Goal: Answer question/provide support: Share knowledge or assist other users

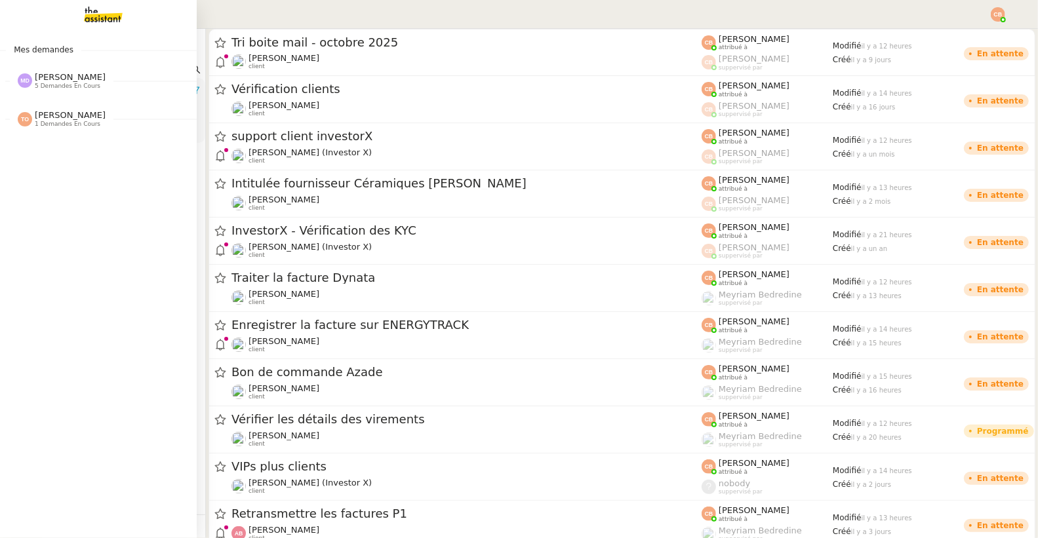
click at [52, 77] on span "[PERSON_NAME]" at bounding box center [70, 77] width 71 height 10
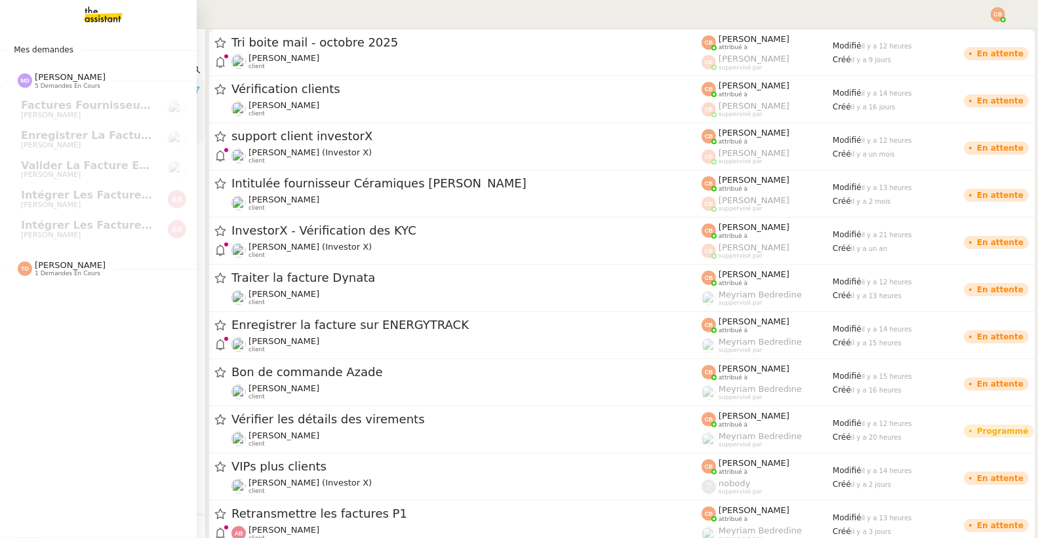
click at [103, 12] on img at bounding box center [93, 14] width 102 height 29
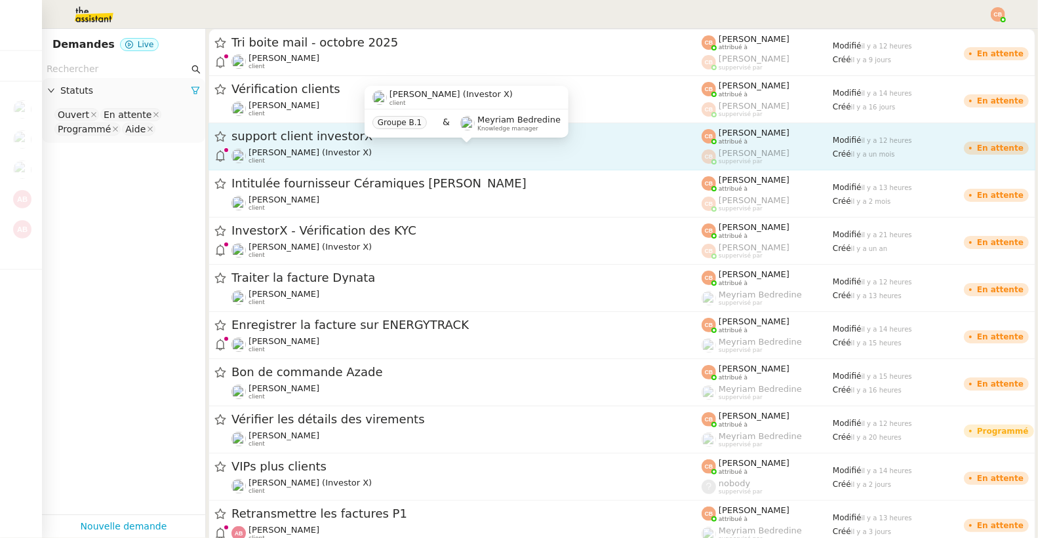
click at [307, 154] on span "[PERSON_NAME] (Investor X)" at bounding box center [309, 152] width 123 height 10
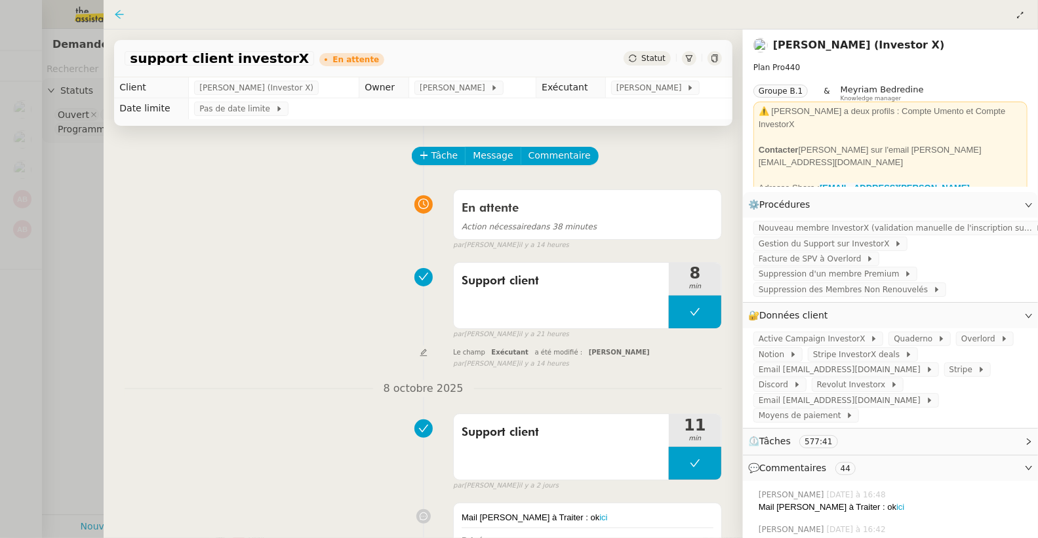
click at [119, 12] on icon at bounding box center [119, 14] width 10 height 10
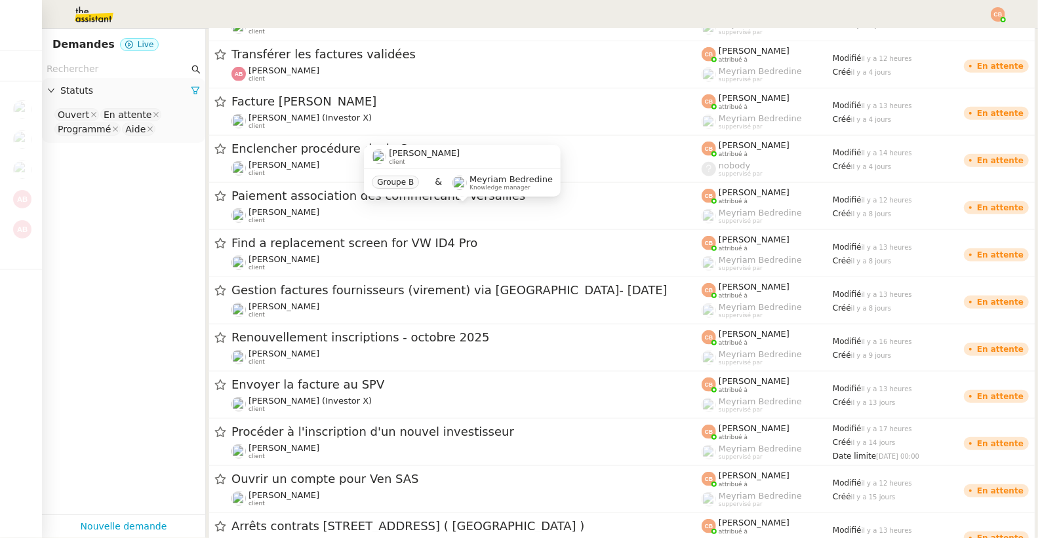
scroll to position [888, 0]
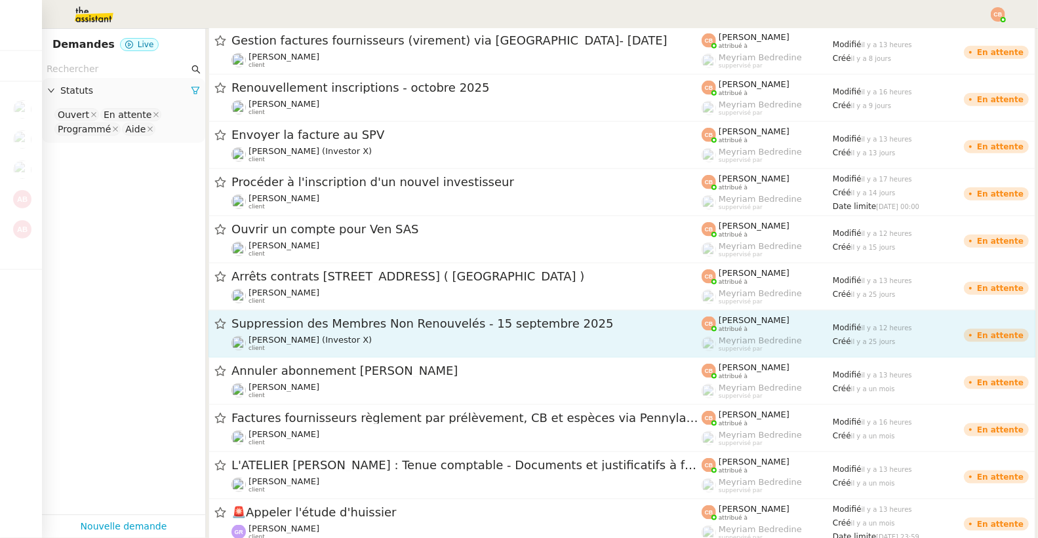
click at [303, 319] on span "Suppression des Membres Non Renouvelés - 15 septembre 2025" at bounding box center [466, 324] width 470 height 12
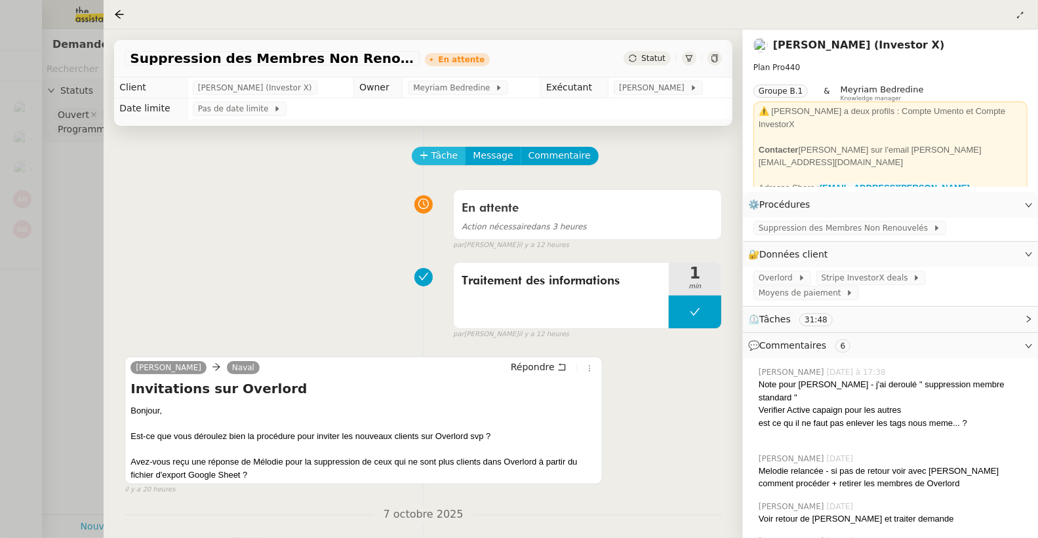
click at [421, 152] on icon at bounding box center [424, 155] width 9 height 9
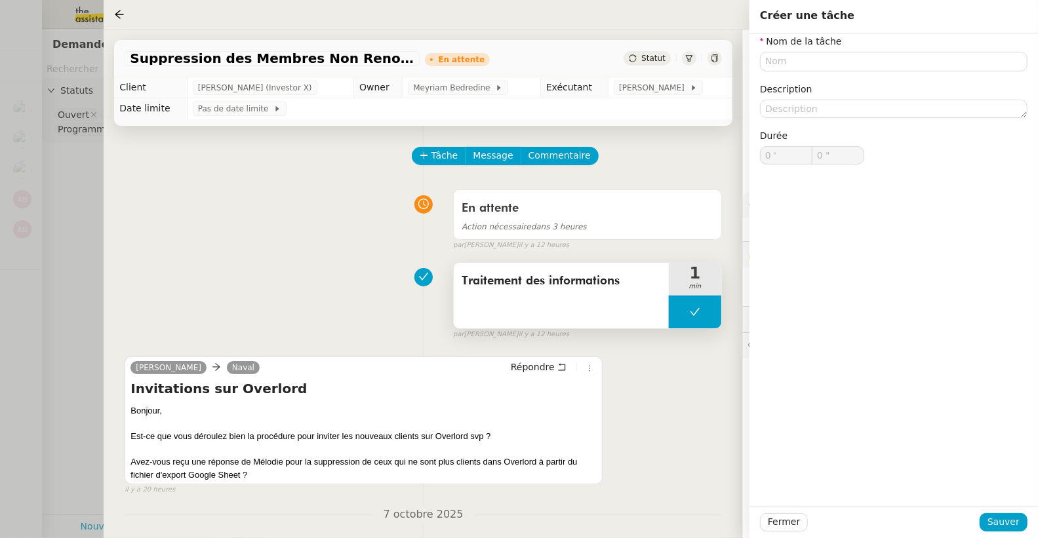
click at [693, 321] on button at bounding box center [695, 312] width 52 height 33
click at [686, 319] on div at bounding box center [682, 312] width 26 height 33
click at [207, 262] on div "Traitement des informations 1 min false par [PERSON_NAME] il y a 12 heures" at bounding box center [423, 298] width 597 height 84
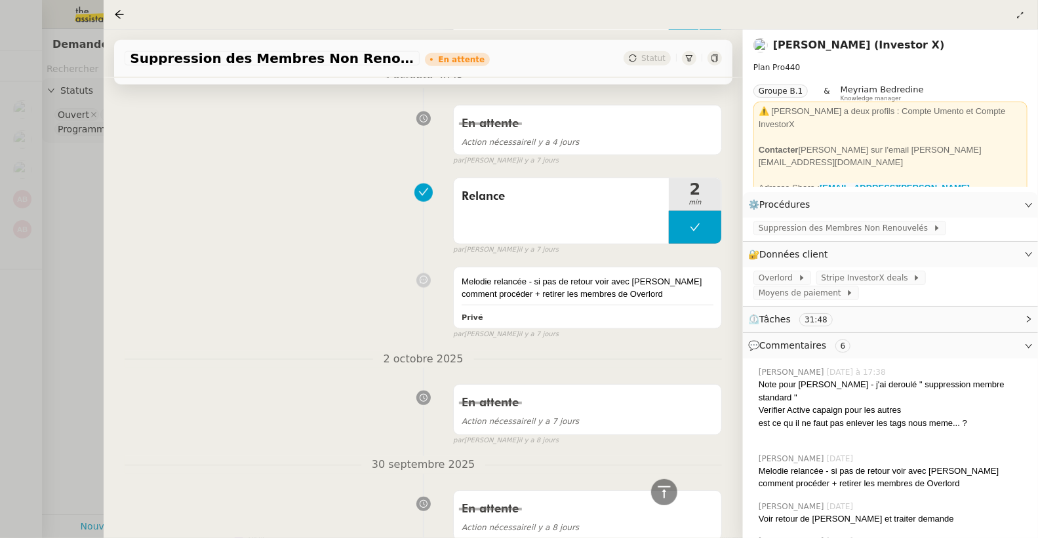
scroll to position [1326, 0]
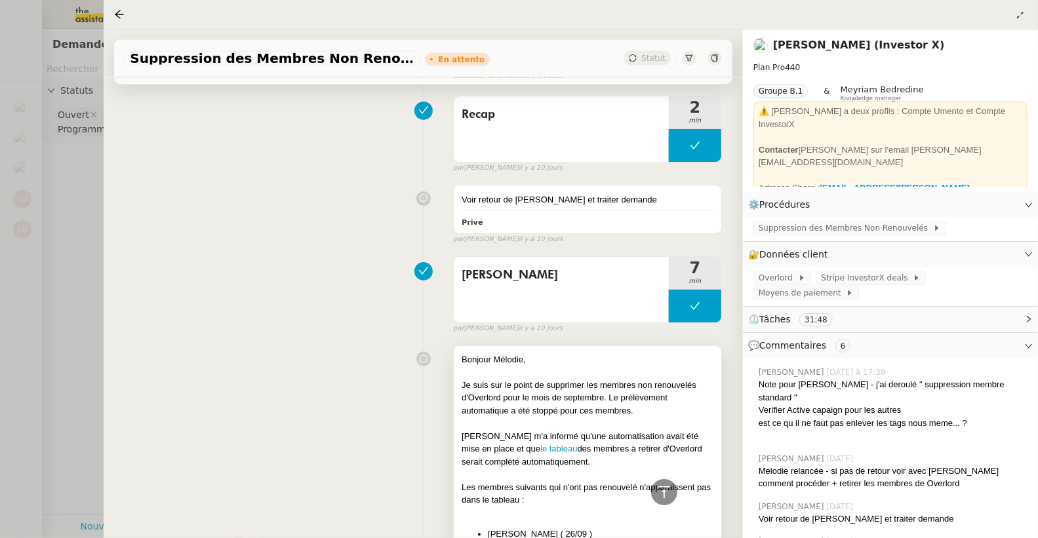
click at [509, 357] on div "Bonjour Mélodie," at bounding box center [587, 360] width 252 height 13
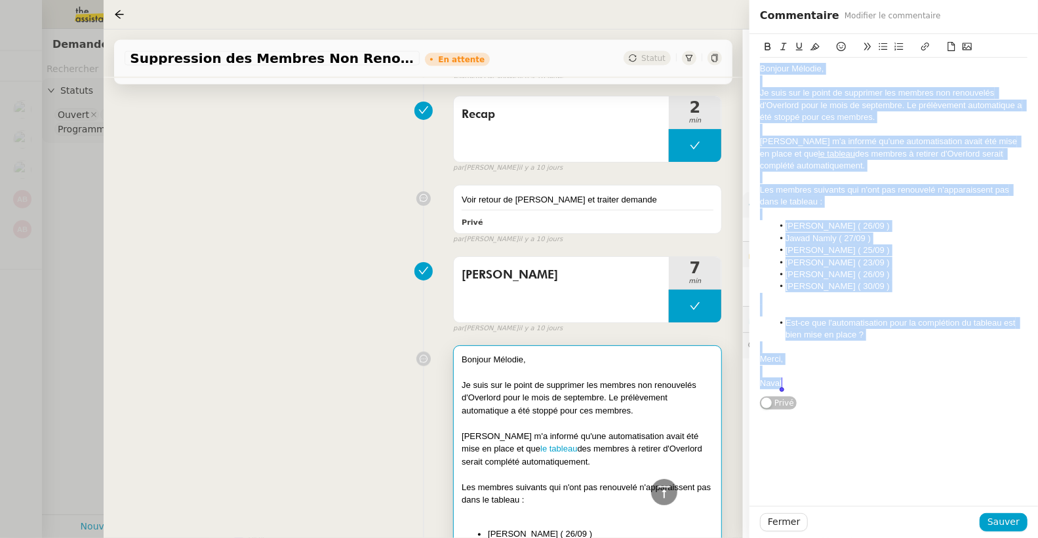
drag, startPoint x: 760, startPoint y: 66, endPoint x: 853, endPoint y: 403, distance: 349.4
click at [853, 403] on div "Bonjour Mélodie, Je suis sur le point de supprimer les membres non renouvelés d…" at bounding box center [893, 222] width 267 height 376
copy div "Bonjour Mélodie, Je suis sur le point de supprimer les membres non renouvelés d…"
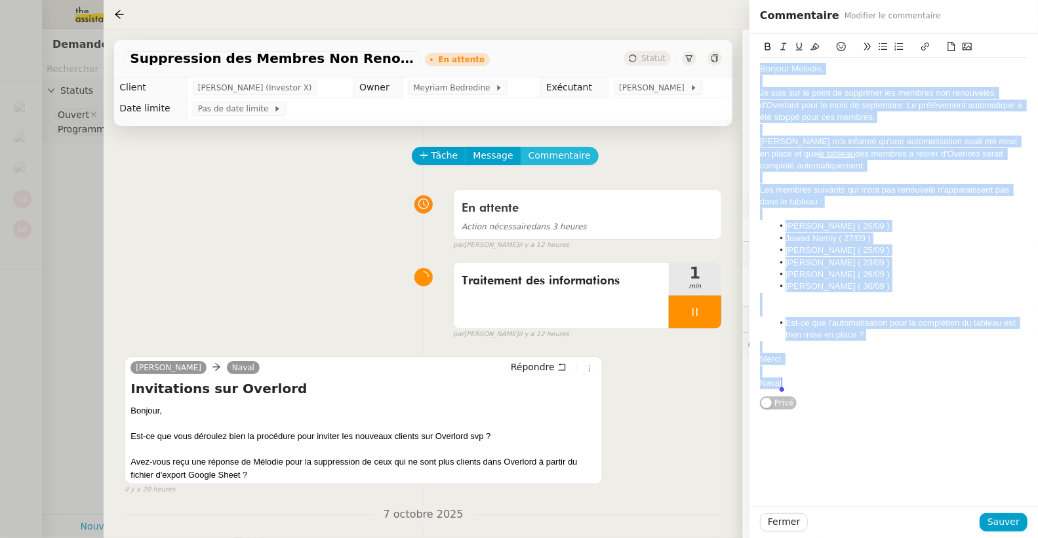
click at [549, 158] on span "Commentaire" at bounding box center [559, 155] width 62 height 15
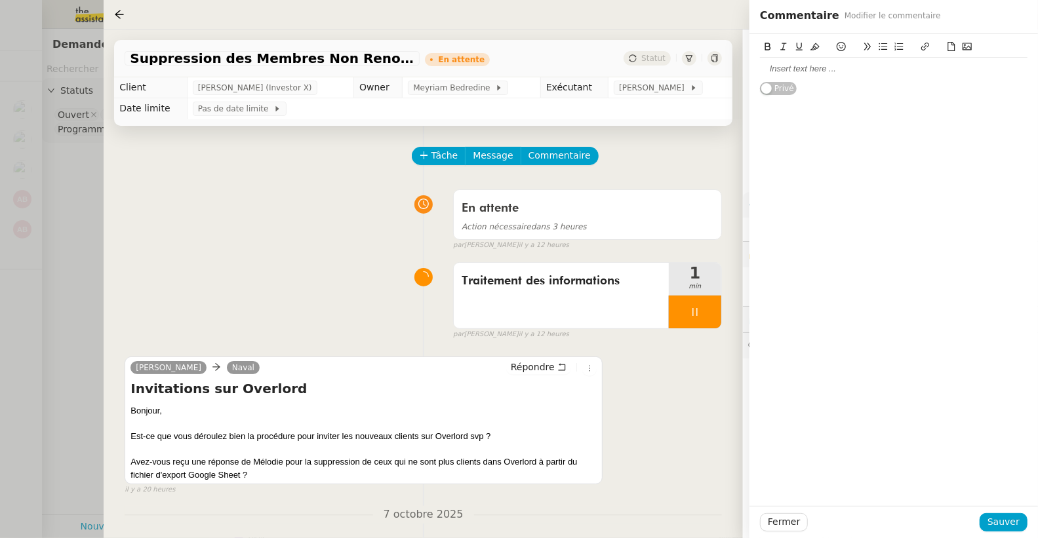
click at [779, 68] on div at bounding box center [893, 69] width 267 height 12
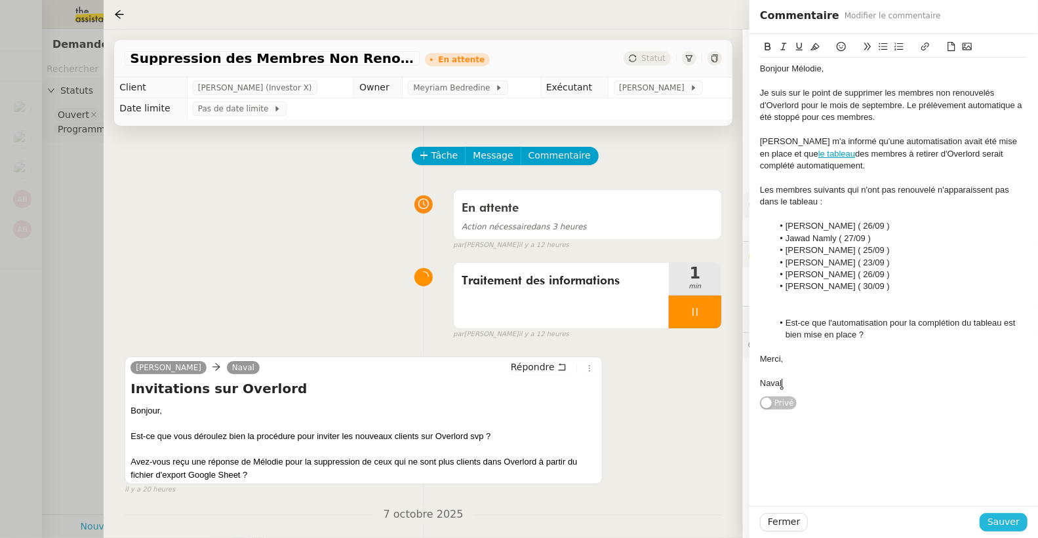
click at [995, 522] on span "Sauver" at bounding box center [1003, 522] width 32 height 15
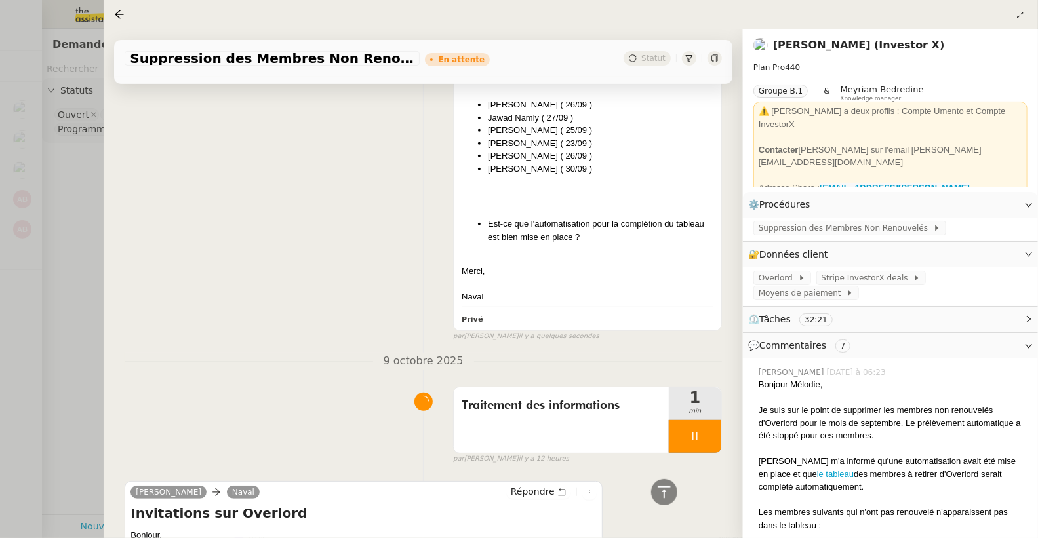
scroll to position [174, 0]
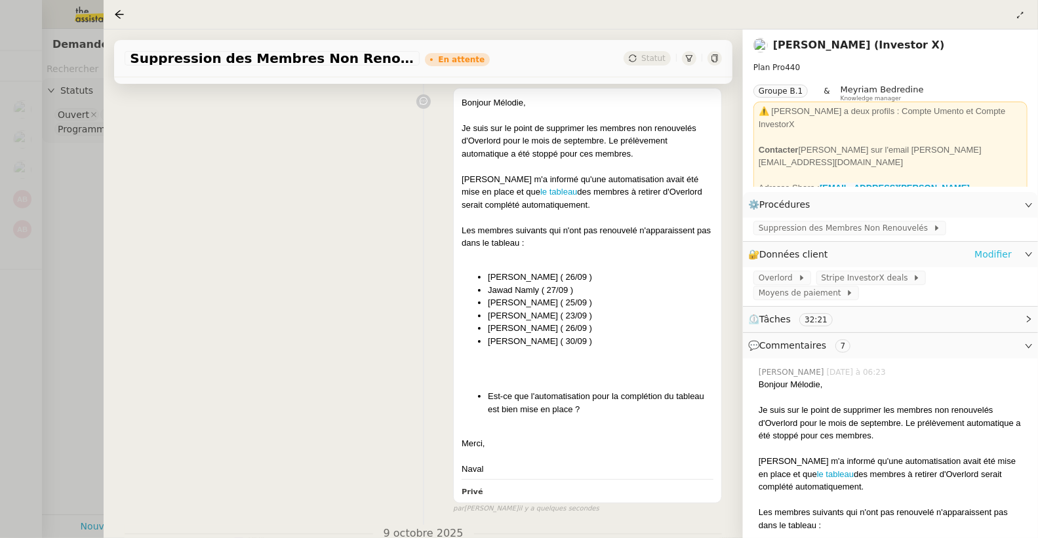
click at [979, 254] on link "Modifier" at bounding box center [992, 254] width 37 height 15
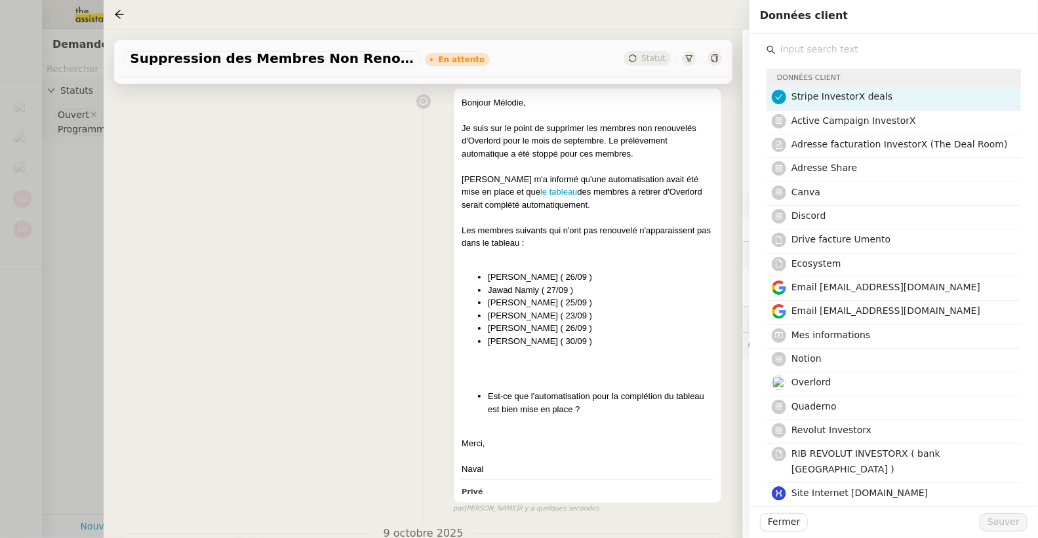
click at [796, 47] on input "text" at bounding box center [897, 50] width 245 height 18
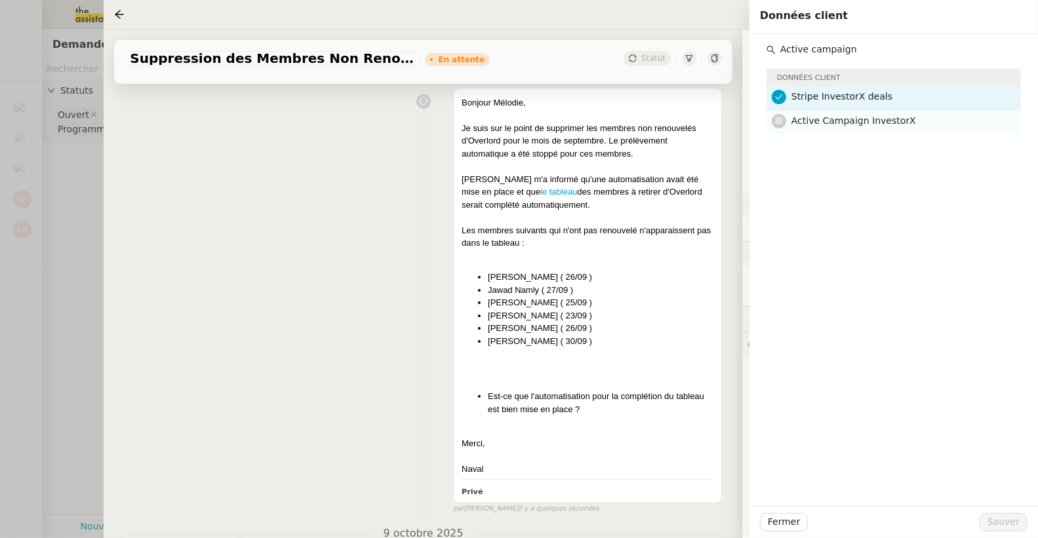
type input "Active campaign"
click at [861, 116] on span "Active Campaign InvestorX" at bounding box center [853, 120] width 125 height 10
click at [1000, 526] on span "Sauver" at bounding box center [1003, 522] width 32 height 15
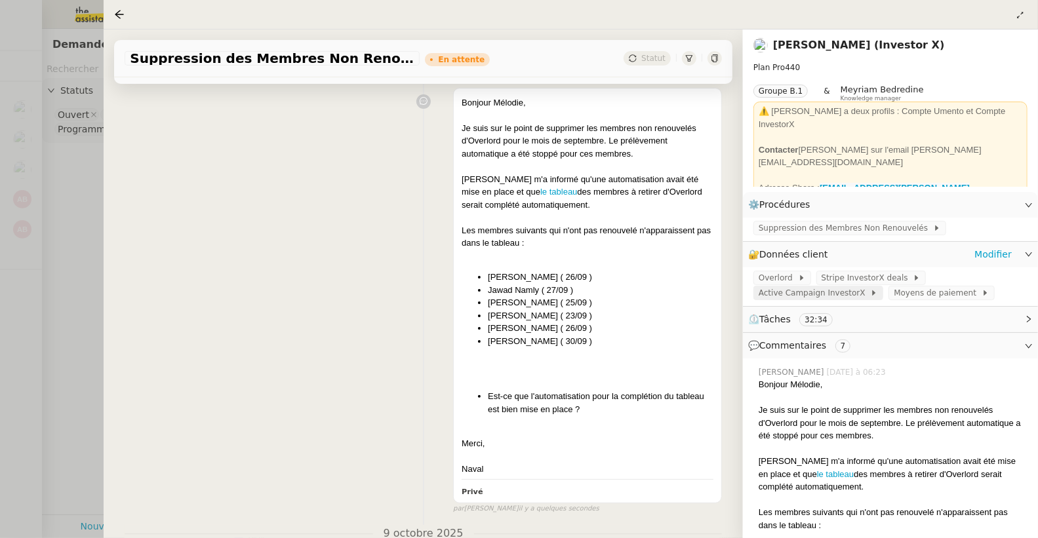
click at [813, 296] on span "Active Campaign InvestorX" at bounding box center [813, 292] width 111 height 13
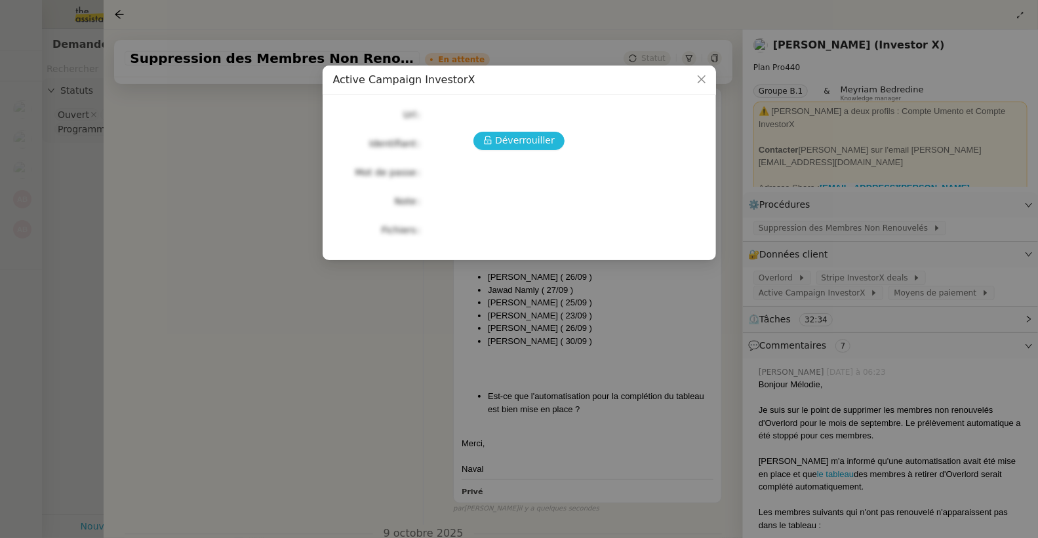
click at [552, 140] on button "Déverrouiller" at bounding box center [518, 141] width 91 height 18
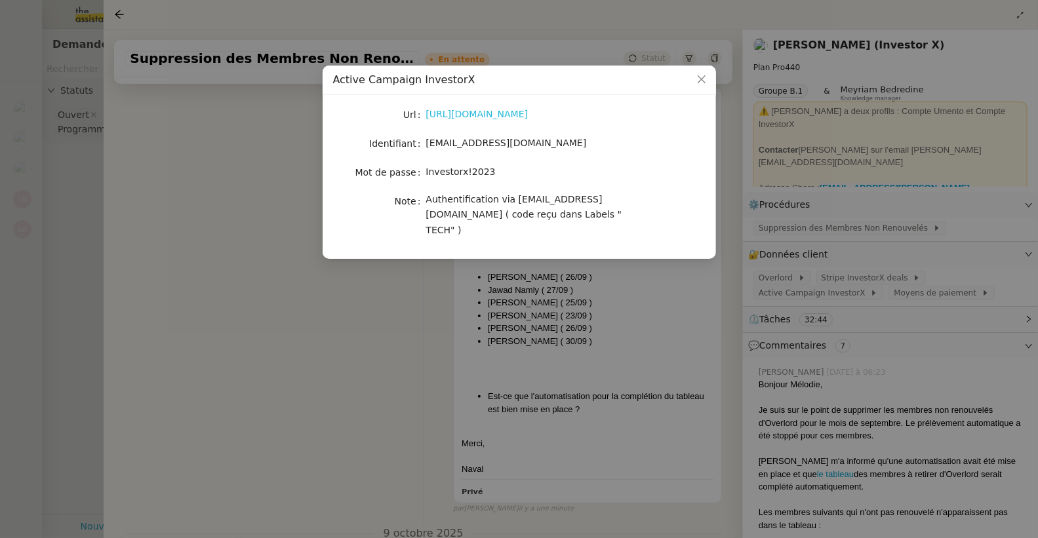
click at [528, 111] on link "[URL][DOMAIN_NAME]" at bounding box center [477, 114] width 102 height 10
click at [334, 290] on nz-modal-container "Active Campaign InvestorX Url [URL][DOMAIN_NAME] Identifiant [EMAIL_ADDRESS][DO…" at bounding box center [519, 269] width 1038 height 538
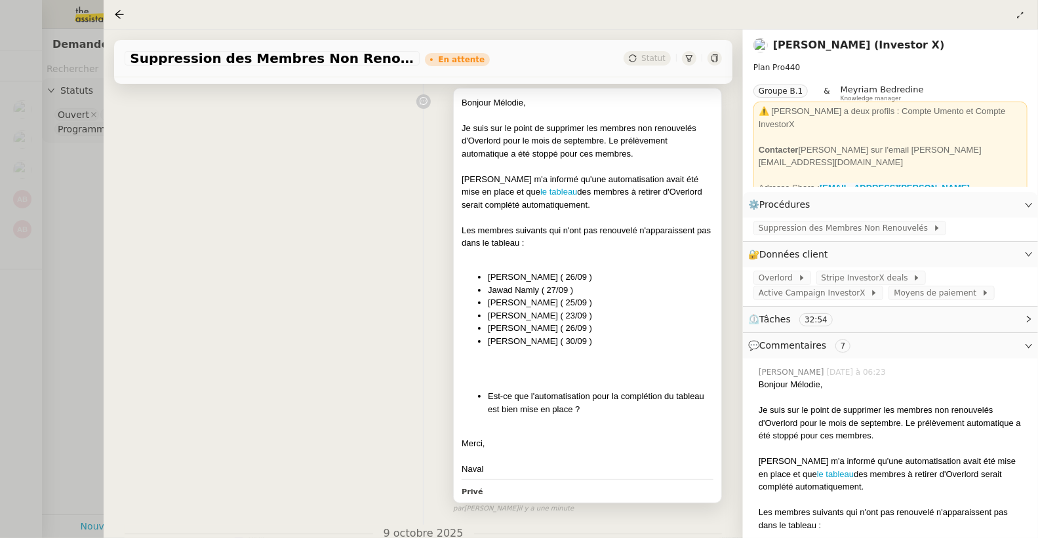
click at [553, 268] on div "Bonjour Mélodie, Je suis sur le point de supprimer les membres non renouvelés d…" at bounding box center [587, 286] width 252 height 380
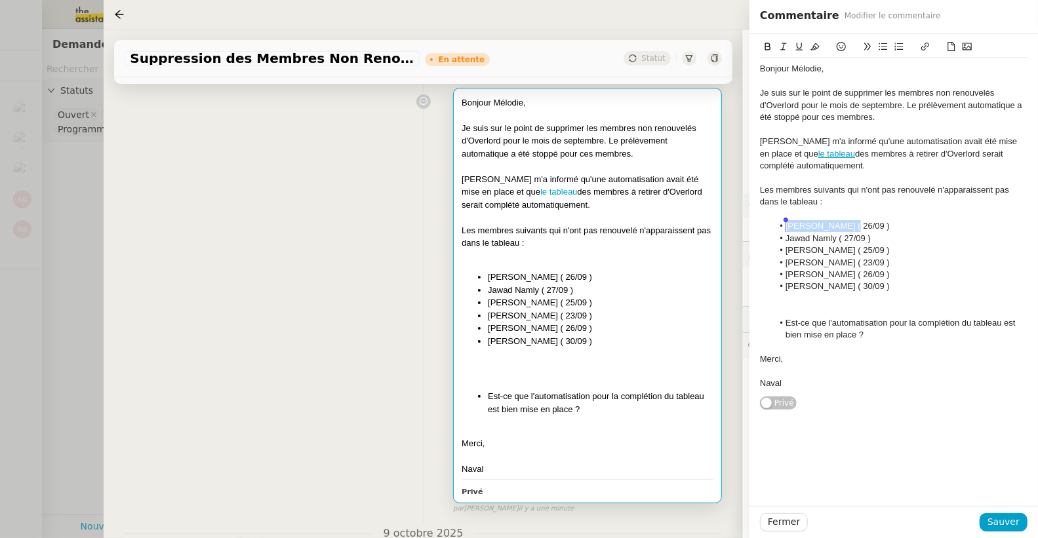
drag, startPoint x: 848, startPoint y: 227, endPoint x: 787, endPoint y: 227, distance: 61.0
click at [787, 227] on li "[PERSON_NAME] ( 26/09 )" at bounding box center [900, 226] width 255 height 12
copy li "[PERSON_NAME]"
drag, startPoint x: 810, startPoint y: 234, endPoint x: 787, endPoint y: 235, distance: 23.0
click at [787, 235] on li "Jawad Namly ( 27/09 )" at bounding box center [900, 239] width 255 height 12
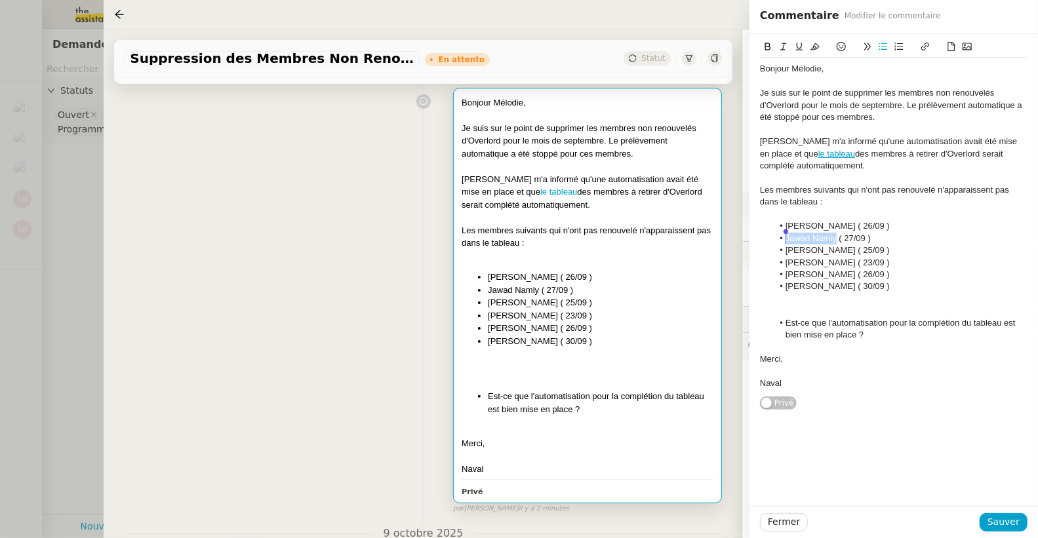
copy li "Jawad Namly"
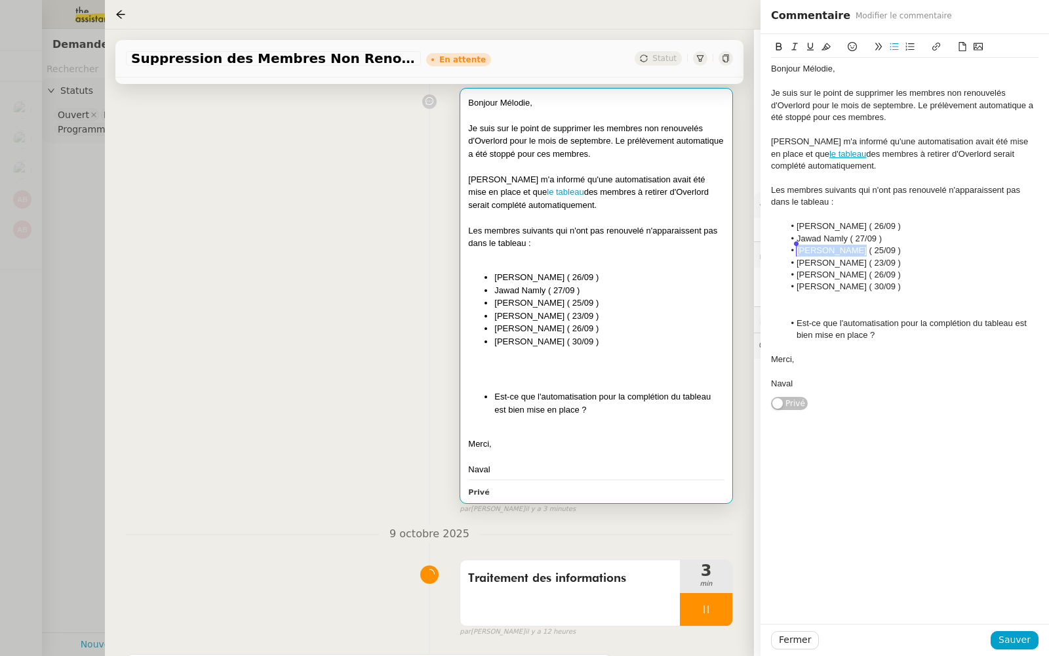
drag, startPoint x: 849, startPoint y: 252, endPoint x: 797, endPoint y: 252, distance: 51.8
click at [797, 252] on li "[PERSON_NAME] ( 25/09 )" at bounding box center [911, 251] width 255 height 12
copy li "[PERSON_NAME]"
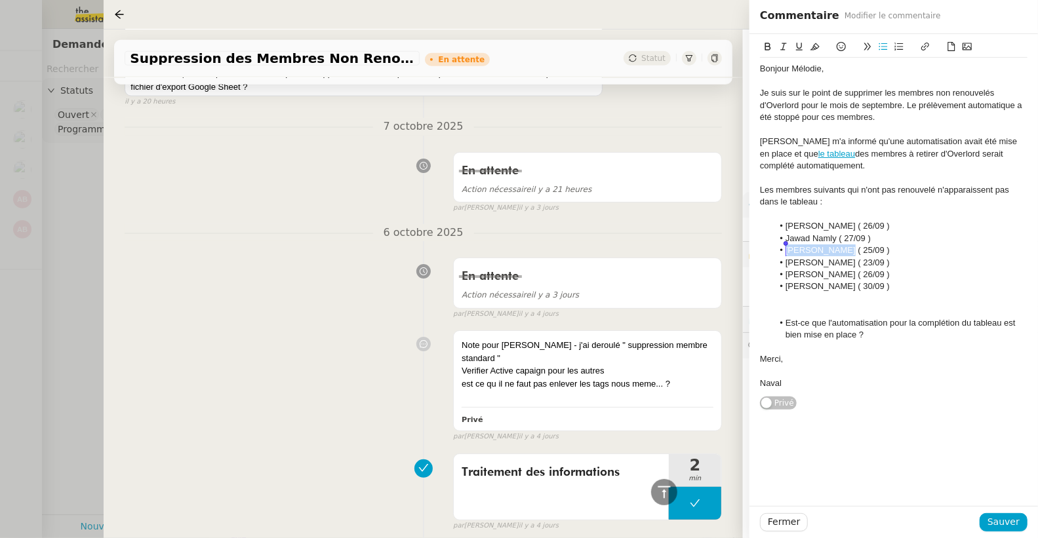
scroll to position [975, 0]
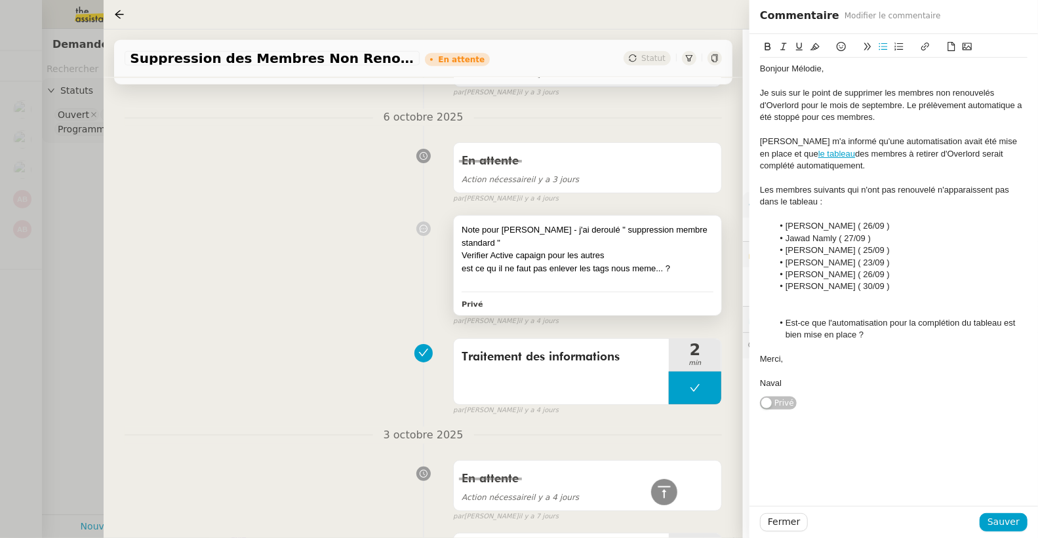
click at [516, 251] on div "Verifier Active capaign pour les autres" at bounding box center [587, 255] width 252 height 13
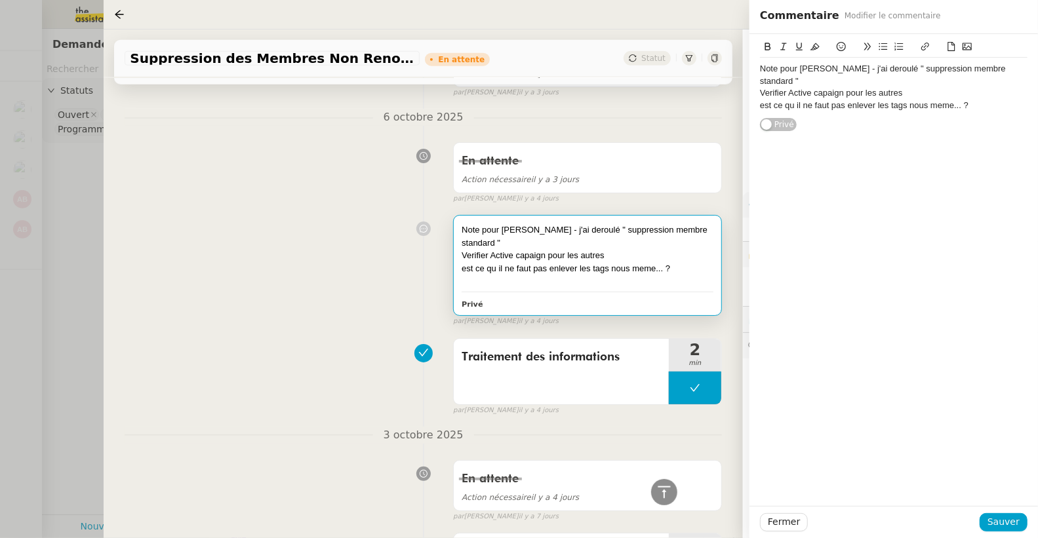
click at [919, 93] on div "Verifier Active capaign pour les autres" at bounding box center [893, 93] width 267 height 12
drag, startPoint x: 912, startPoint y: 94, endPoint x: 1026, endPoint y: 95, distance: 113.4
click at [1026, 95] on div "Verifier Active capaign pour les autres = ils n ont plus le tag " client "" at bounding box center [893, 93] width 267 height 12
click at [819, 47] on icon at bounding box center [814, 46] width 9 height 7
click at [903, 238] on div "Note pour [PERSON_NAME] - j'ai deroulé " suppression membre standard " Verifier…" at bounding box center [893, 270] width 288 height 472
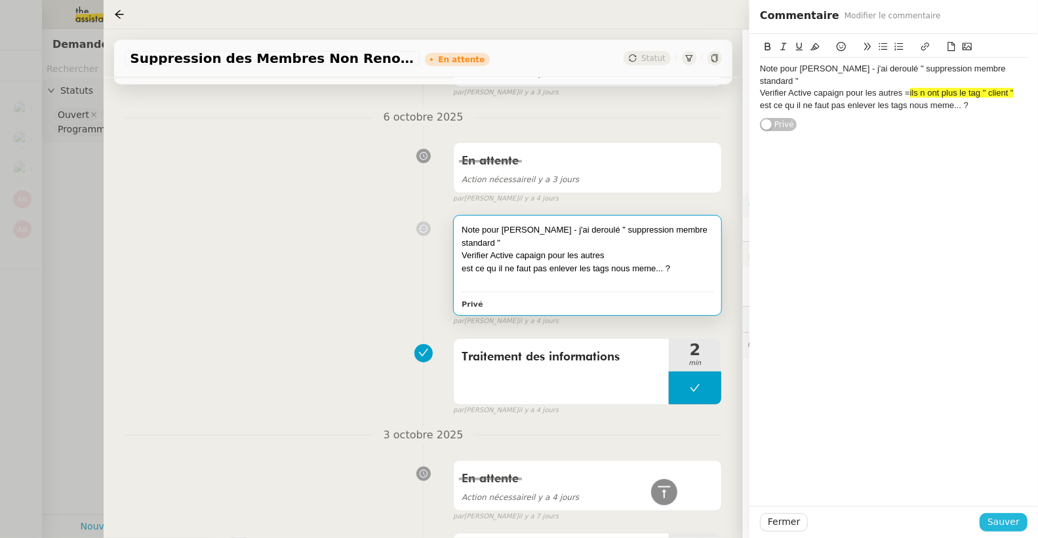
click at [1006, 522] on span "Sauver" at bounding box center [1003, 522] width 32 height 15
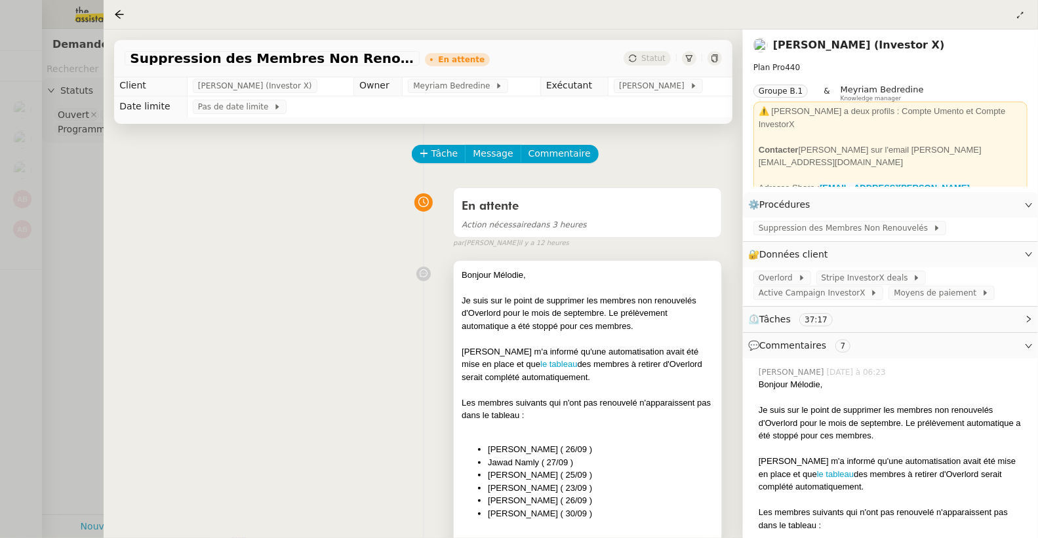
scroll to position [3, 0]
click at [579, 383] on div at bounding box center [587, 389] width 252 height 13
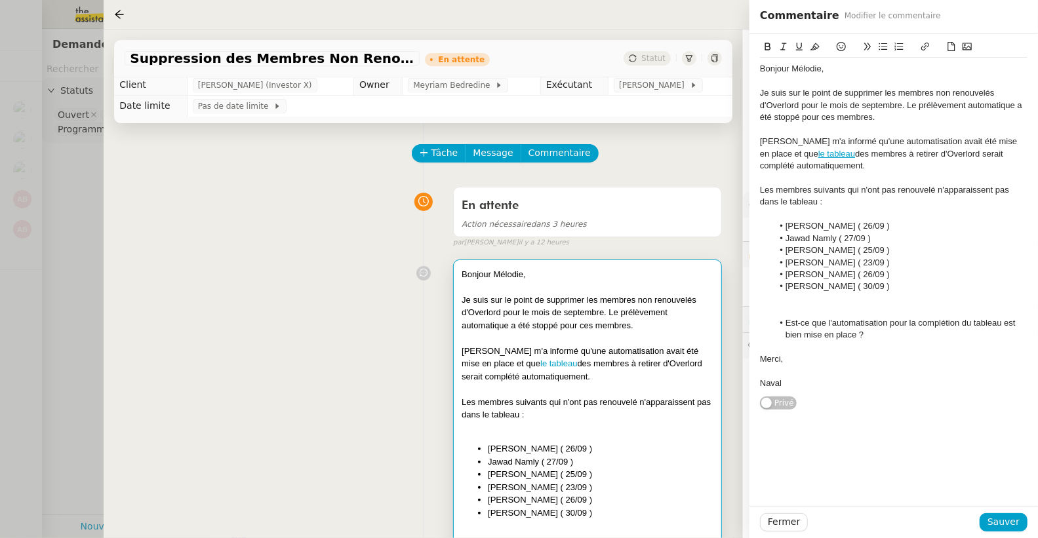
click at [886, 289] on li "[PERSON_NAME] ( 30/09 )" at bounding box center [900, 287] width 255 height 12
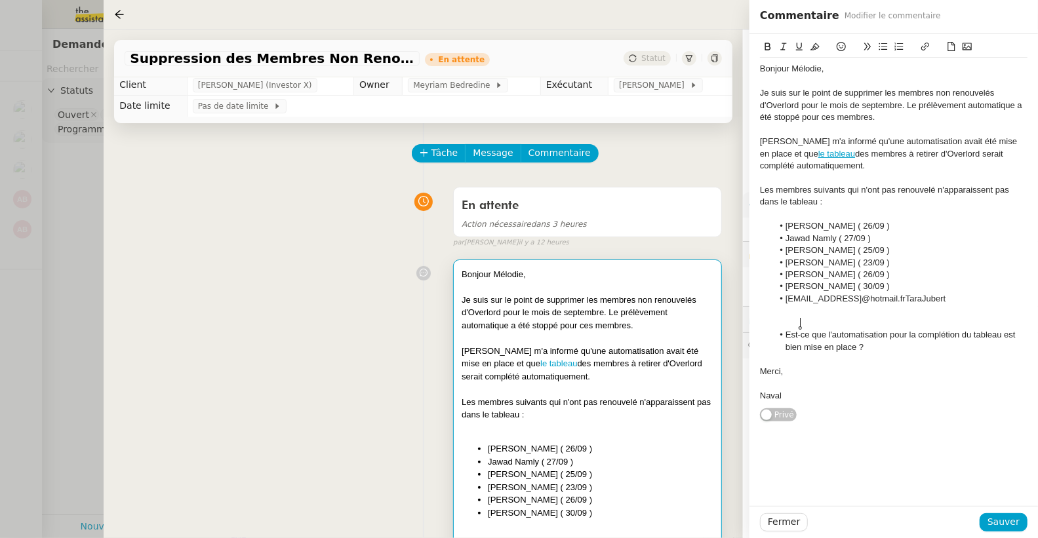
click at [809, 300] on li "[EMAIL_ADDRESS]@hotmail.frTaraJubert" at bounding box center [900, 299] width 255 height 12
click at [812, 295] on li "[EMAIL_ADDRESS]@hotmail.frTaraJubert" at bounding box center [900, 299] width 255 height 12
click at [800, 299] on li "[EMAIL_ADDRESS]@hotmail.frTaraJubert" at bounding box center [900, 299] width 255 height 12
click at [786, 293] on li "[EMAIL_ADDRESS]@hotmail.frTaraJubert" at bounding box center [900, 299] width 255 height 12
click at [789, 294] on li "[EMAIL_ADDRESS]@hotmail.frTaraJubert" at bounding box center [900, 299] width 255 height 12
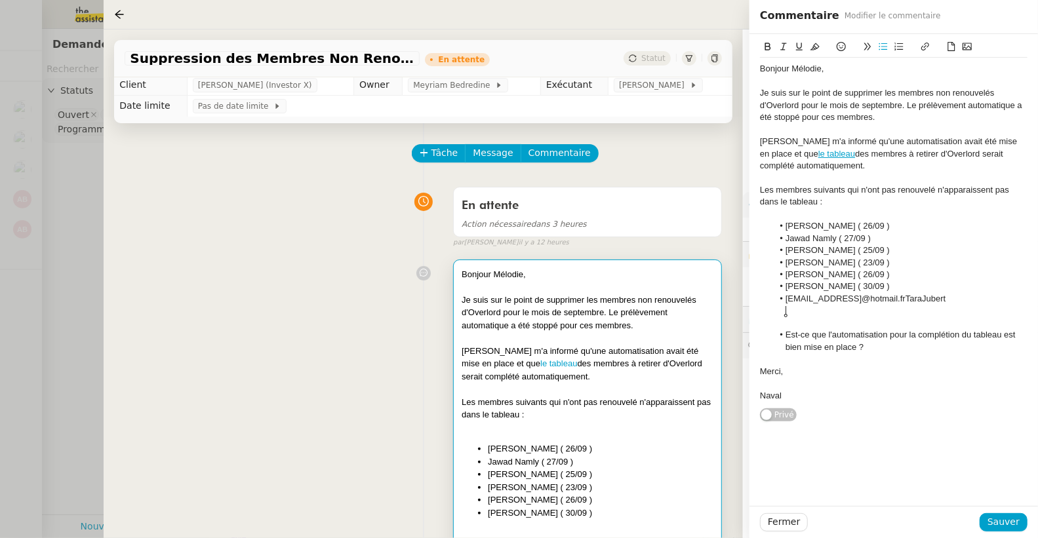
click at [788, 305] on li "[EMAIL_ADDRESS]@hotmail.frTaraJubert" at bounding box center [900, 299] width 255 height 12
click at [790, 329] on div at bounding box center [893, 323] width 267 height 12
click at [793, 298] on li "[EMAIL_ADDRESS]@hotmail.frTaraJubert" at bounding box center [900, 299] width 255 height 12
click at [791, 294] on li "[EMAIL_ADDRESS]@hotmail.frTaraJubert" at bounding box center [900, 299] width 255 height 12
click at [791, 290] on li "[PERSON_NAME] ( 30/09 )" at bounding box center [900, 287] width 255 height 12
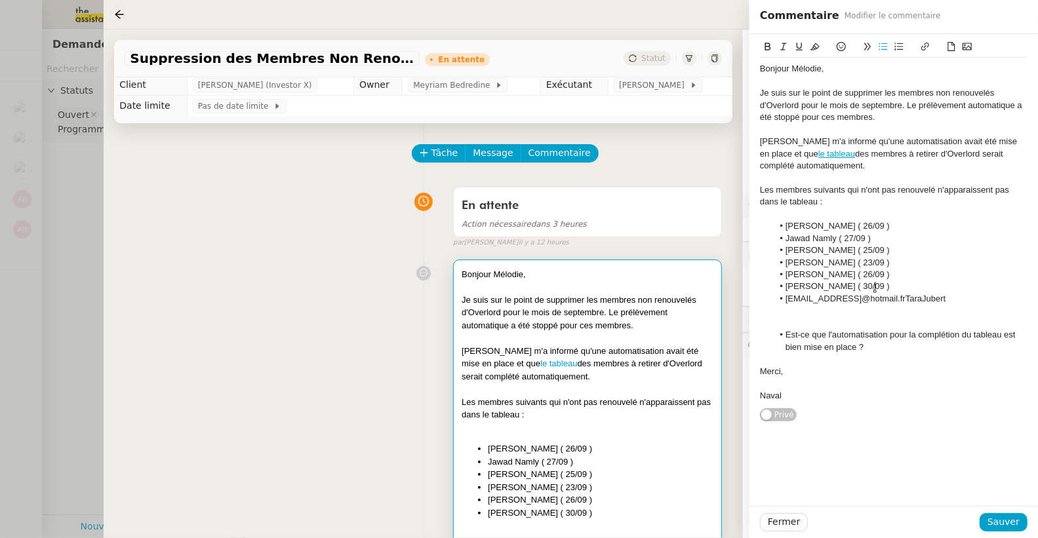
click at [901, 284] on li "[PERSON_NAME] ( 30/09 )" at bounding box center [900, 287] width 255 height 12
click at [800, 295] on li "[EMAIL_ADDRESS]@hotmail.frTaraJubert" at bounding box center [900, 299] width 255 height 12
drag, startPoint x: 759, startPoint y: 311, endPoint x: 1002, endPoint y: 309, distance: 242.6
click at [995, 309] on div "Bonjour Mélodie, Je suis sur le point de supprimer les membres non renouvelés d…" at bounding box center [893, 228] width 288 height 388
drag, startPoint x: 966, startPoint y: 311, endPoint x: 754, endPoint y: 315, distance: 211.8
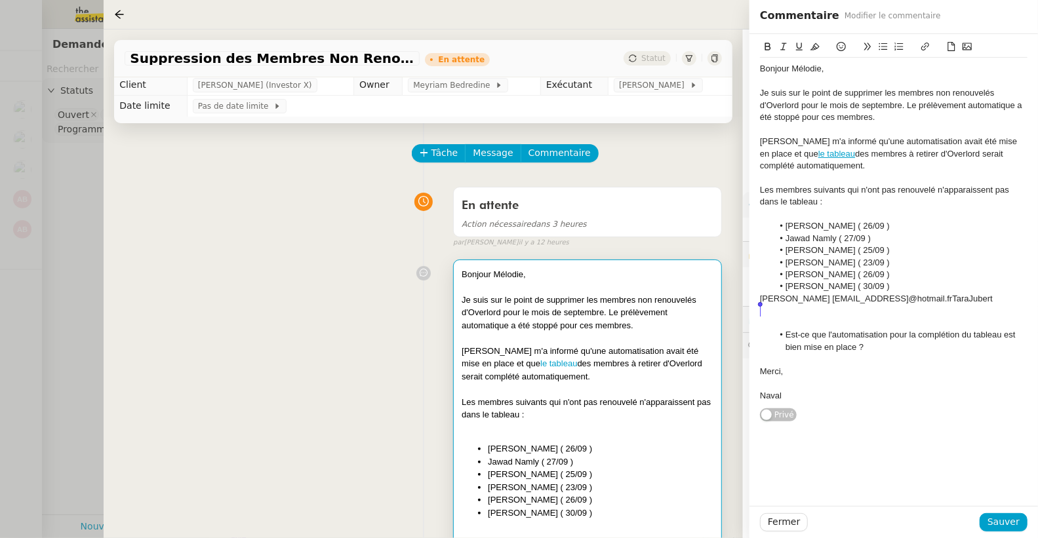
click at [754, 315] on div "Bonjour Mélodie, Je suis sur le point de supprimer les membres non renouvelés d…" at bounding box center [893, 228] width 288 height 388
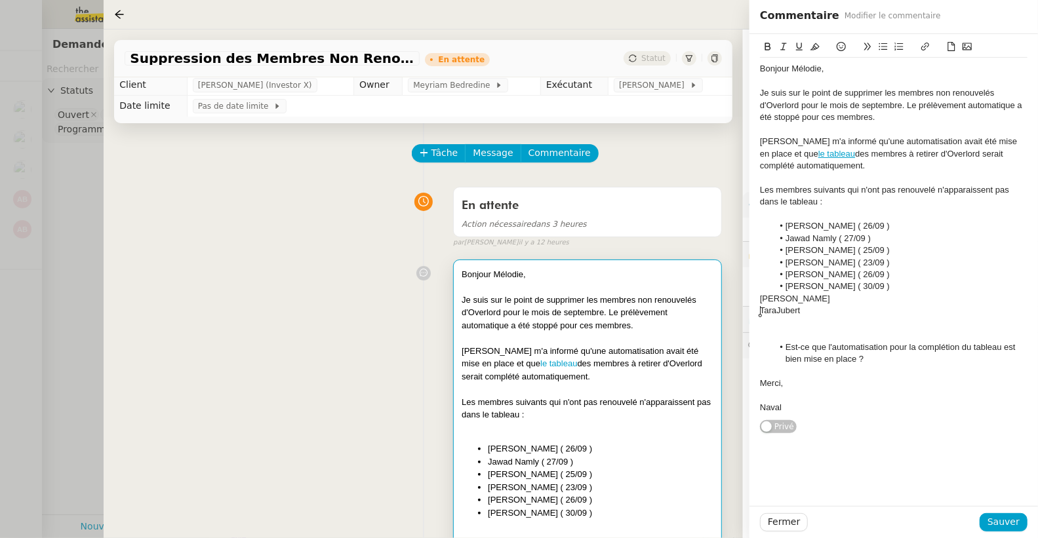
click at [761, 298] on div "[PERSON_NAME]" at bounding box center [893, 299] width 267 height 12
click at [884, 45] on icon at bounding box center [882, 46] width 9 height 9
click at [777, 310] on div "TaraJubert" at bounding box center [893, 311] width 267 height 12
click at [760, 311] on div "[PERSON_NAME]" at bounding box center [893, 311] width 267 height 12
click at [877, 46] on button at bounding box center [883, 46] width 16 height 15
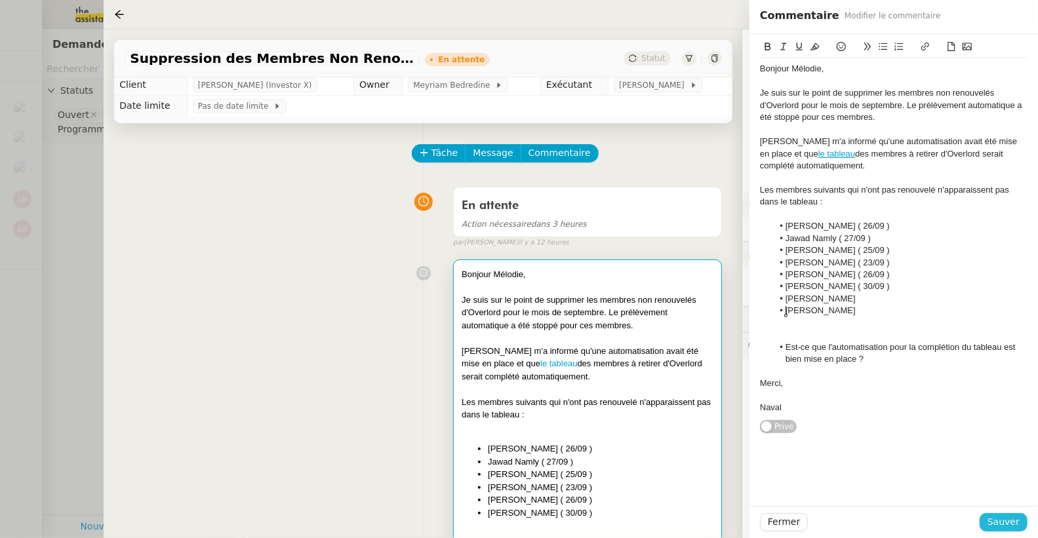
click at [992, 524] on span "Sauver" at bounding box center [1003, 522] width 32 height 15
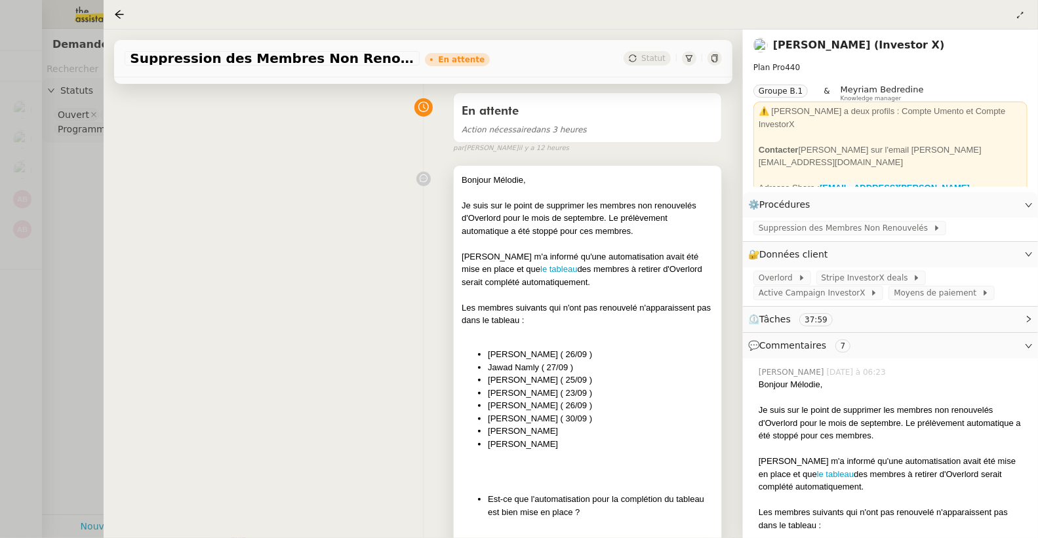
scroll to position [165, 0]
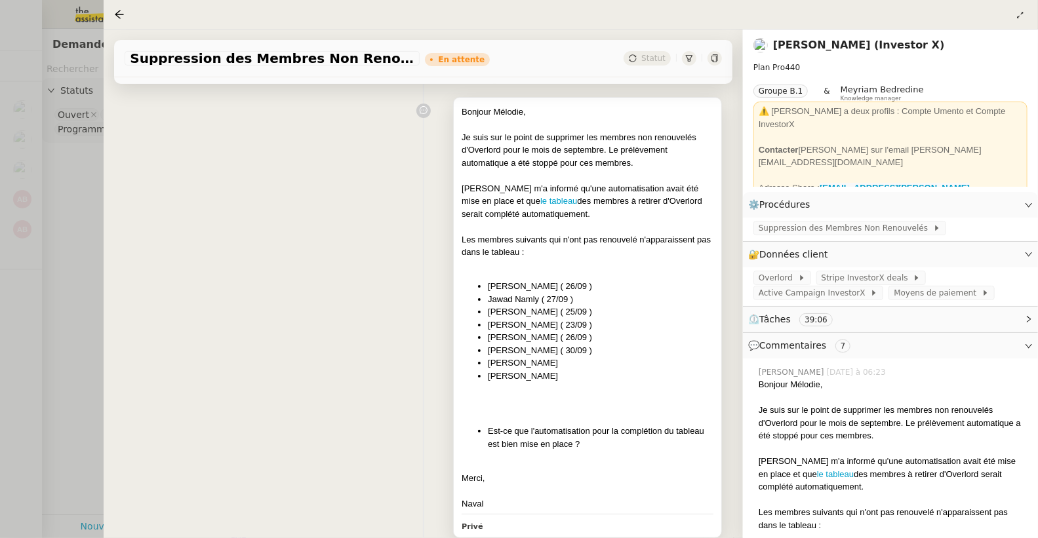
click at [557, 366] on li "[PERSON_NAME]" at bounding box center [600, 363] width 225 height 13
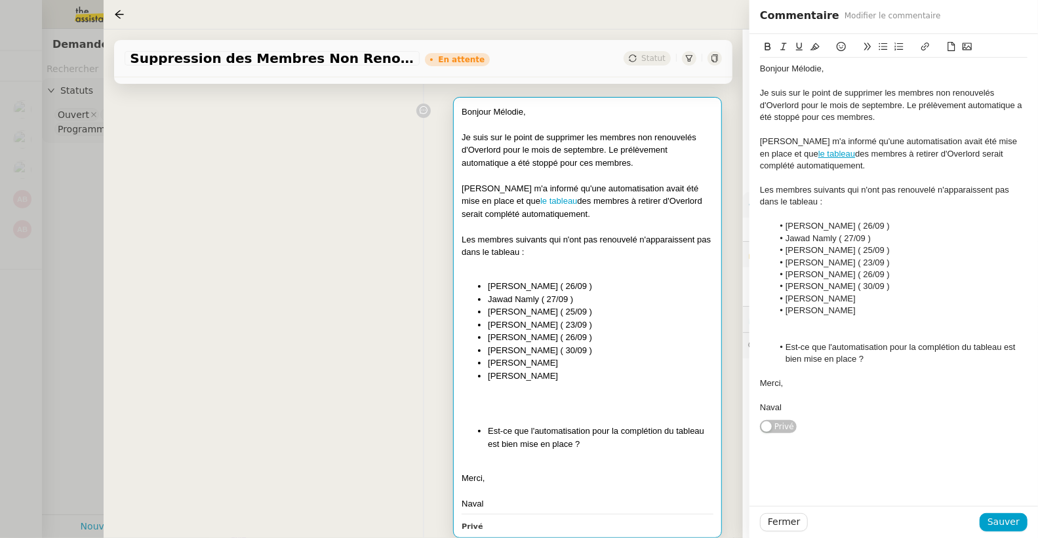
click at [849, 302] on li "[PERSON_NAME]" at bounding box center [900, 299] width 255 height 12
click at [849, 315] on li "[PERSON_NAME]" at bounding box center [900, 311] width 255 height 12
click at [1013, 522] on span "Sauver" at bounding box center [1003, 522] width 32 height 15
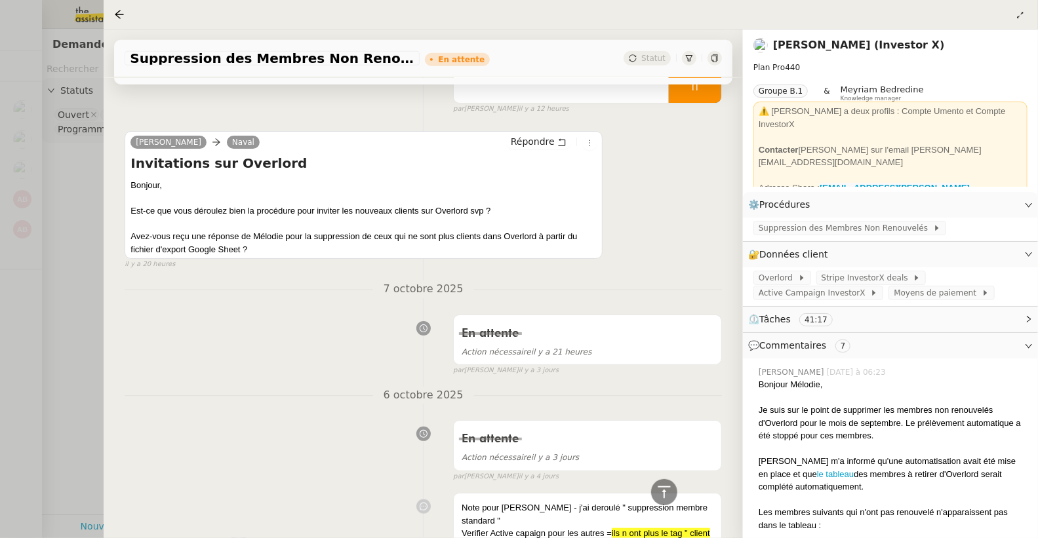
scroll to position [705, 0]
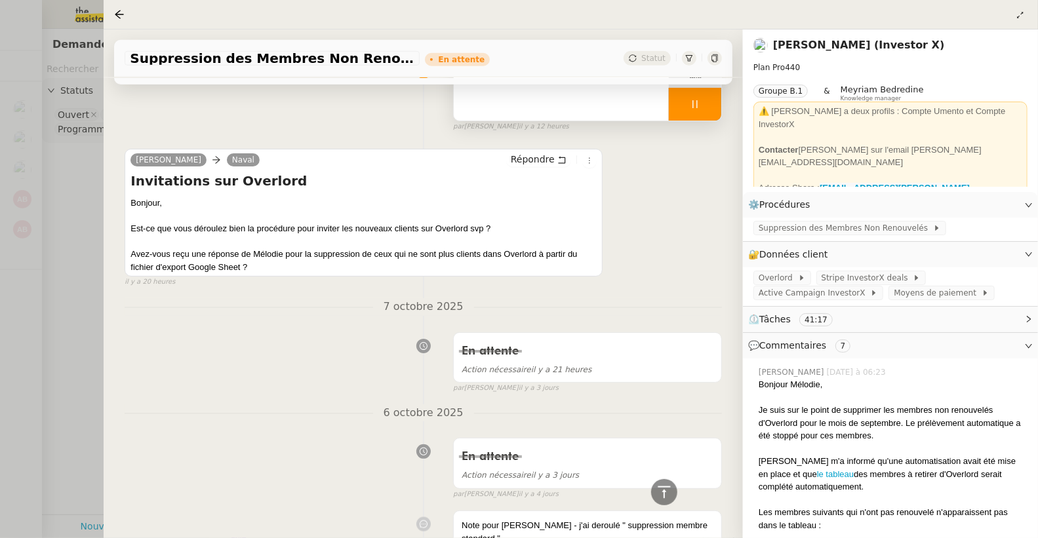
click at [692, 113] on div at bounding box center [695, 104] width 52 height 33
click at [695, 110] on button at bounding box center [708, 104] width 26 height 33
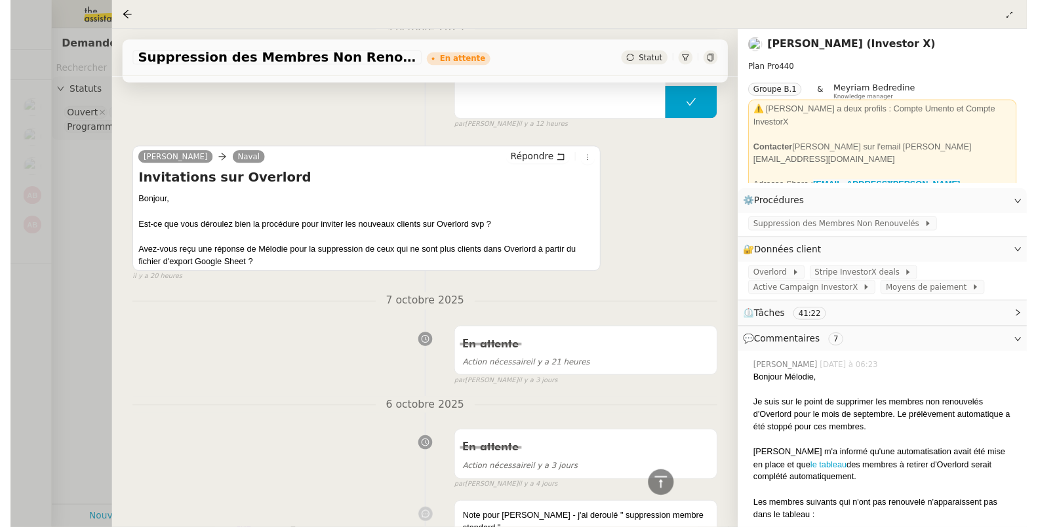
scroll to position [584, 0]
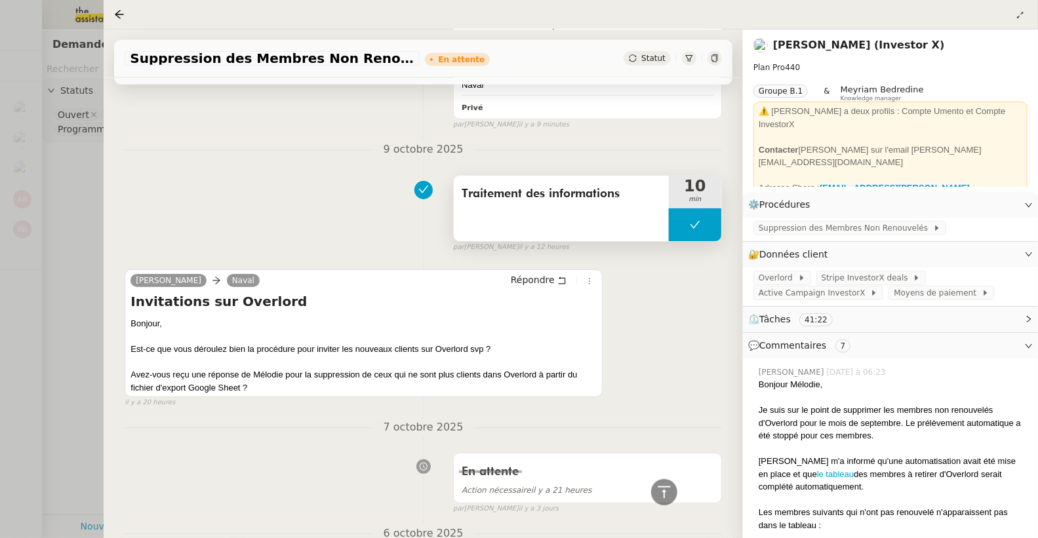
click at [550, 213] on div "Traitement des informations" at bounding box center [561, 209] width 215 height 66
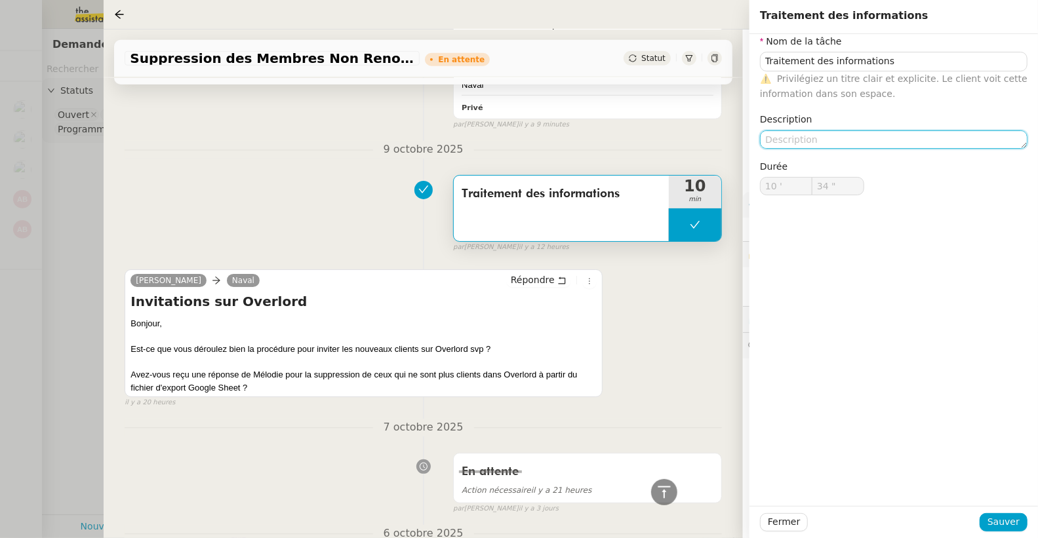
click at [791, 138] on textarea at bounding box center [893, 139] width 267 height 18
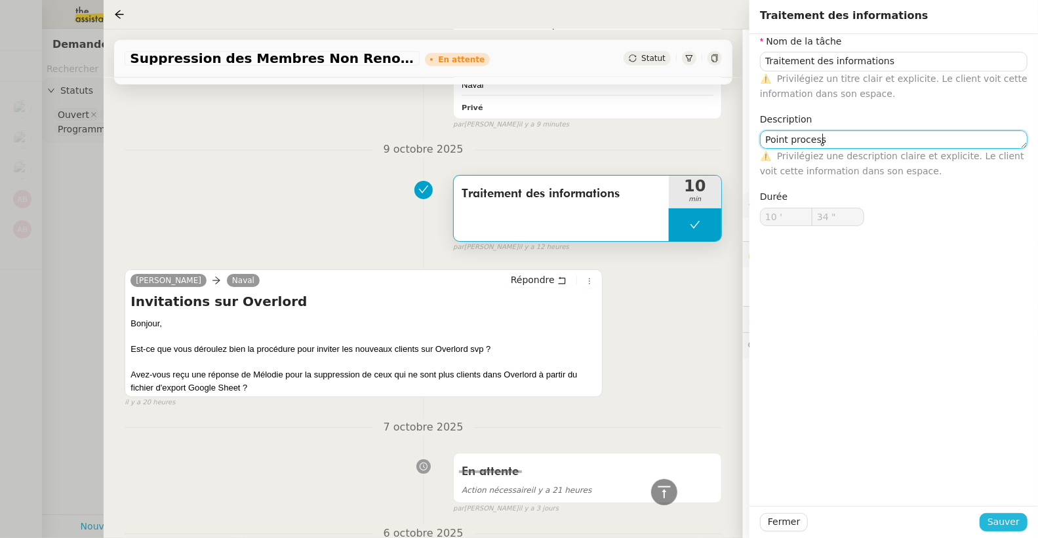
type textarea "Point process"
click at [1008, 519] on span "Sauver" at bounding box center [1003, 522] width 32 height 15
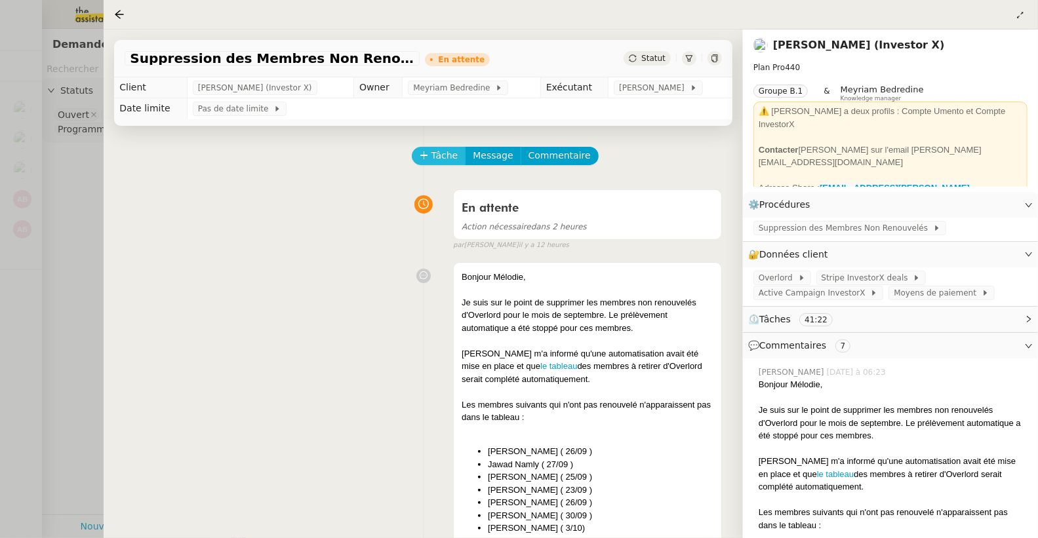
click at [444, 154] on span "Tâche" at bounding box center [444, 155] width 27 height 15
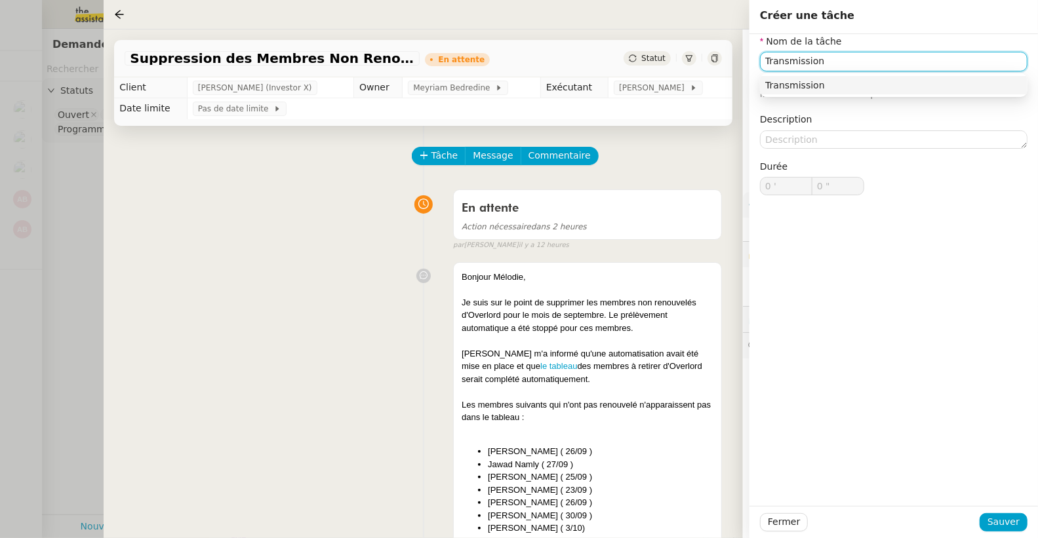
click at [839, 88] on div "Transmission" at bounding box center [893, 85] width 257 height 12
type input "Transmission"
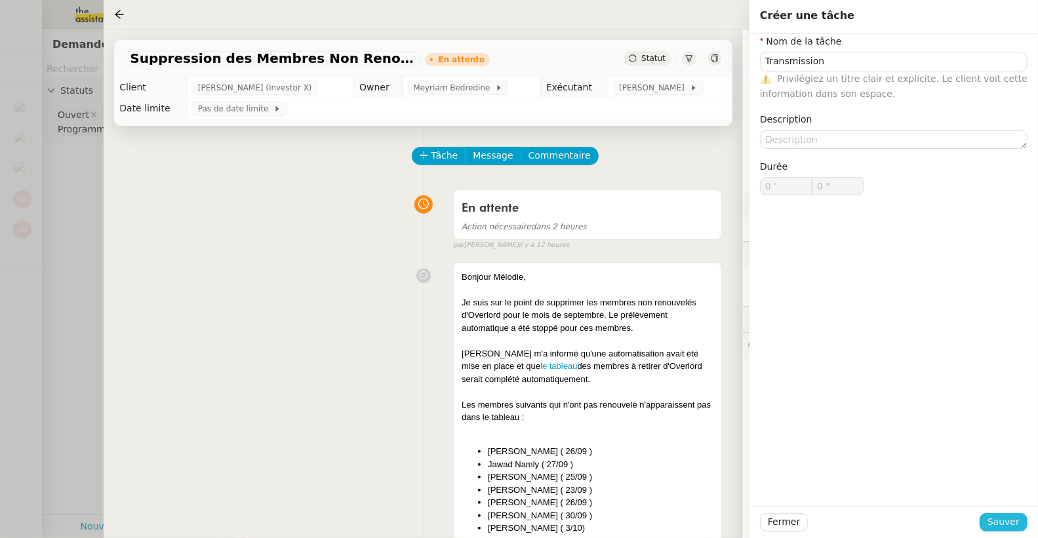
click at [1010, 524] on span "Sauver" at bounding box center [1003, 522] width 32 height 15
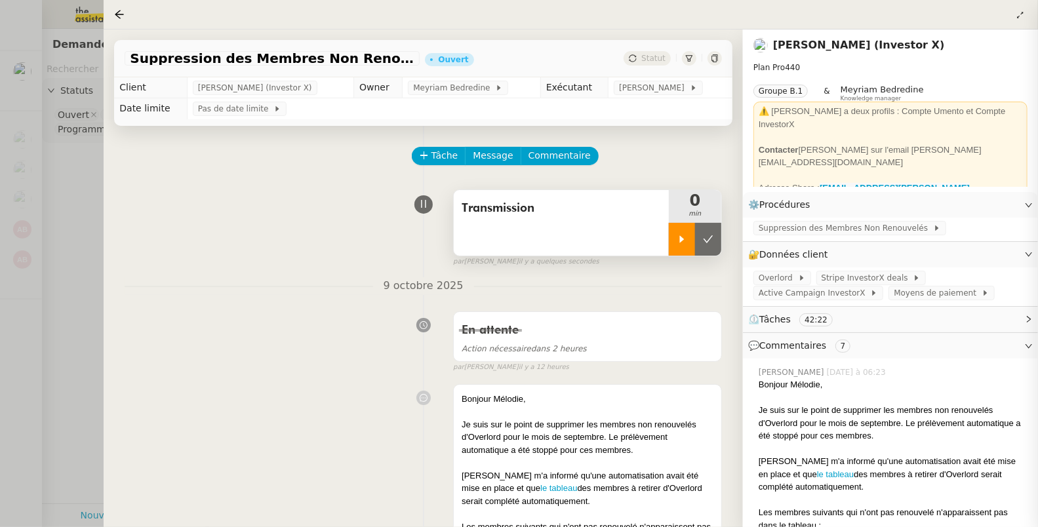
click at [680, 239] on icon at bounding box center [682, 238] width 5 height 7
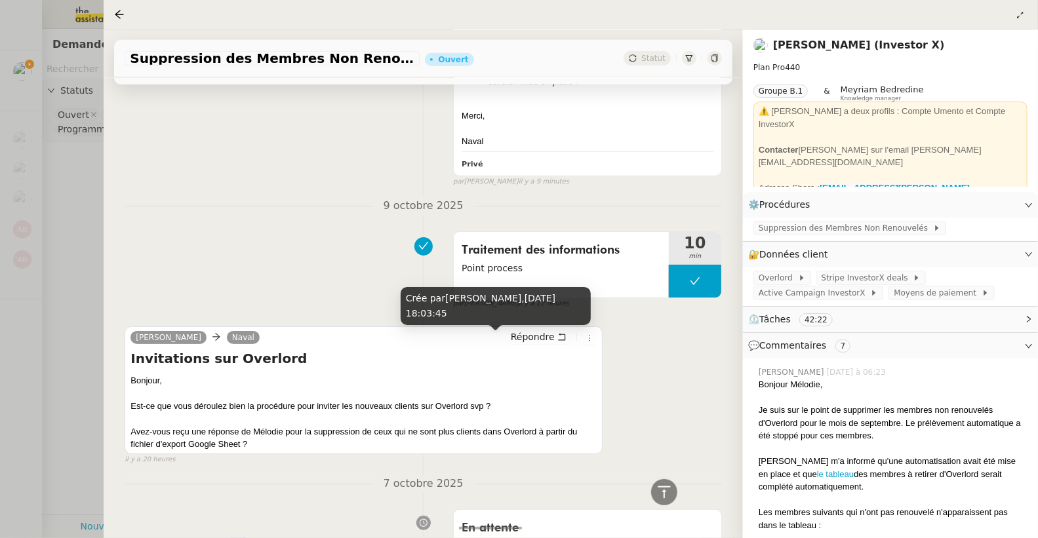
scroll to position [676, 0]
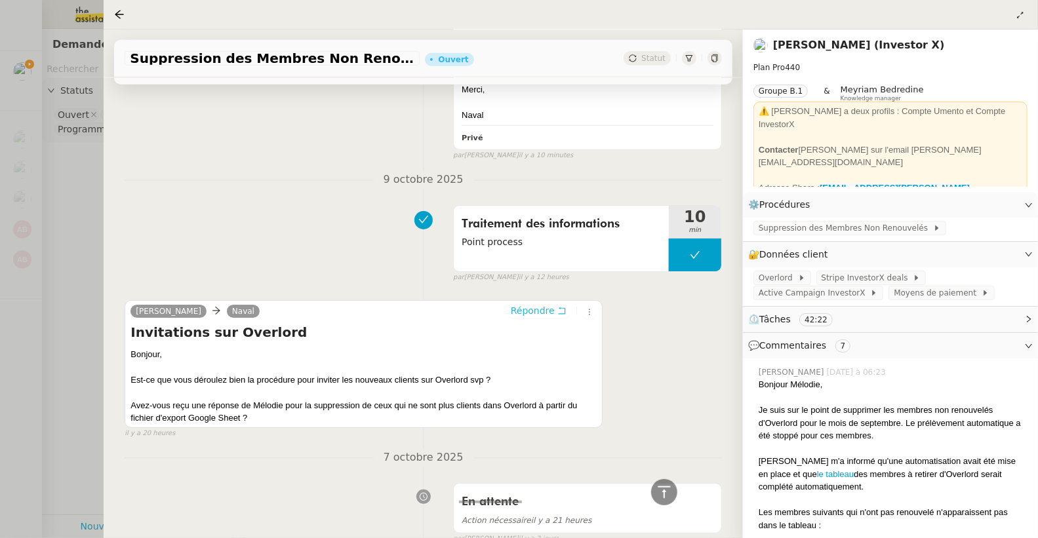
click at [518, 307] on span "Répondre" at bounding box center [533, 310] width 44 height 13
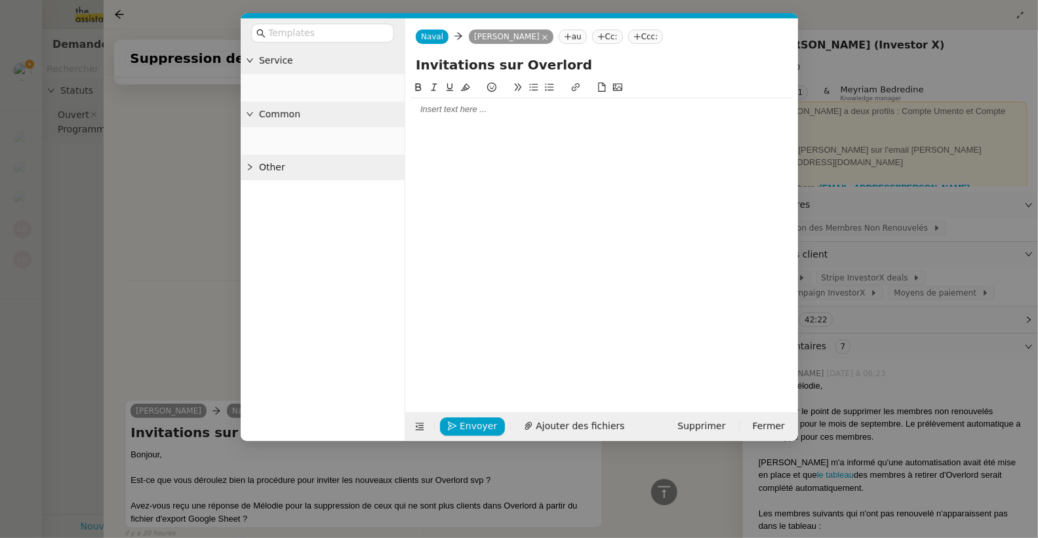
scroll to position [775, 0]
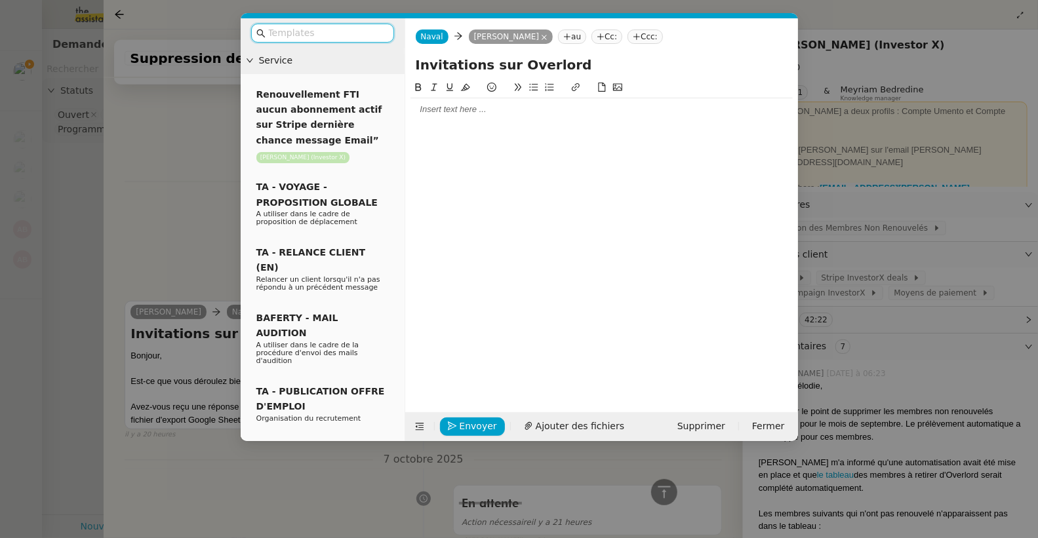
click at [479, 108] on div at bounding box center [601, 110] width 382 height 12
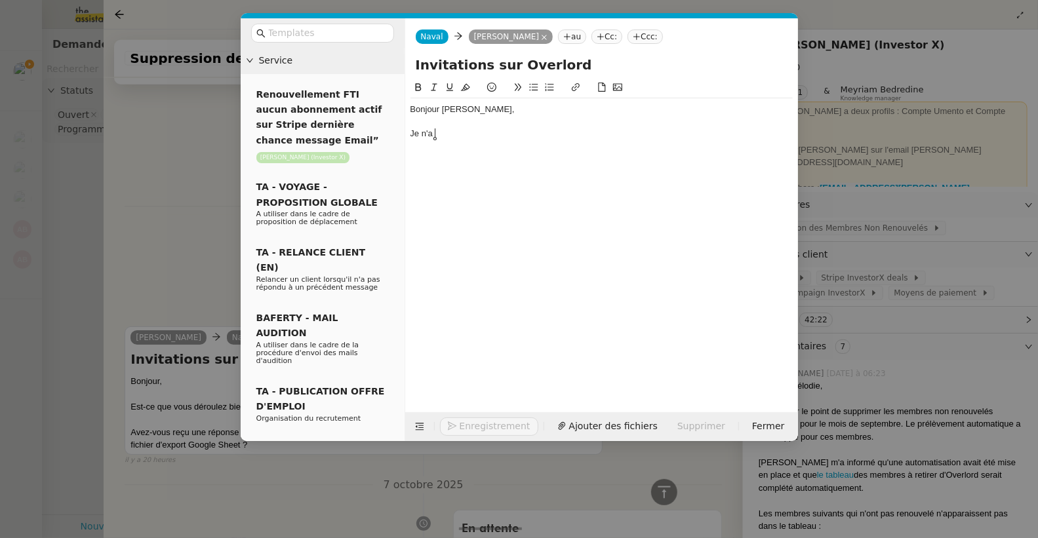
scroll to position [813, 0]
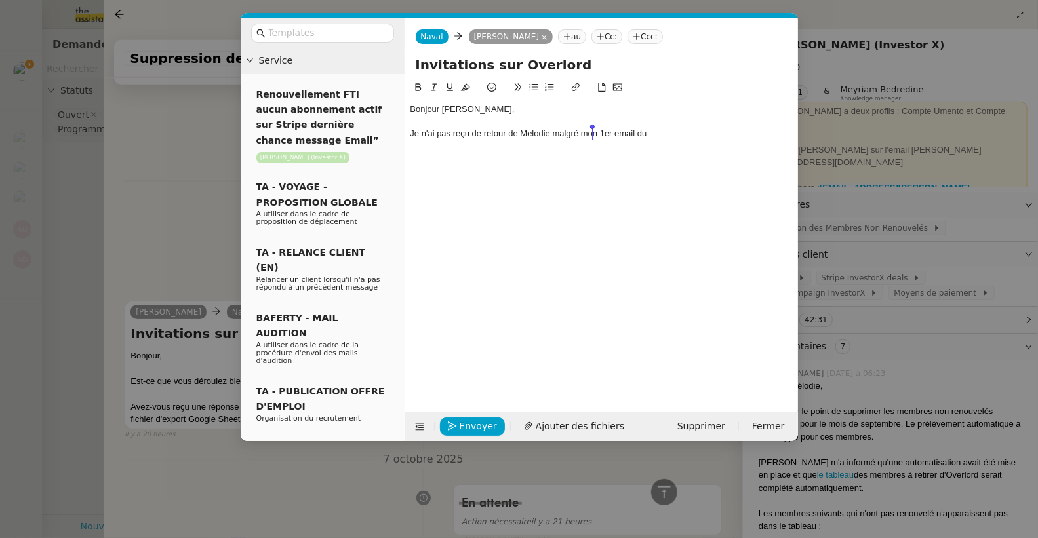
drag, startPoint x: 660, startPoint y: 129, endPoint x: 591, endPoint y: 133, distance: 69.6
click at [591, 133] on div "Je n'ai pas reçu de retour de Melodie malgré mon 1er email du" at bounding box center [601, 134] width 382 height 12
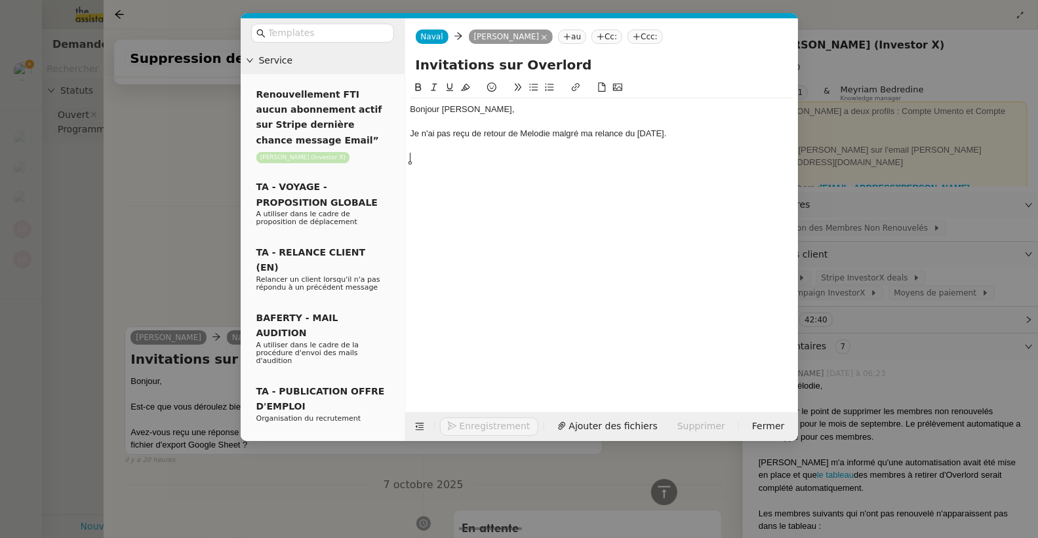
scroll to position [839, 0]
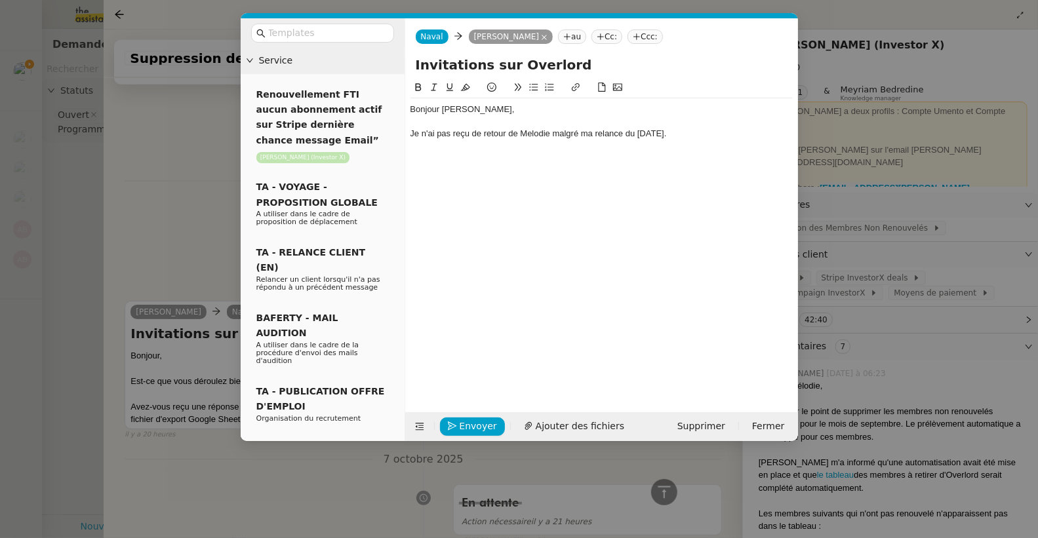
click at [532, 90] on icon at bounding box center [533, 87] width 9 height 9
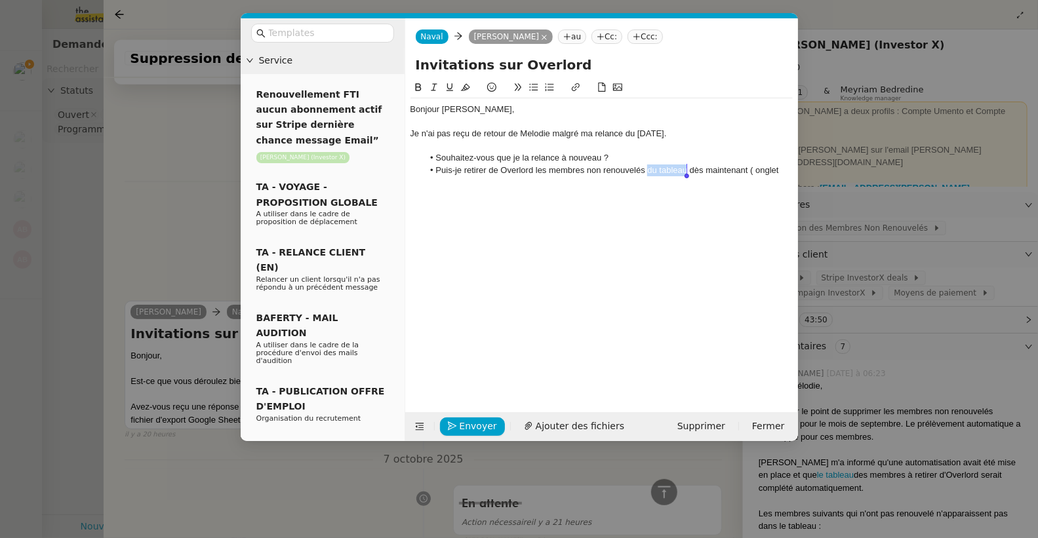
drag, startPoint x: 646, startPoint y: 170, endPoint x: 686, endPoint y: 169, distance: 39.4
click at [686, 169] on li "Puis-je retirer de Overlord les membres non renouvelés du tableau dès maintenan…" at bounding box center [608, 171] width 370 height 12
click at [576, 89] on icon at bounding box center [575, 87] width 9 height 9
type input "du tableau"
paste input "[URL][DOMAIN_NAME]"
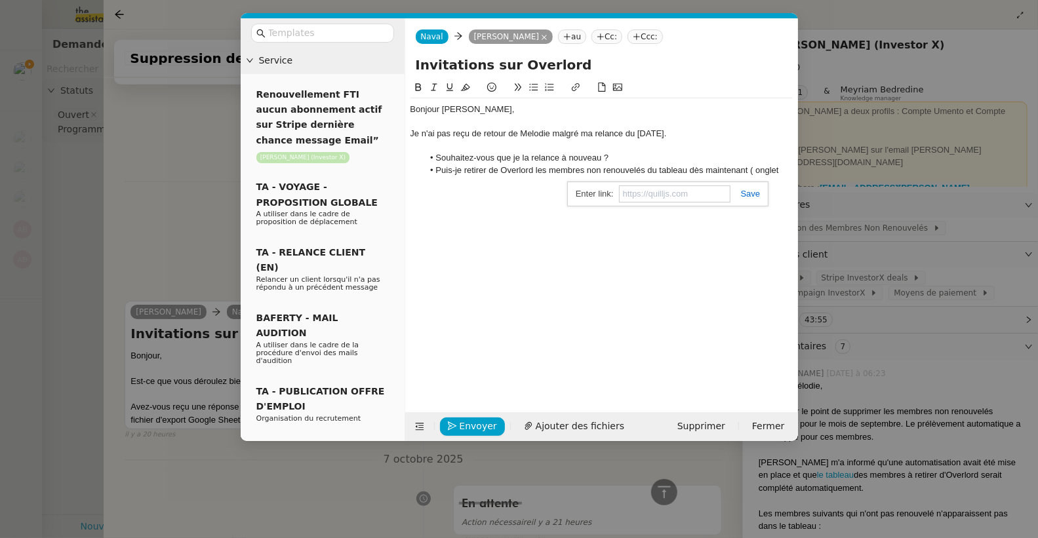
type input "[URL][DOMAIN_NAME]"
click at [0, 0] on lt-div at bounding box center [0, 0] width 0 height 0
select select "fr"
click at [725, 170] on li "Puis-je retirer de Overlord les membres non renouvelés du tableau dès maintenan…" at bounding box center [608, 171] width 370 height 12
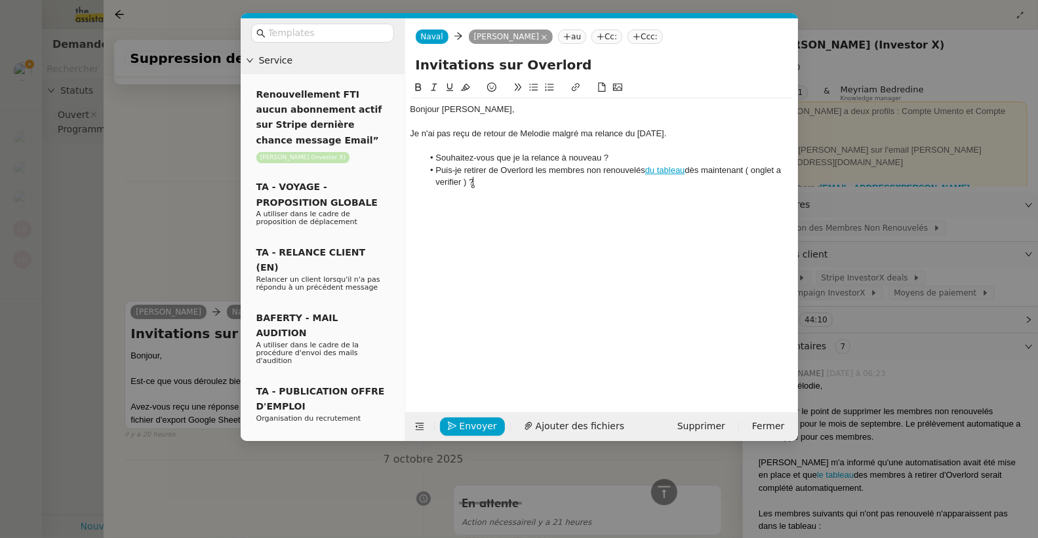
click at [747, 170] on li "Puis-je retirer de Overlord les membres non renouvelés du tableau dès maintenan…" at bounding box center [608, 177] width 370 height 24
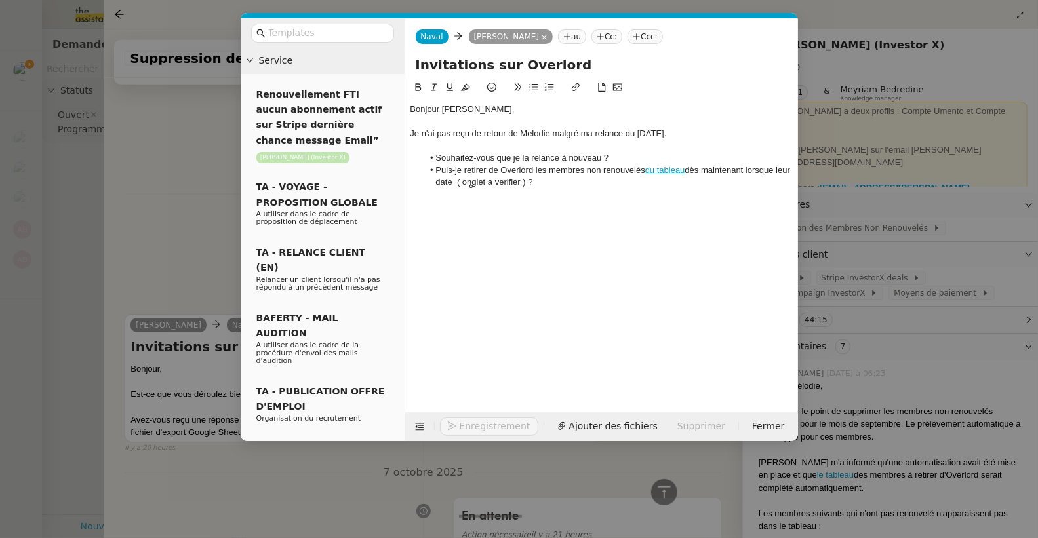
scroll to position [882, 0]
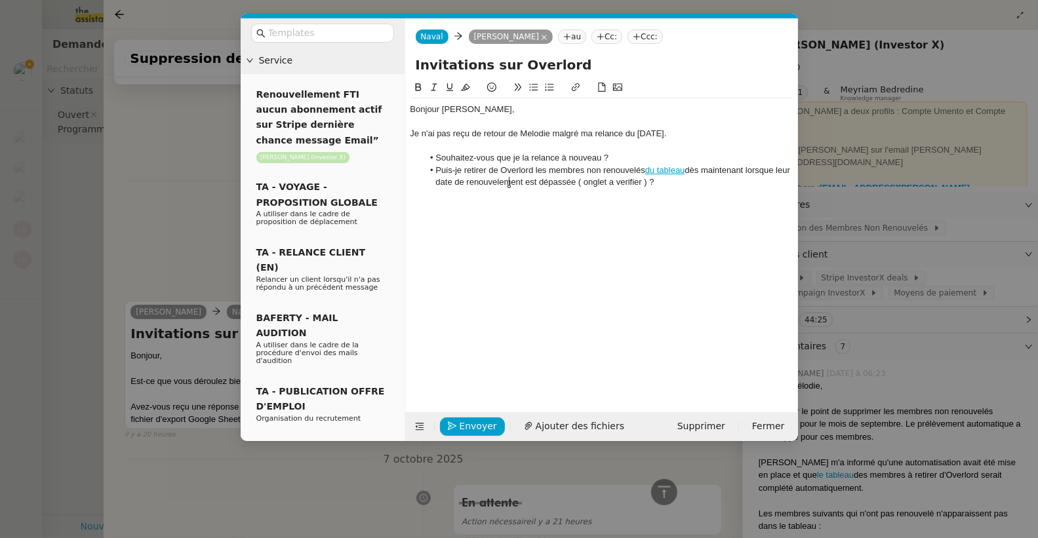
click at [509, 184] on li "Puis-je retirer de Overlord les membres non renouvelés du tableau dès maintenan…" at bounding box center [608, 177] width 370 height 24
click at [0, 0] on lt-span "renouvellement" at bounding box center [0, 0] width 0 height 0
click at [674, 182] on li "Puis-je retirer de Overlord les membres non renouvelés du tableau dès maintenan…" at bounding box center [608, 177] width 370 height 24
click at [175, 187] on nz-modal-container "Service Renouvellement FTI aucun abonnement actif sur Stripe dernière chance me…" at bounding box center [519, 269] width 1038 height 538
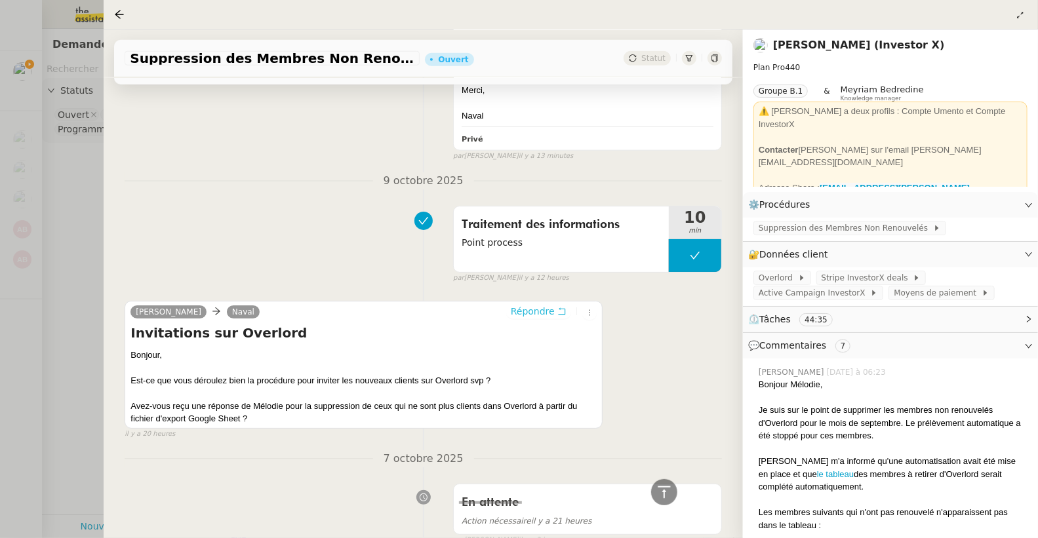
scroll to position [906, 0]
click at [986, 202] on link "Modifier" at bounding box center [992, 204] width 37 height 15
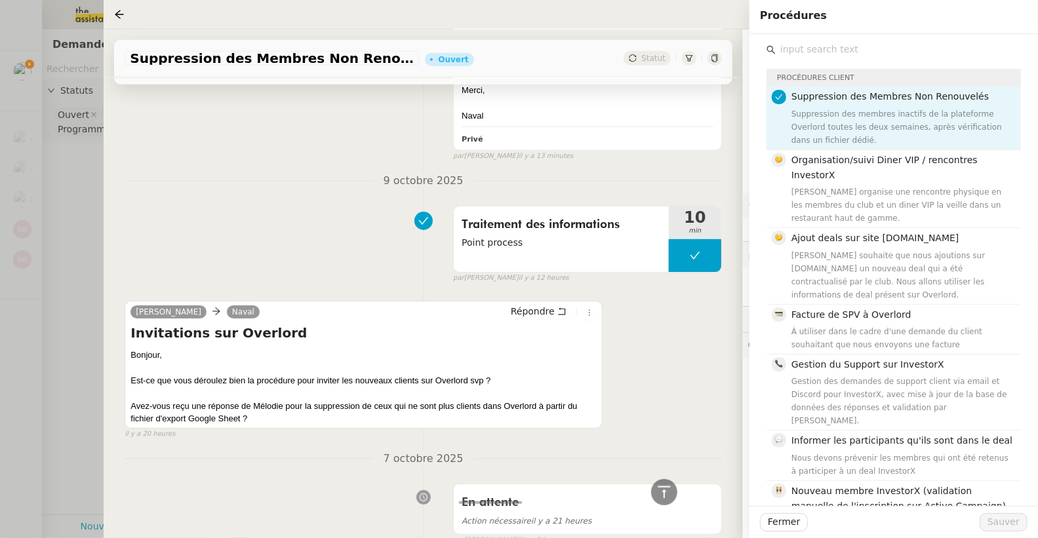
click at [813, 49] on input "text" at bounding box center [897, 50] width 245 height 18
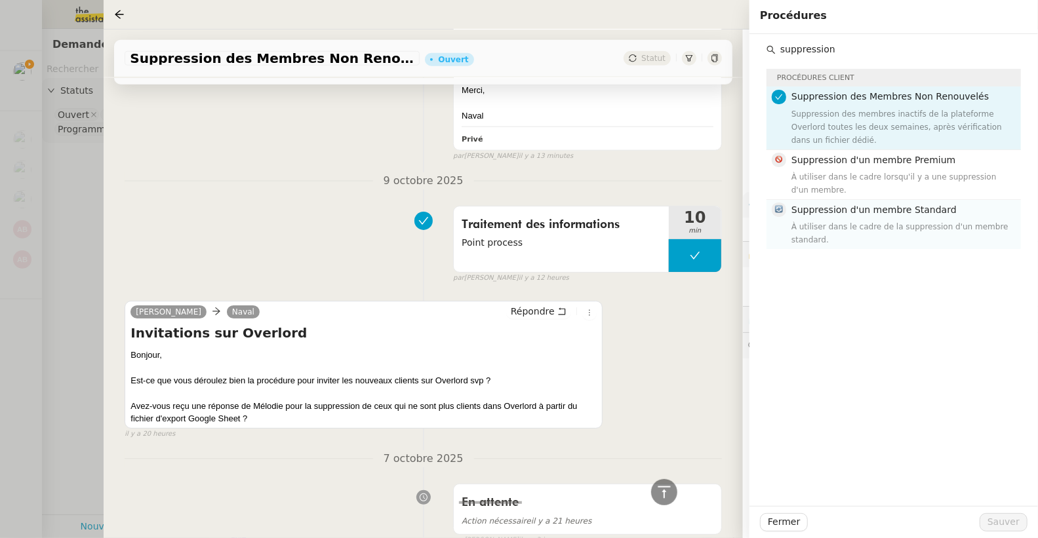
type input "suppression"
click at [884, 214] on h4 "Suppression d'un membre Standard" at bounding box center [902, 210] width 222 height 15
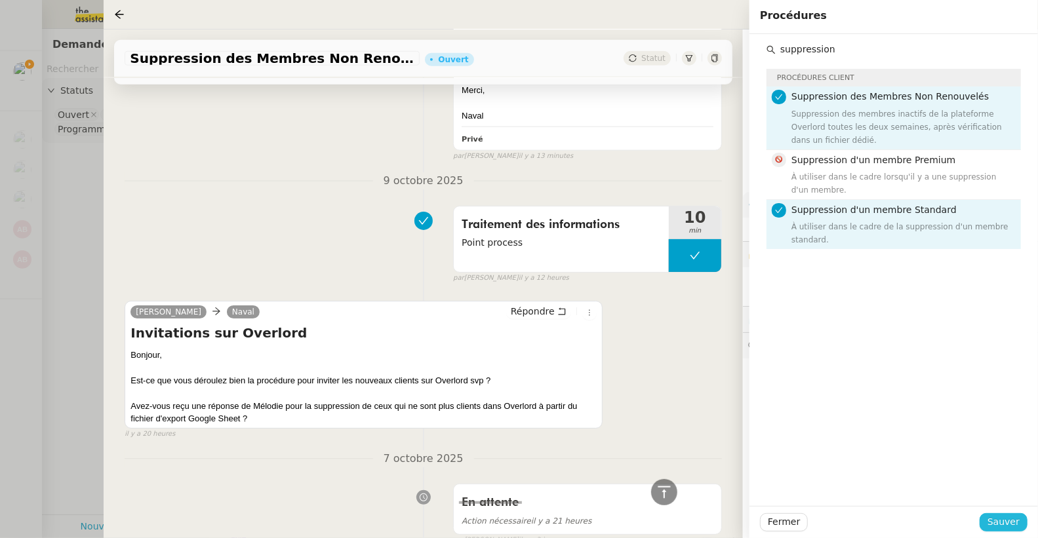
click at [984, 518] on button "Sauver" at bounding box center [1003, 522] width 48 height 18
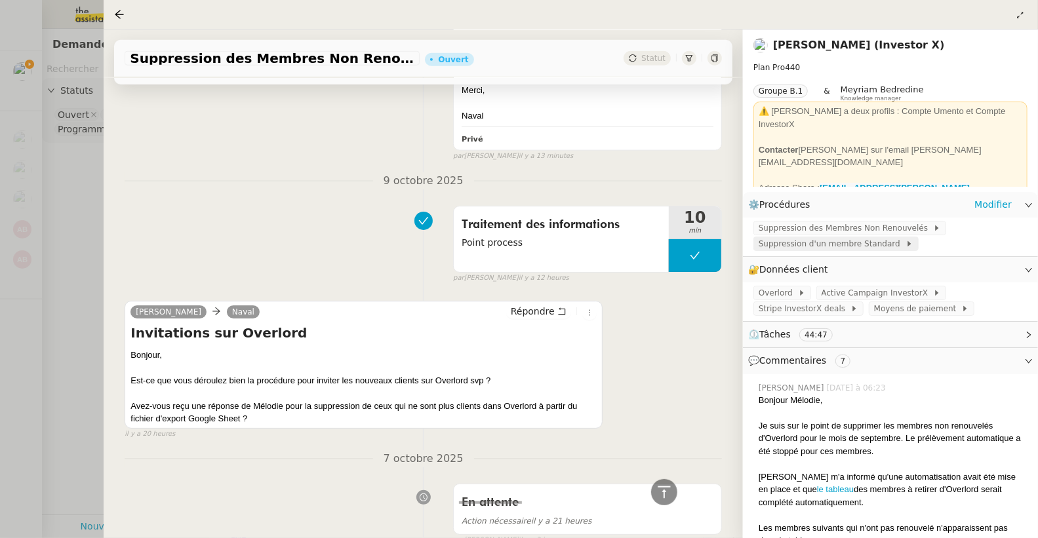
click at [828, 244] on span "Suppression d'un membre Standard" at bounding box center [831, 243] width 147 height 13
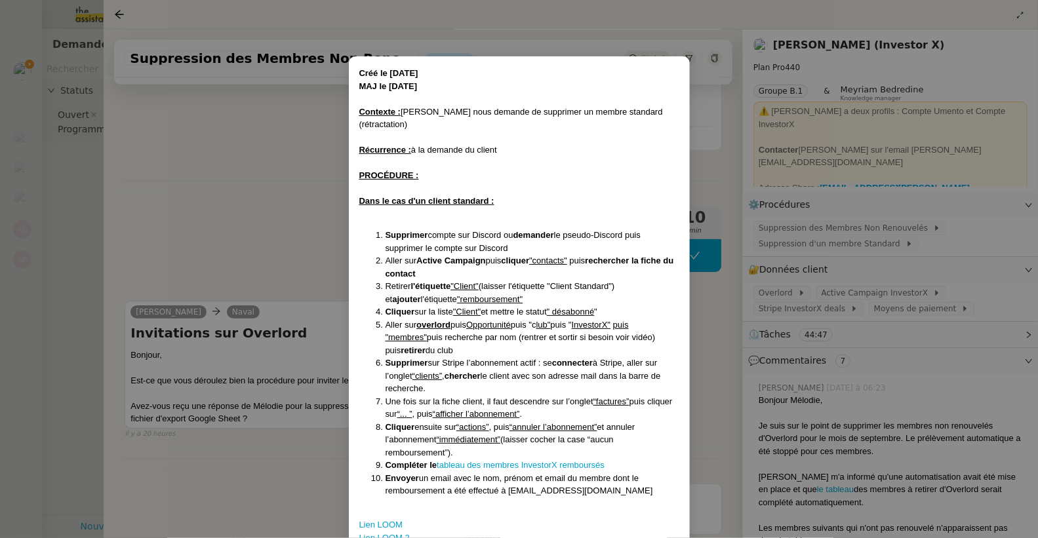
scroll to position [23, 0]
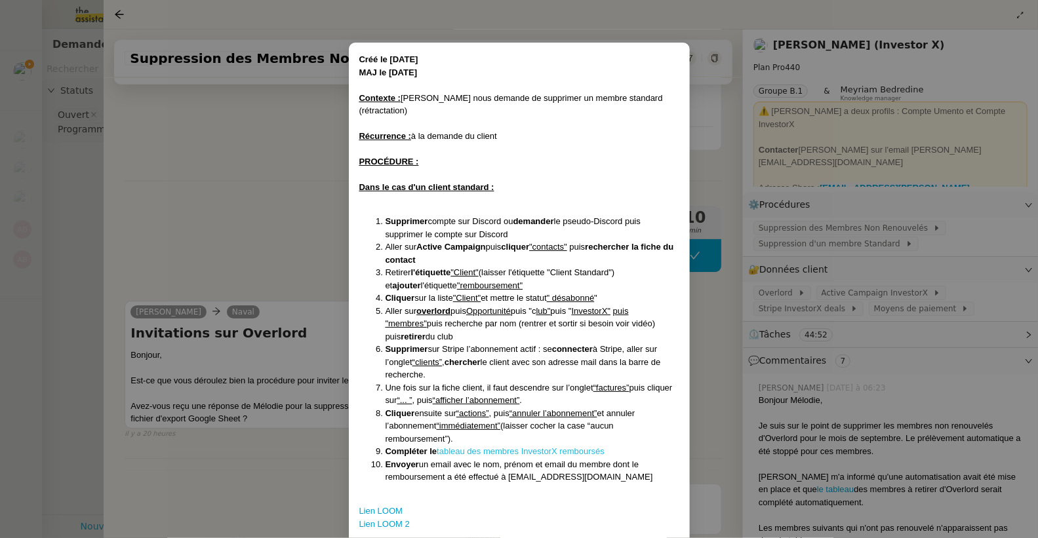
click at [534, 446] on link "tableau des membres InvestorX remboursés" at bounding box center [521, 451] width 168 height 10
click at [298, 208] on nz-modal-container "Créé le [DATE] MAJ le [DATE] Contexte : [PERSON_NAME] nous demande de supprimer…" at bounding box center [519, 269] width 1038 height 538
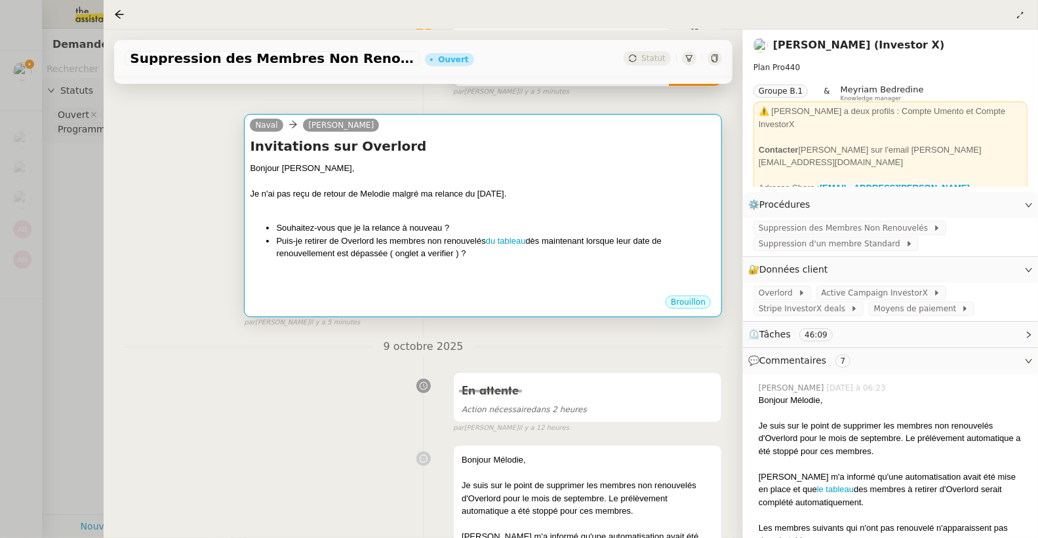
scroll to position [69, 0]
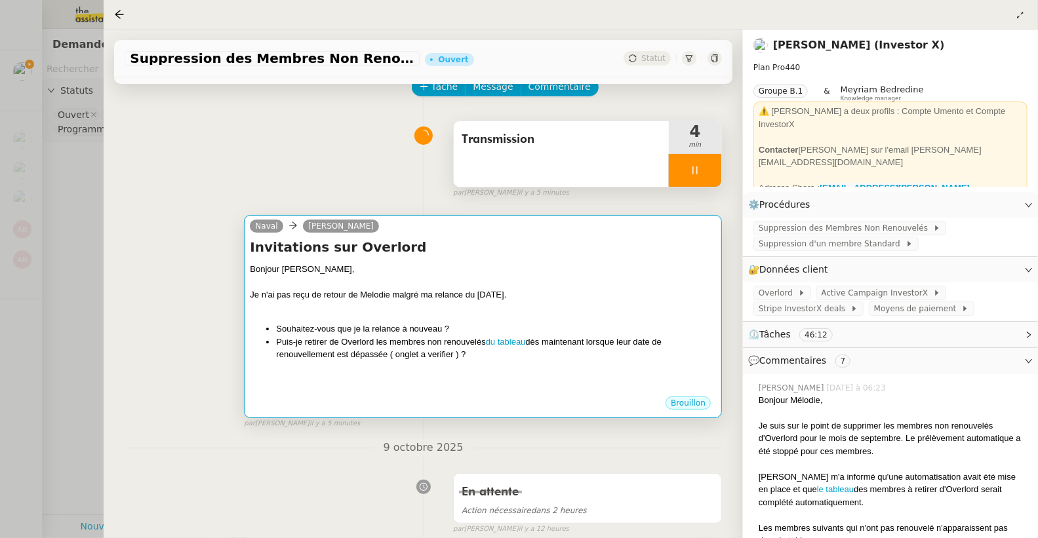
click at [509, 265] on div "Bonjour [PERSON_NAME]," at bounding box center [483, 269] width 466 height 13
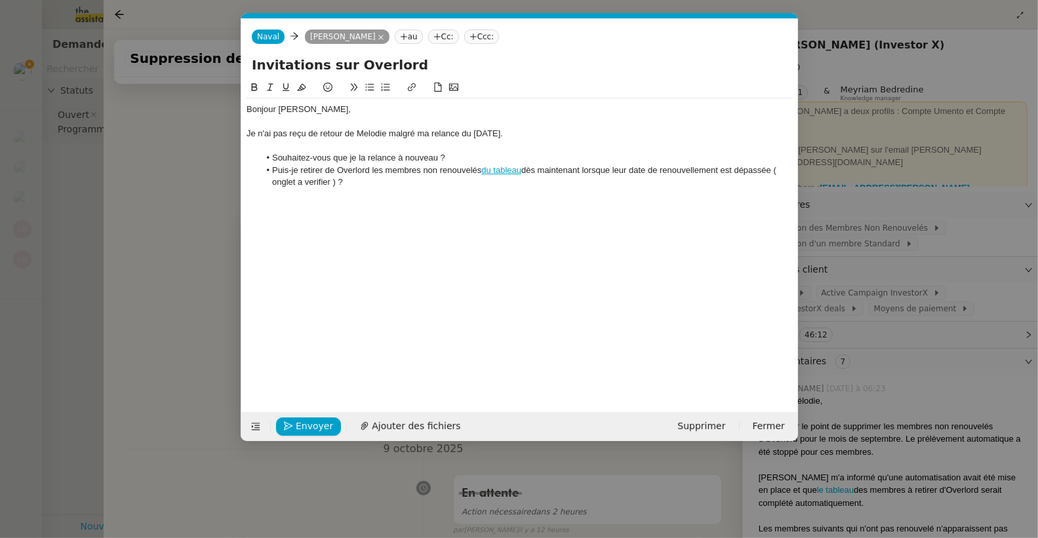
scroll to position [0, 28]
click at [347, 180] on li "Puis-je retirer de Overlord les membres non renouvelés du tableau dès maintenan…" at bounding box center [526, 177] width 534 height 24
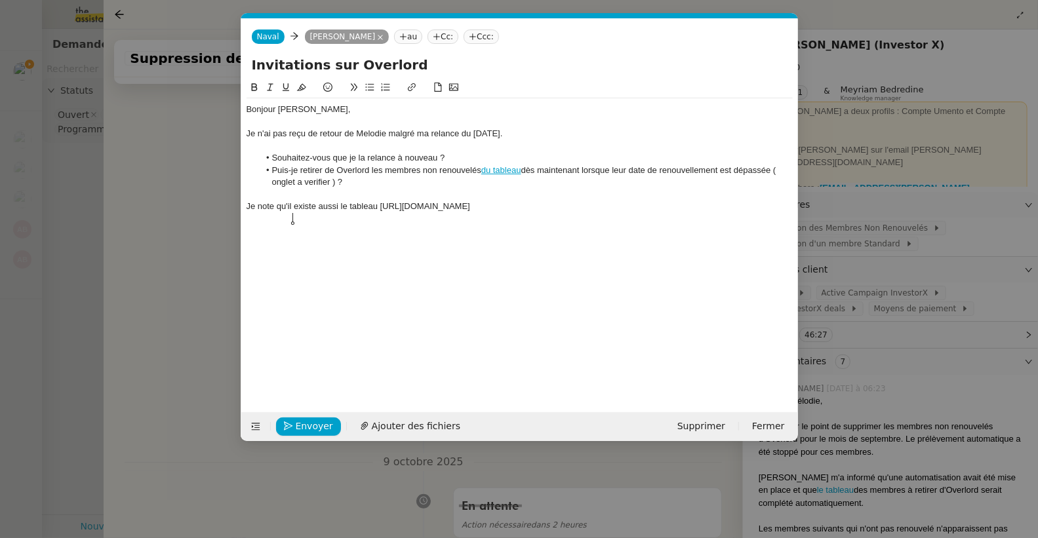
scroll to position [0, 0]
click at [377, 206] on div "Je note qu'il existe aussi le tableau [URL][DOMAIN_NAME]" at bounding box center [519, 207] width 546 height 12
drag, startPoint x: 380, startPoint y: 206, endPoint x: 513, endPoint y: 204, distance: 133.7
click at [513, 204] on div "Je note qu'il existe aussi le tableau Membres InvestorX remboursés [URL][DOMAIN…" at bounding box center [519, 207] width 546 height 12
click at [411, 90] on icon at bounding box center [411, 87] width 8 height 8
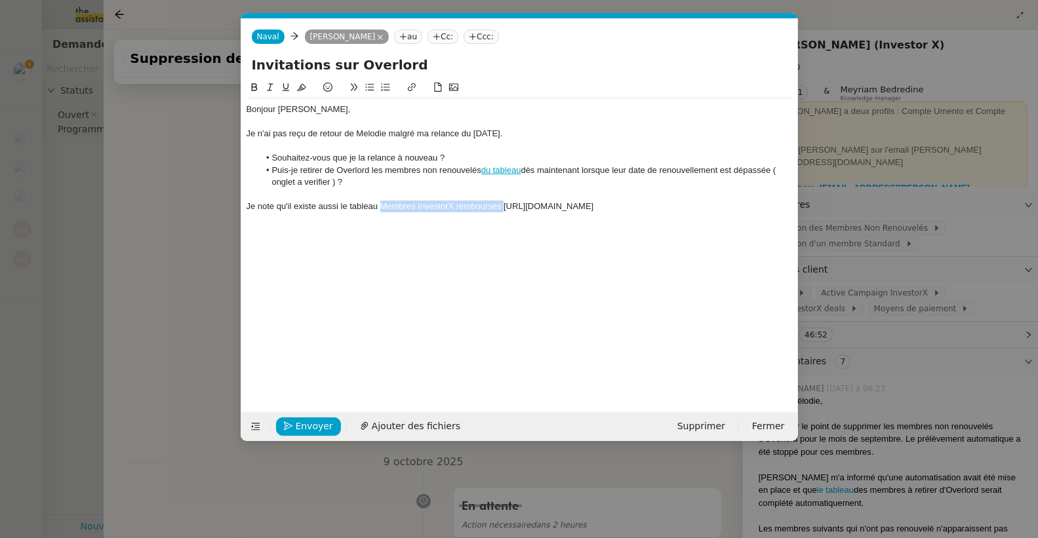
type input "Membres InvestorX remboursés"
paste input "[URL][DOMAIN_NAME]"
type input "[URL][DOMAIN_NAME]"
click at [261, 224] on div at bounding box center [519, 218] width 546 height 12
drag, startPoint x: 245, startPoint y: 218, endPoint x: 641, endPoint y: 227, distance: 396.0
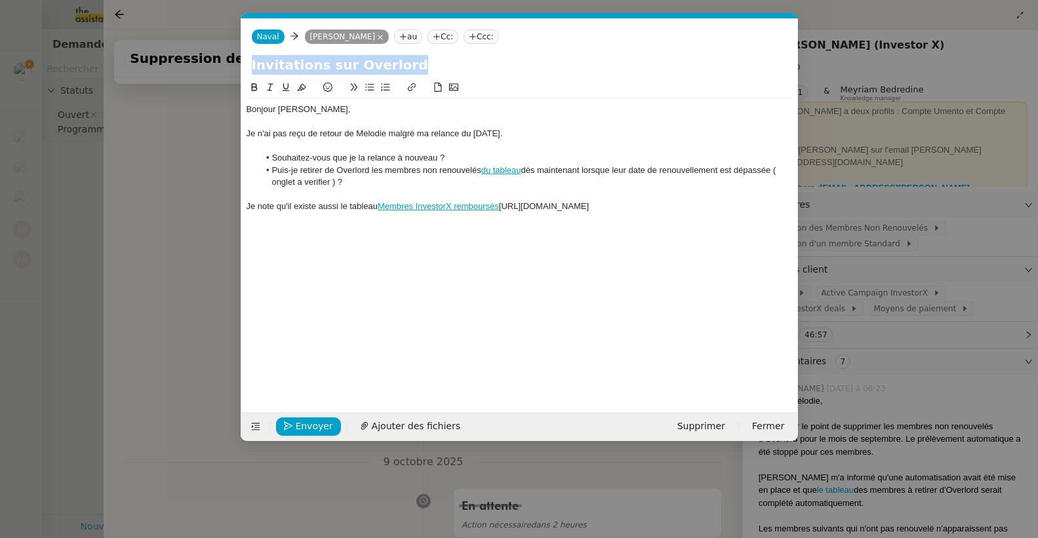
click at [626, 227] on nz-spin "Bonjour [PERSON_NAME], Je n'ai pas reçu de retour de Melodie malgré ma relance …" at bounding box center [519, 238] width 557 height 317
drag, startPoint x: 686, startPoint y: 219, endPoint x: 243, endPoint y: 214, distance: 443.2
click at [243, 214] on nz-spin "Bonjour [PERSON_NAME], Je n'ai pas reçu de retour de Melodie malgré ma relance …" at bounding box center [519, 238] width 557 height 317
click at [88, 166] on nz-modal-container "Service Renouvellement FTI aucun abonnement actif sur Stripe dernière chance me…" at bounding box center [519, 269] width 1038 height 538
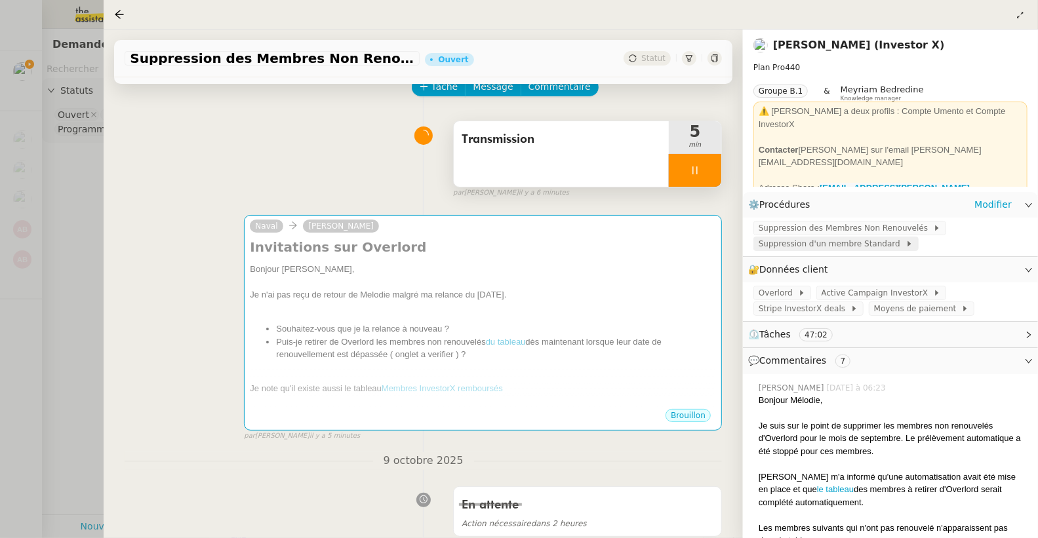
click at [827, 248] on span "Suppression d'un membre Standard" at bounding box center [831, 243] width 147 height 13
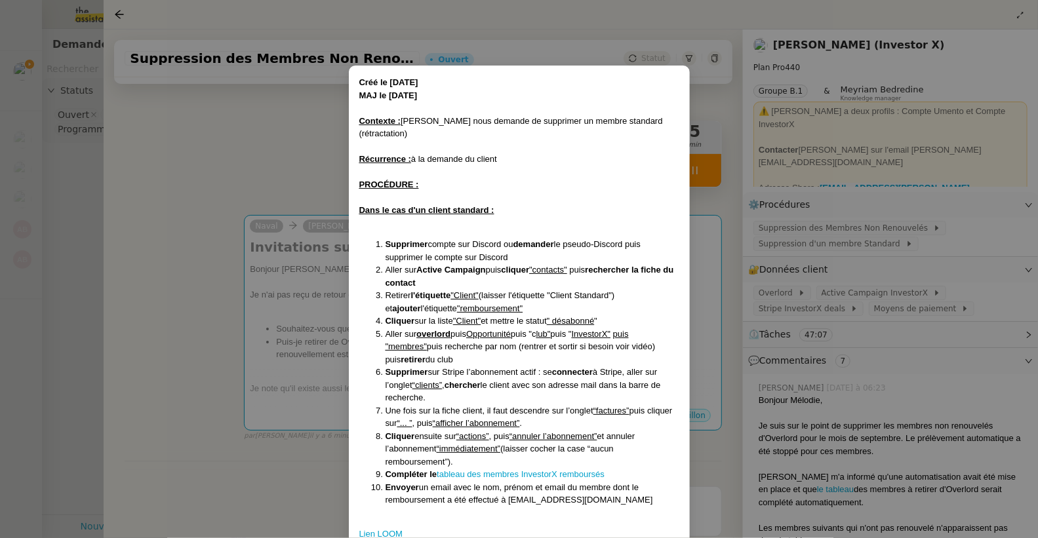
click at [300, 183] on nz-modal-container "Créé le [DATE] MAJ le [DATE] Contexte : [PERSON_NAME] nous demande de supprimer…" at bounding box center [519, 269] width 1038 height 538
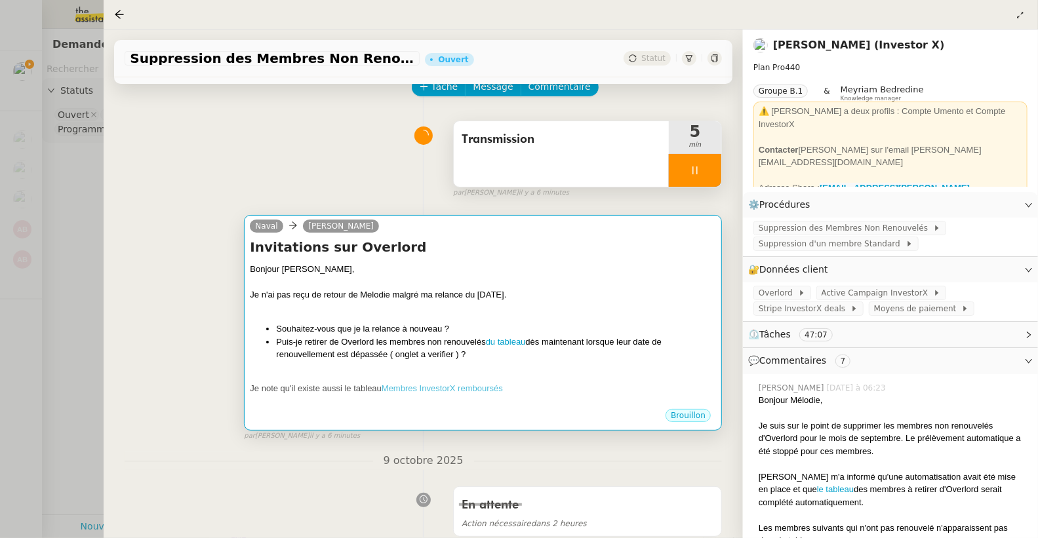
click at [454, 271] on div "Bonjour [PERSON_NAME]," at bounding box center [483, 269] width 466 height 13
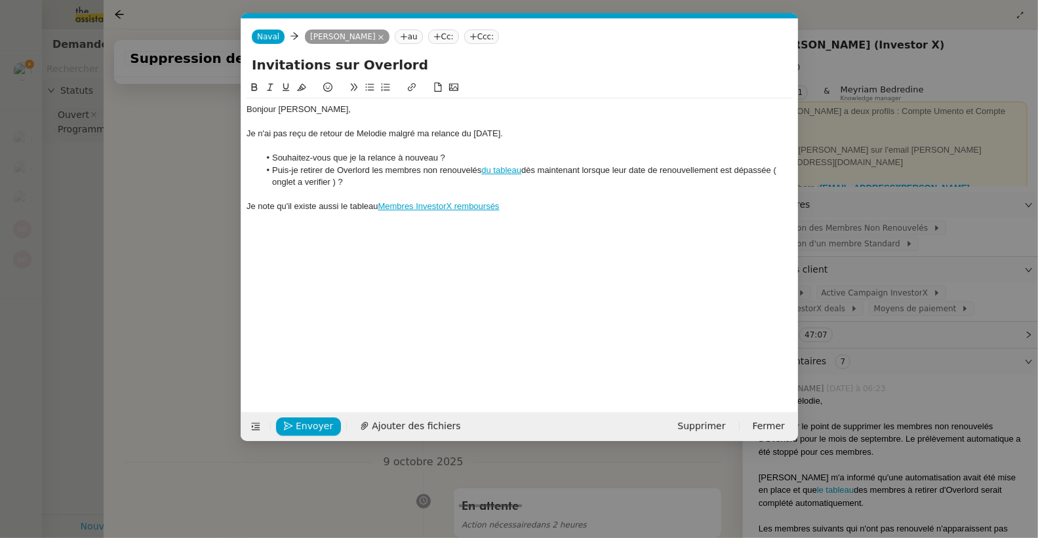
scroll to position [0, 28]
click at [520, 201] on div "Je note qu'il existe aussi le tableau Membres InvestorX remboursés" at bounding box center [519, 207] width 546 height 12
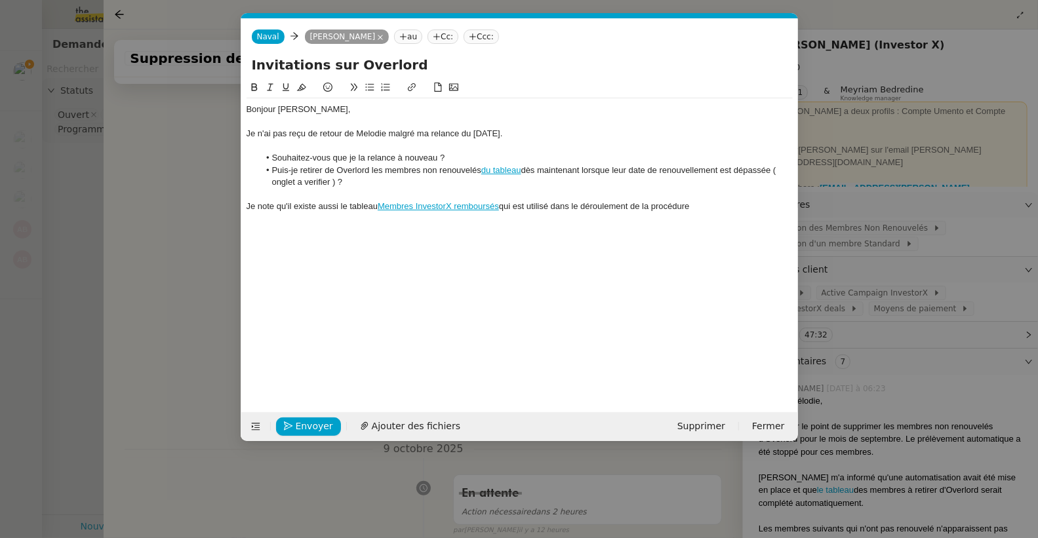
click at [220, 184] on nz-modal-container "Service Renouvellement FTI aucun abonnement actif sur Stripe dernière chance me…" at bounding box center [519, 269] width 1038 height 538
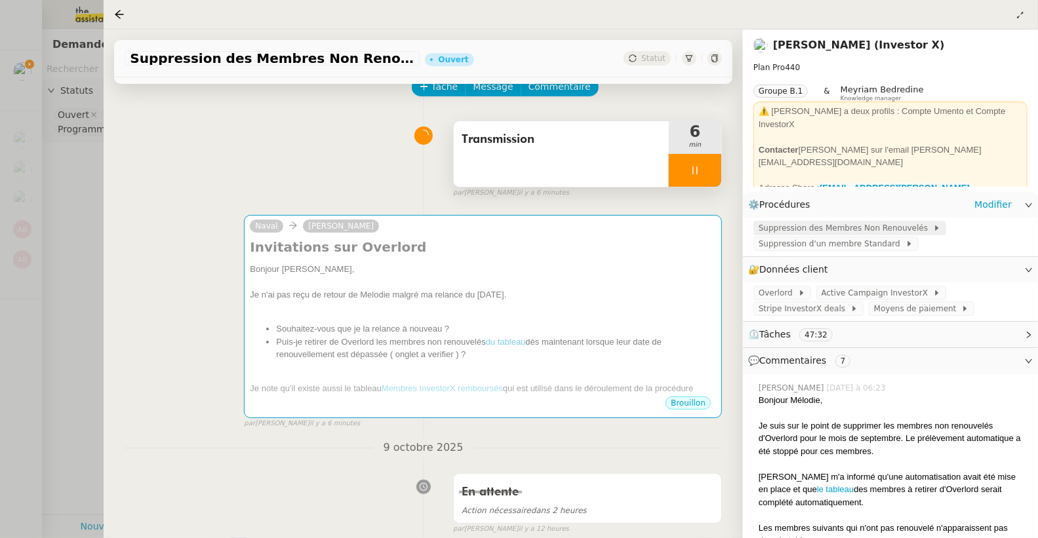
click at [861, 225] on span "Suppression des Membres Non Renouvelés" at bounding box center [845, 228] width 174 height 13
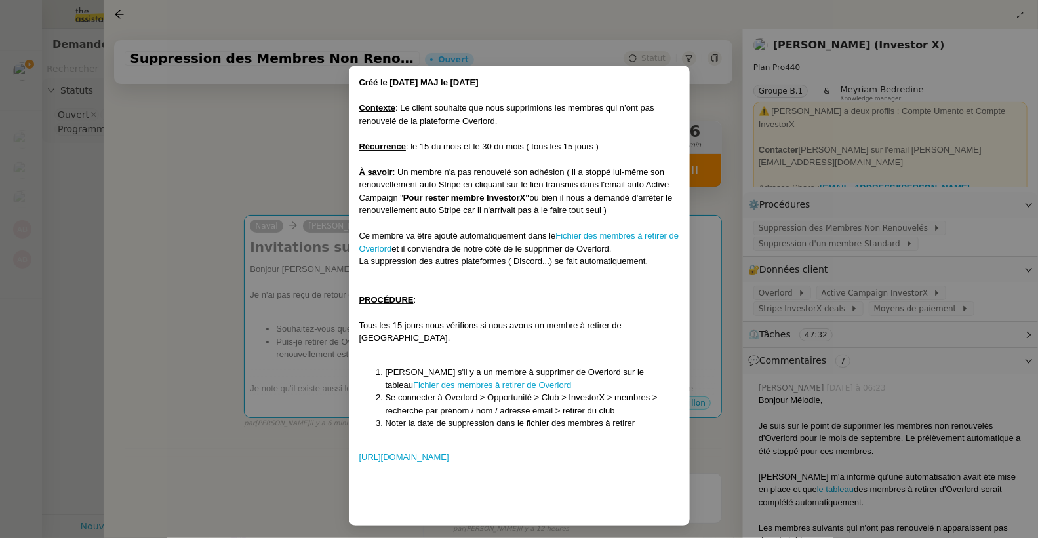
click at [898, 206] on nz-modal-container "Créé le [DATE] MAJ le [DATE] Contexte : Le client souhaite que nous supprimions…" at bounding box center [519, 269] width 1038 height 538
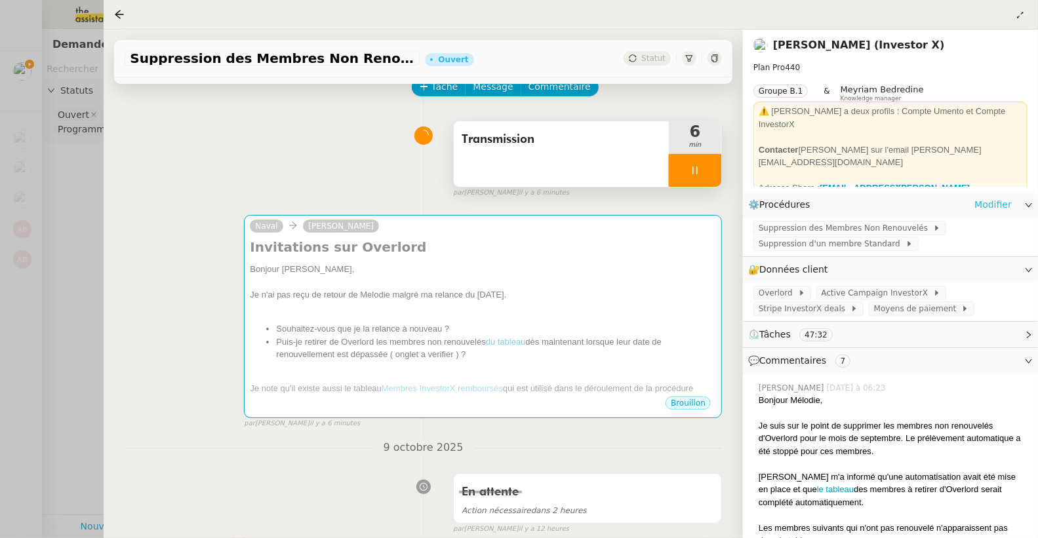
click at [995, 202] on link "Modifier" at bounding box center [992, 204] width 37 height 15
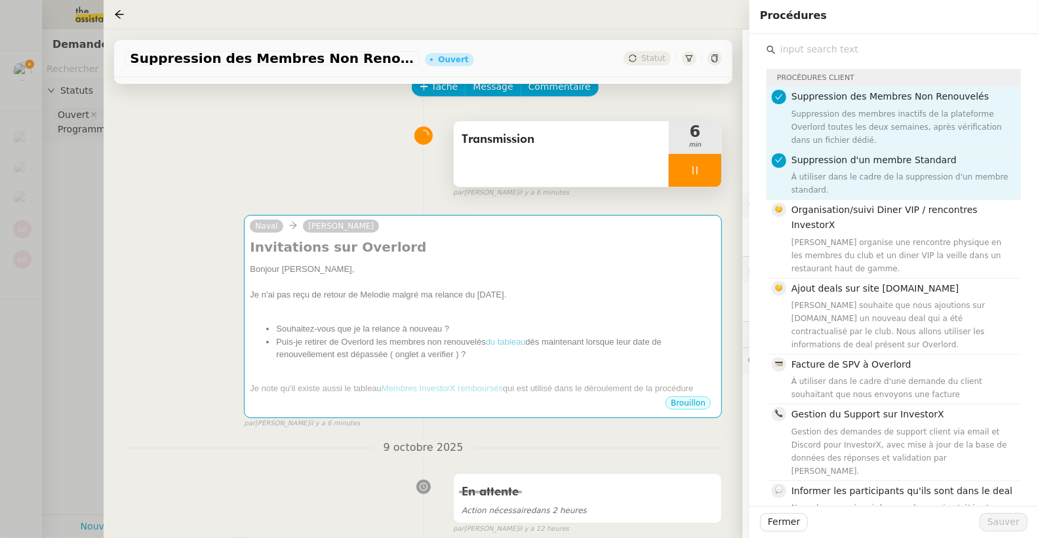
click at [834, 52] on input "text" at bounding box center [897, 50] width 245 height 18
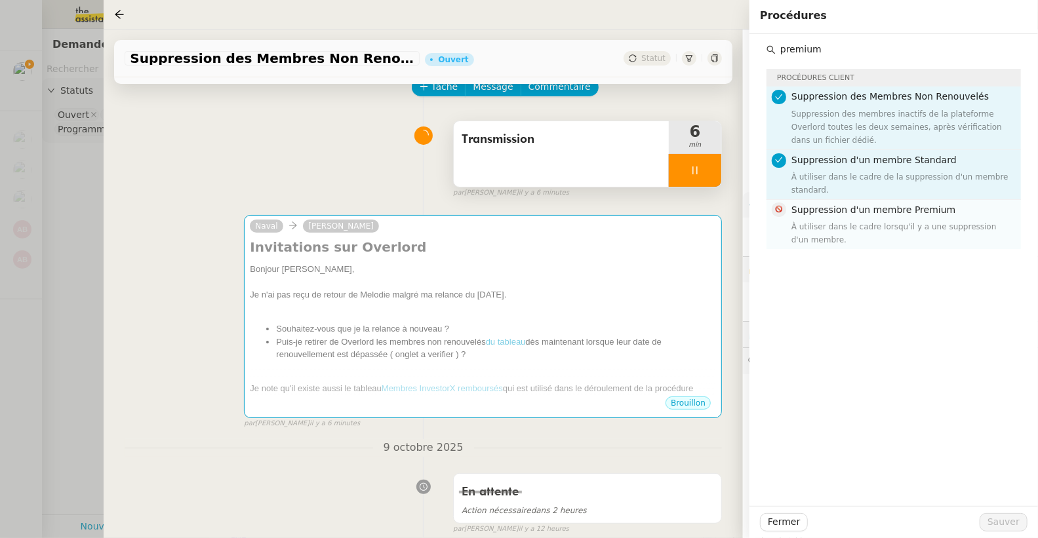
type input "premium"
click at [874, 208] on span "Suppression d'un membre Premium" at bounding box center [873, 210] width 164 height 10
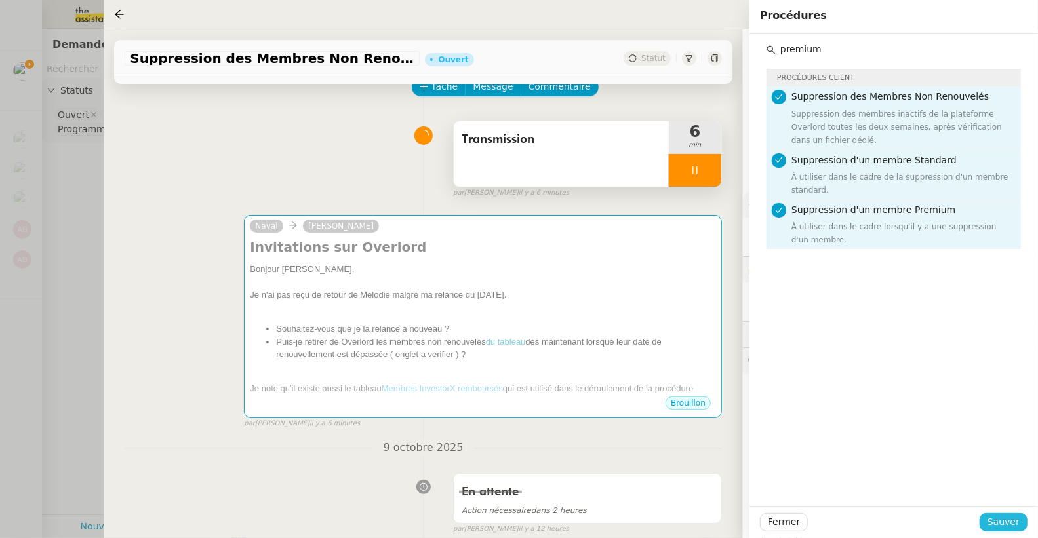
click at [1001, 516] on span "Sauver" at bounding box center [1003, 522] width 32 height 15
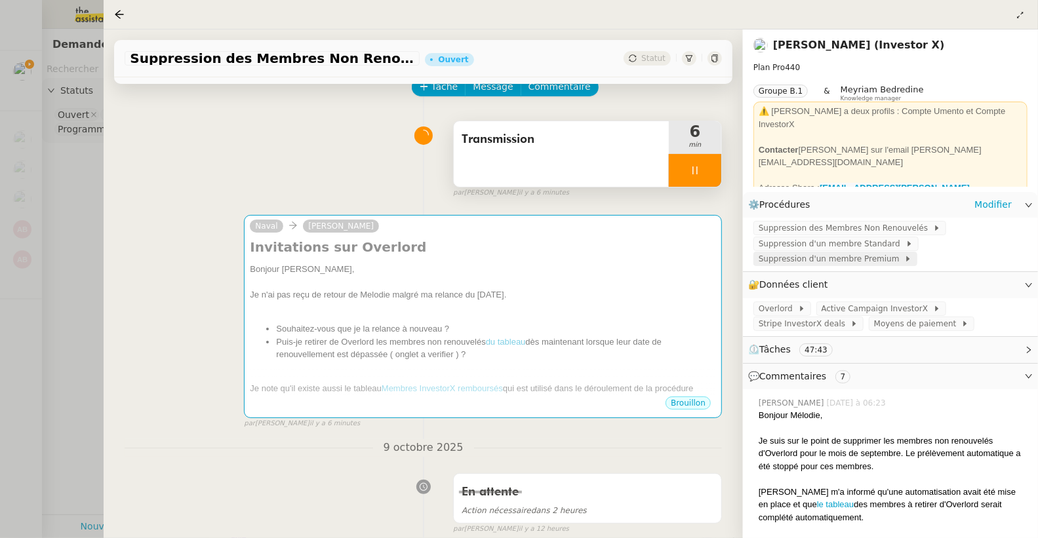
click at [795, 254] on span "Suppression d'un membre Premium" at bounding box center [831, 258] width 146 height 13
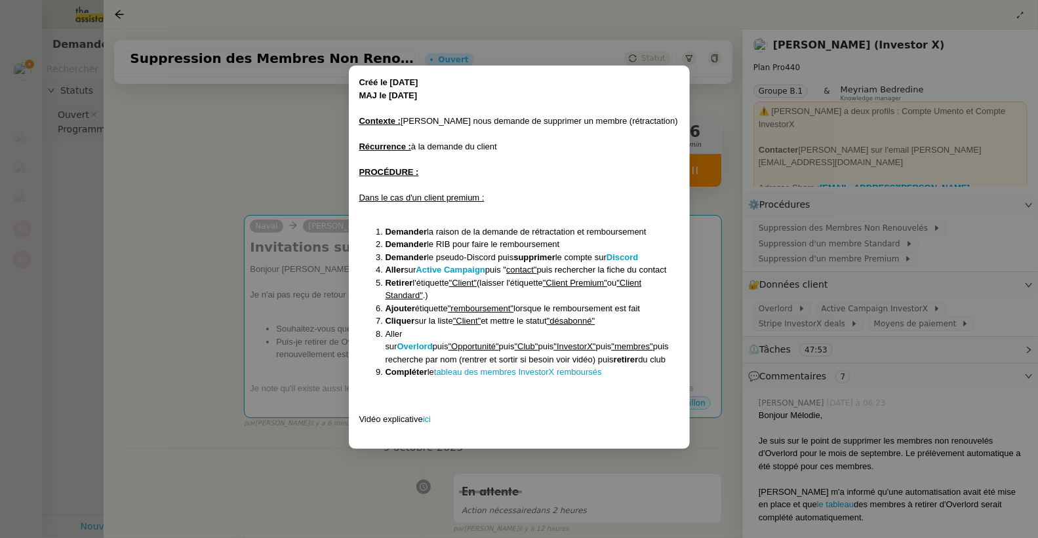
click at [299, 157] on nz-modal-container "Créé le [DATE] MAJ le [DATE] Contexte : [PERSON_NAME] nous demande de supprimer…" at bounding box center [519, 269] width 1038 height 538
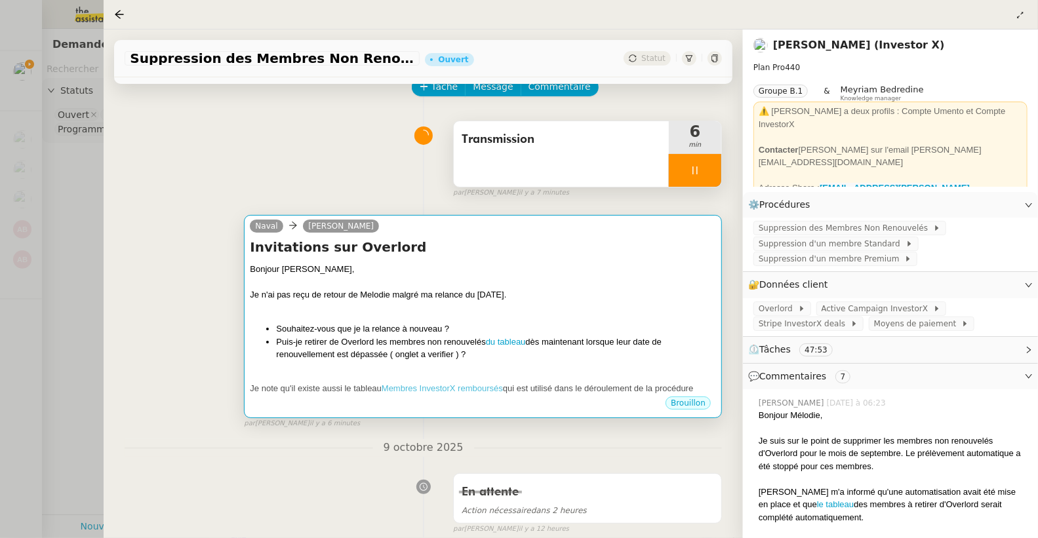
click at [440, 238] on h4 "Invitations sur Overlord" at bounding box center [483, 247] width 466 height 18
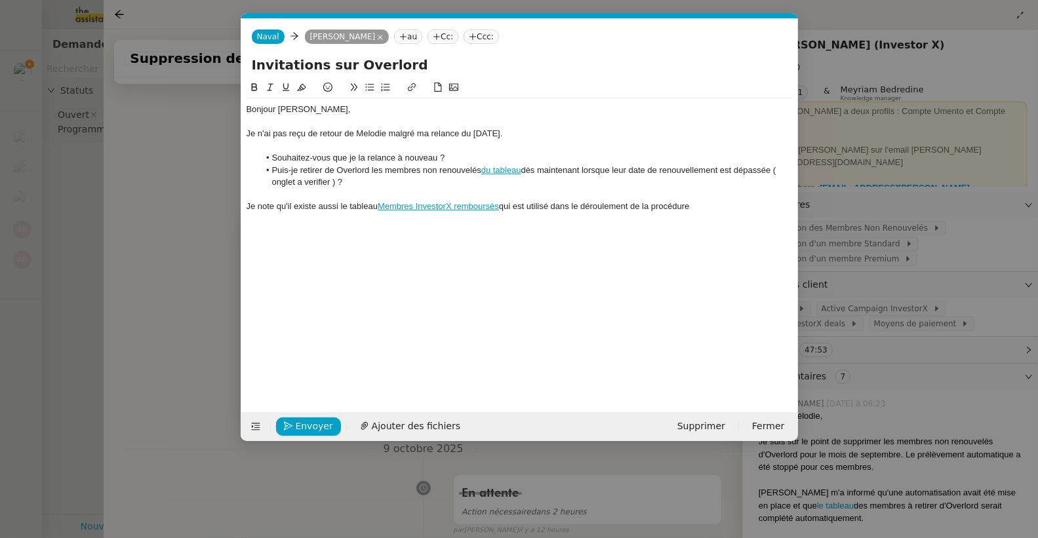
scroll to position [0, 28]
click at [723, 206] on div "Je note qu'il existe aussi le tableau Membres InvestorX remboursés qui est util…" at bounding box center [519, 207] width 546 height 12
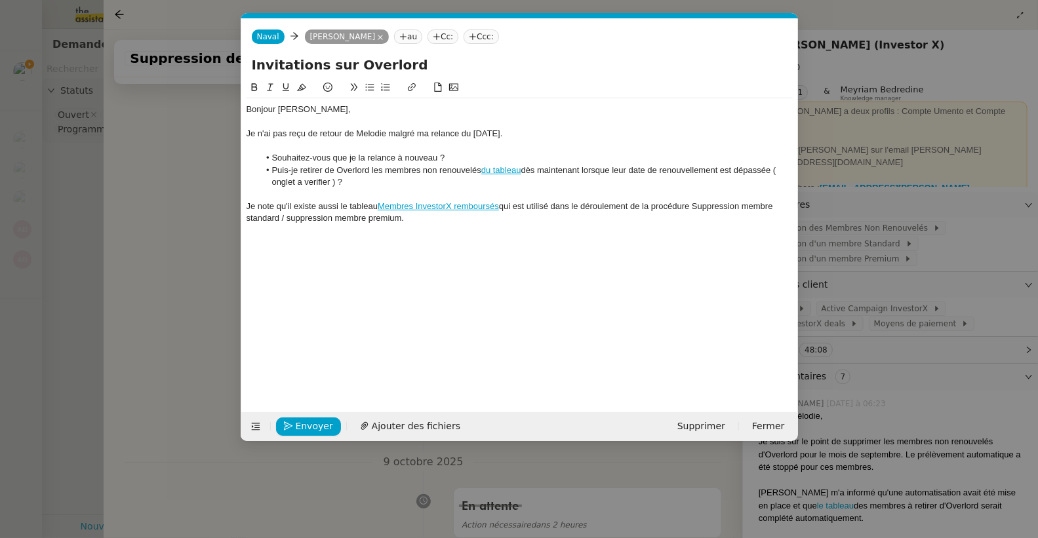
click at [199, 152] on nz-modal-container "Service Renouvellement FTI aucun abonnement actif sur Stripe dernière chance me…" at bounding box center [519, 269] width 1038 height 538
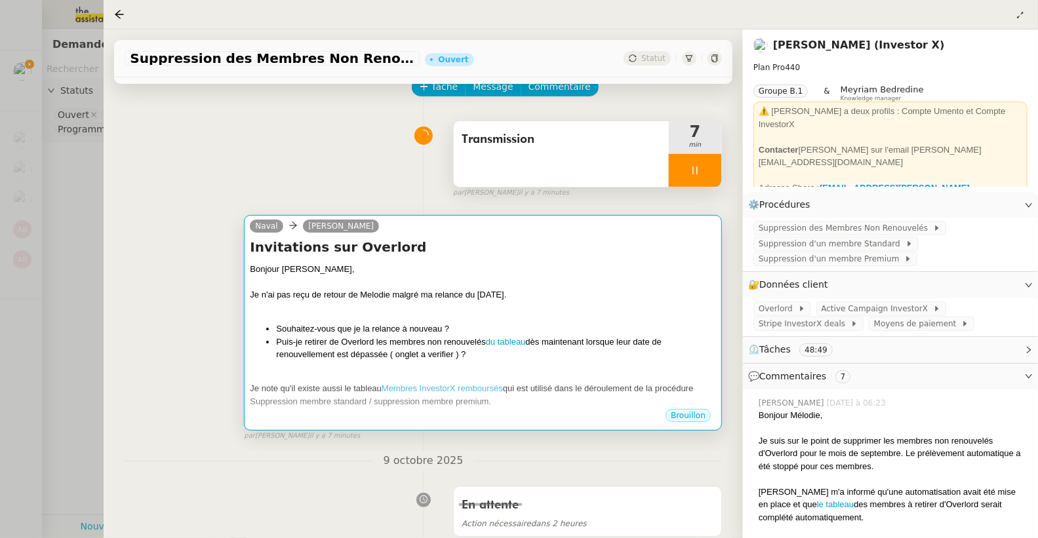
click at [545, 273] on div "Bonjour [PERSON_NAME]," at bounding box center [483, 269] width 466 height 13
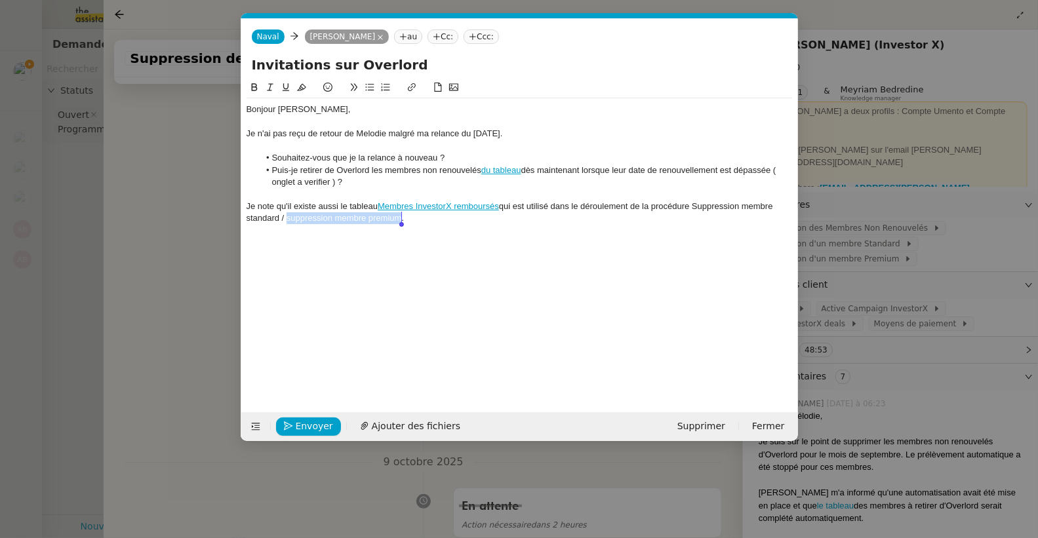
drag, startPoint x: 288, startPoint y: 219, endPoint x: 400, endPoint y: 218, distance: 112.1
click at [400, 218] on div "Je note qu'il existe aussi le tableau Membres InvestorX remboursés qui est util…" at bounding box center [519, 213] width 546 height 24
click at [408, 81] on button at bounding box center [412, 87] width 16 height 15
type input "suppression membre premium"
paste input "[URL][DOMAIN_NAME]"
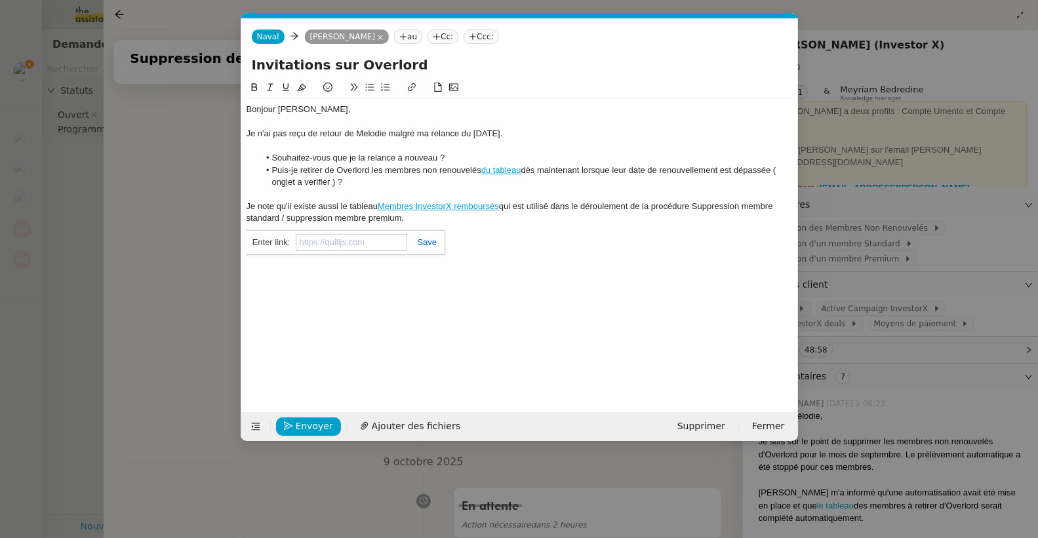
type input "[URL][DOMAIN_NAME]"
click at [166, 204] on nz-modal-container "Service Renouvellement FTI aucun abonnement actif sur Stripe dernière chance me…" at bounding box center [519, 269] width 1038 height 538
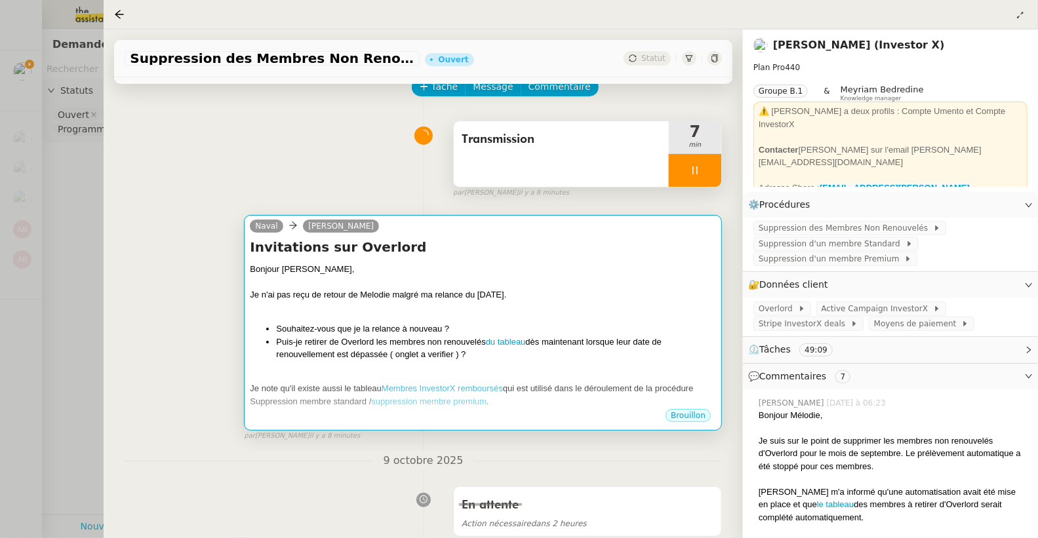
click at [528, 270] on div "Bonjour [PERSON_NAME]," at bounding box center [483, 269] width 466 height 13
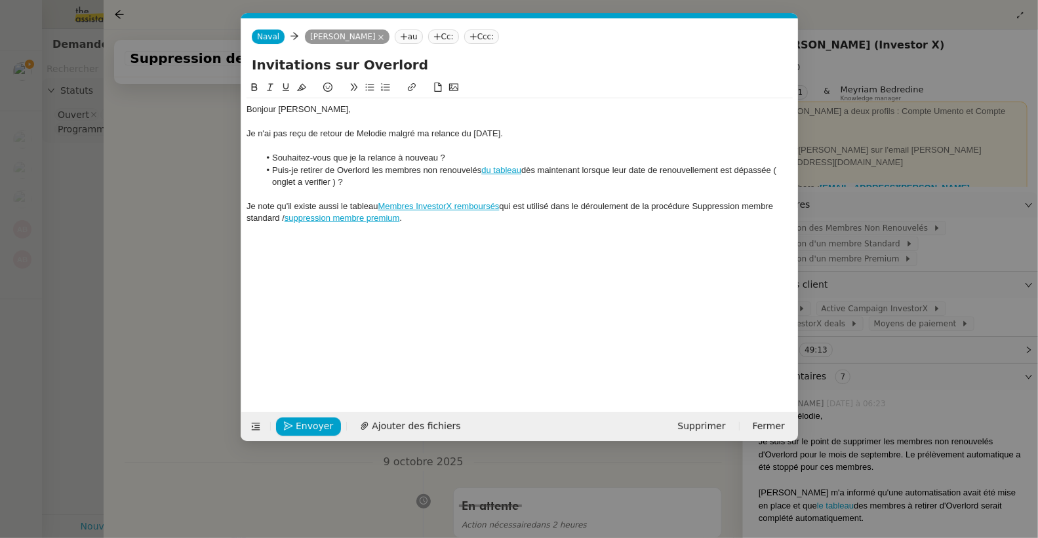
scroll to position [0, 28]
drag, startPoint x: 697, startPoint y: 205, endPoint x: 277, endPoint y: 218, distance: 420.4
click at [277, 218] on div "Je note qu'il existe aussi le tableau Membres InvestorX remboursés qui est util…" at bounding box center [519, 213] width 546 height 24
click at [412, 83] on icon at bounding box center [411, 87] width 9 height 9
type input "Suppression membre standard"
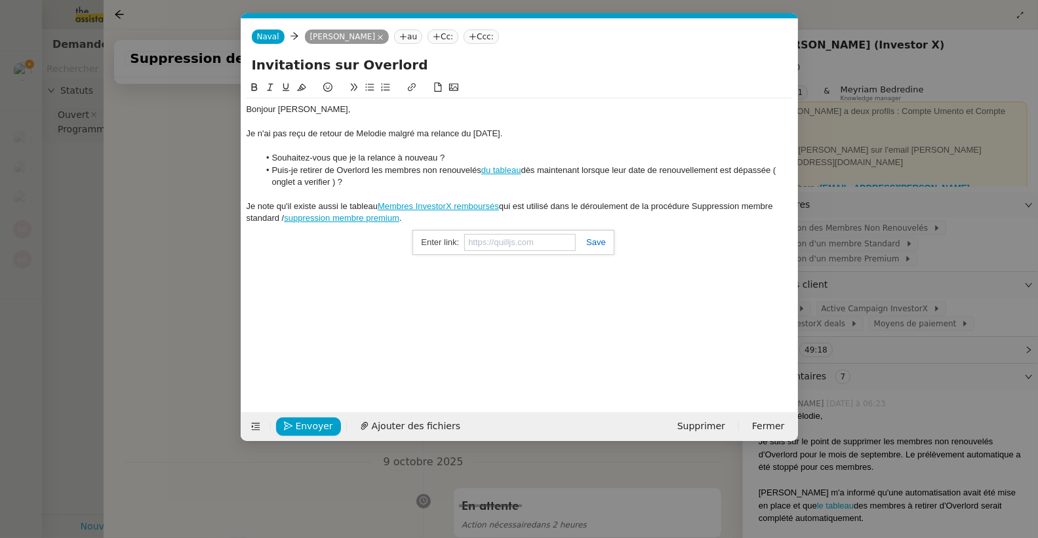
paste input "[URL][DOMAIN_NAME]"
type input "[URL][DOMAIN_NAME]"
click at [184, 161] on nz-modal-container "Service Renouvellement FTI aucun abonnement actif sur Stripe dernière chance me…" at bounding box center [519, 269] width 1038 height 538
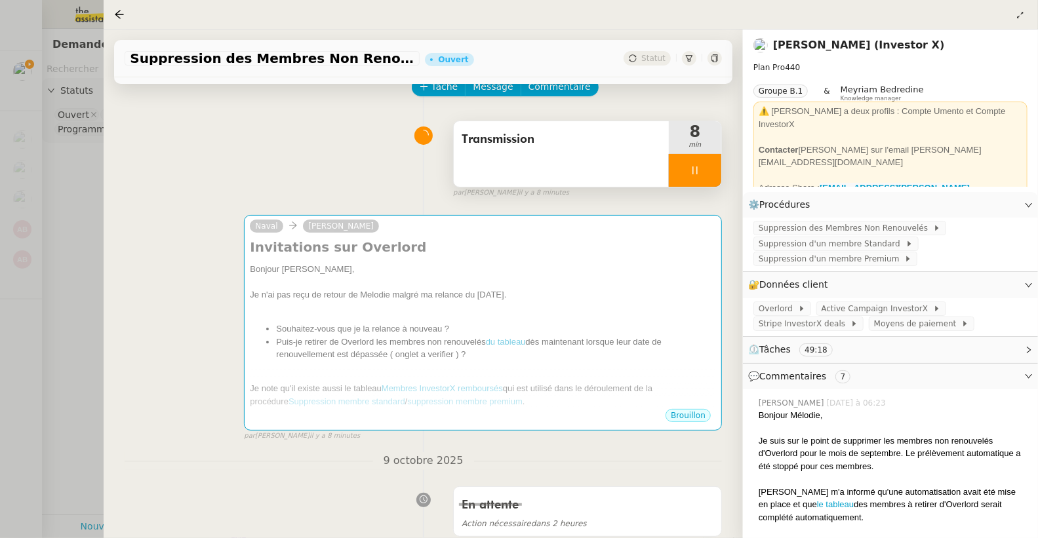
click at [707, 178] on div at bounding box center [695, 170] width 52 height 33
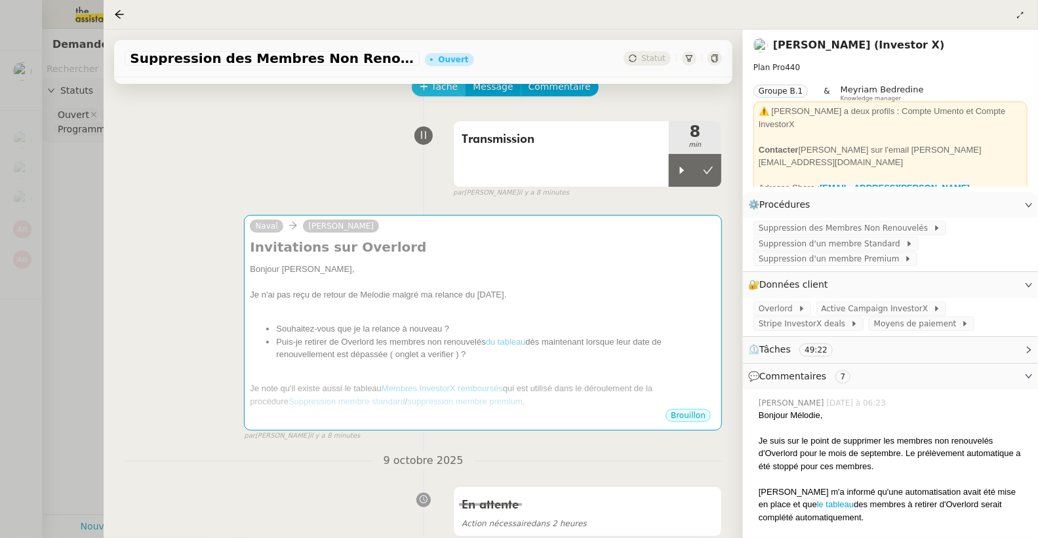
click at [440, 94] on span "Tâche" at bounding box center [444, 86] width 27 height 15
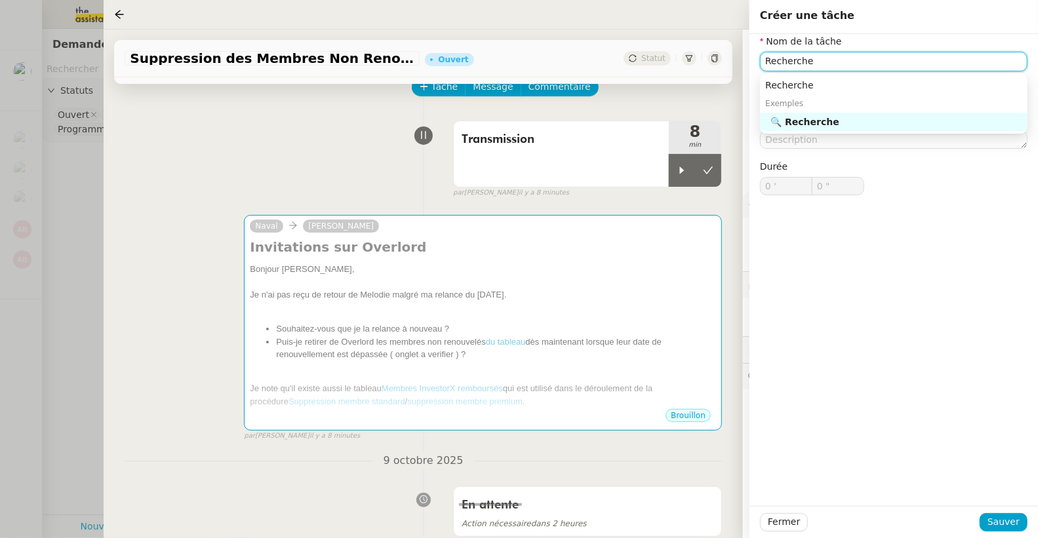
click at [850, 117] on div "🔍 Recherche" at bounding box center [896, 122] width 252 height 12
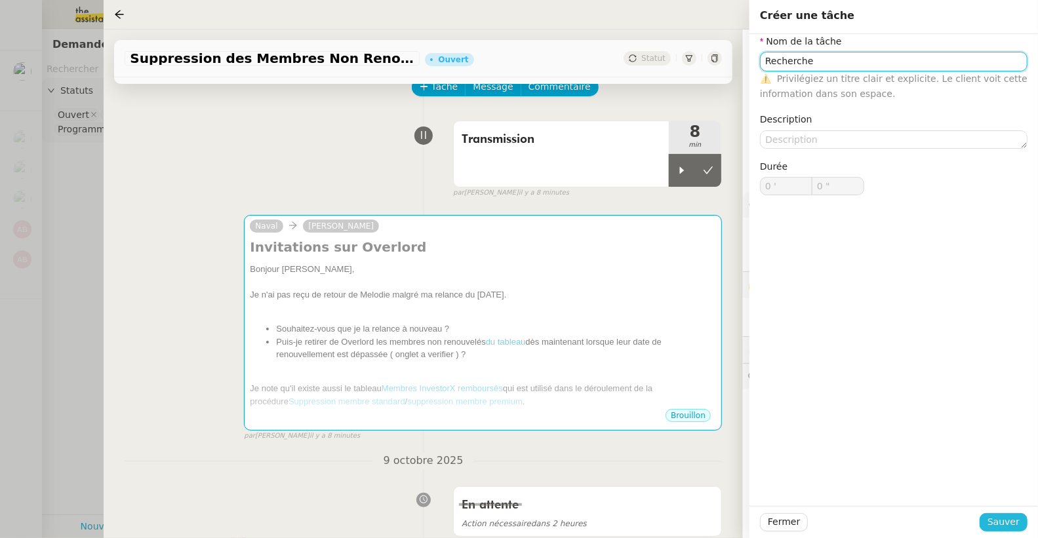
type input "Recherche"
click at [1015, 517] on span "Sauver" at bounding box center [1003, 522] width 32 height 15
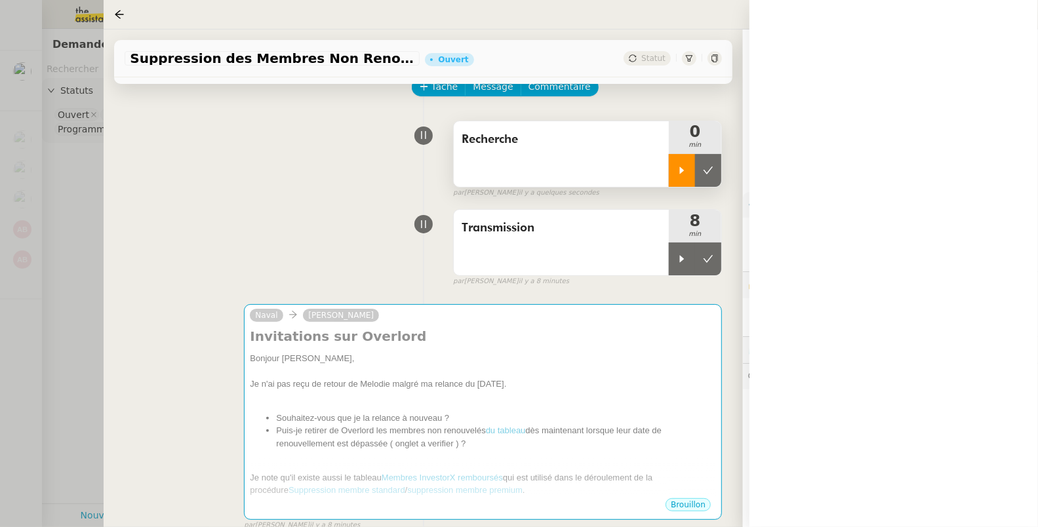
click at [669, 173] on div at bounding box center [682, 170] width 26 height 33
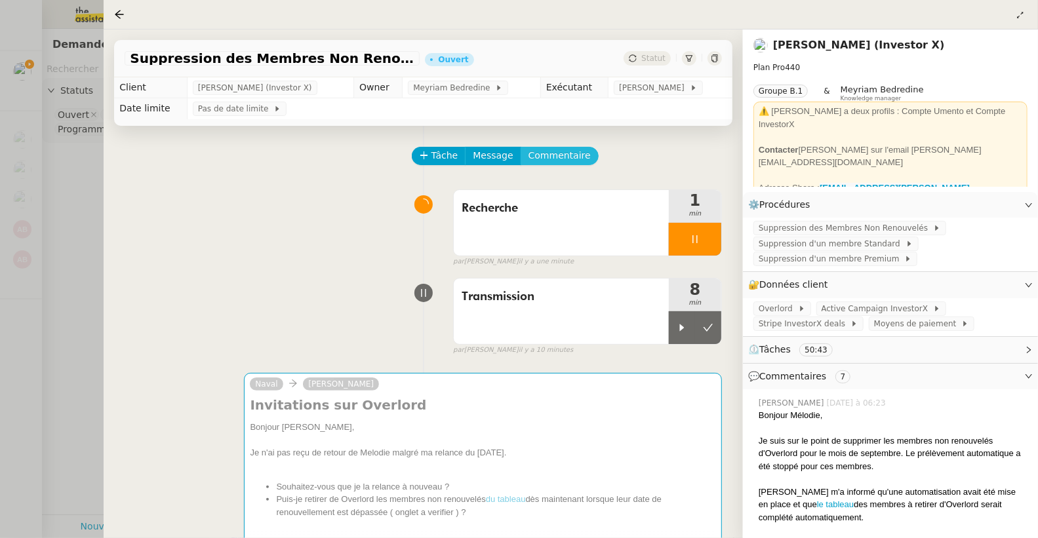
click at [542, 159] on span "Commentaire" at bounding box center [559, 155] width 62 height 15
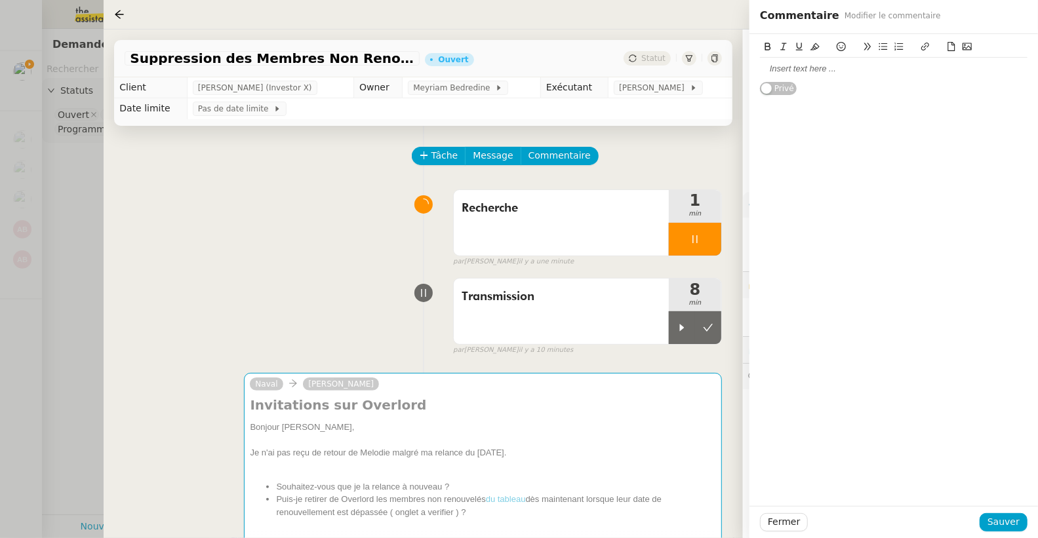
click at [815, 67] on div at bounding box center [893, 69] width 267 height 12
paste div
drag, startPoint x: 761, startPoint y: 70, endPoint x: 1004, endPoint y: 75, distance: 242.6
click at [1004, 75] on div "Si la personne n’a pas reçu le lien d’inscription vers [GEOGRAPHIC_DATA]" at bounding box center [893, 75] width 267 height 35
click at [924, 49] on icon at bounding box center [924, 46] width 9 height 9
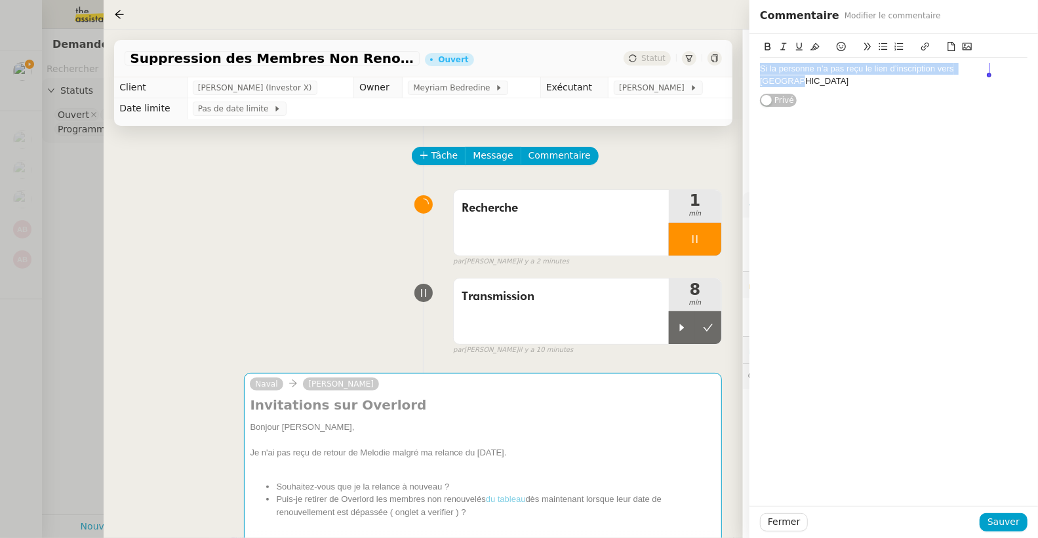
type input "Si la personne n’a pas reçu le lien d’inscription vers [GEOGRAPHIC_DATA]"
paste input "[URL][DOMAIN_NAME]"
type input "[URL][DOMAIN_NAME]"
click at [1001, 66] on div "Si la personne n’a pas reçu le lien d’inscription vers [GEOGRAPHIC_DATA]" at bounding box center [893, 75] width 267 height 24
click at [992, 522] on span "Sauver" at bounding box center [1003, 522] width 32 height 15
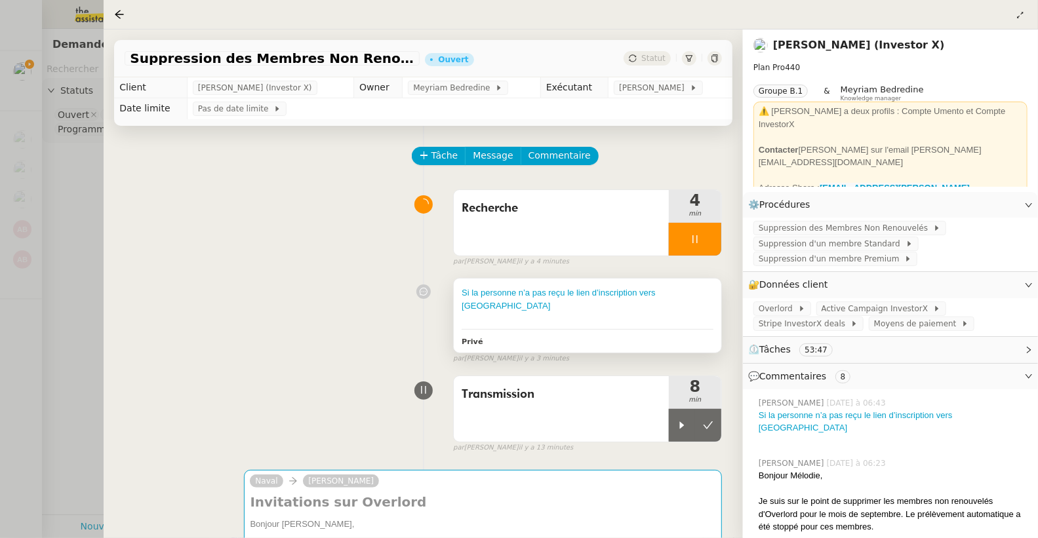
click at [569, 312] on div at bounding box center [587, 318] width 252 height 13
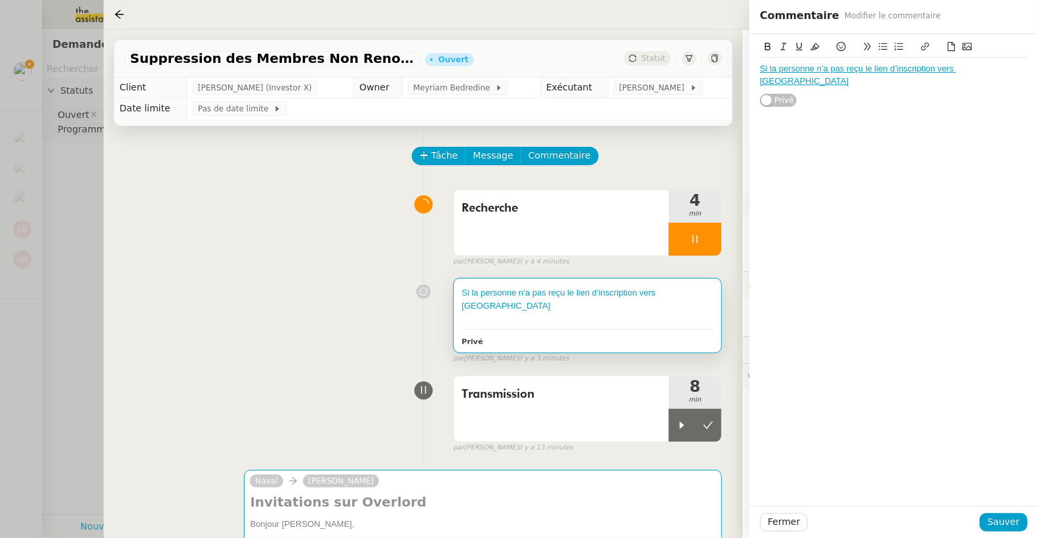
click at [1008, 67] on div "Si la personne n’a pas reçu le lien d’inscription vers [GEOGRAPHIC_DATA]" at bounding box center [893, 75] width 267 height 24
drag, startPoint x: 761, startPoint y: 93, endPoint x: 1044, endPoint y: 88, distance: 282.6
click at [1037, 88] on html "Mes demandes Suppression des Membres Non Renouvelés - [DATE] [PERSON_NAME] (Inv…" at bounding box center [519, 269] width 1038 height 538
click at [922, 44] on icon at bounding box center [924, 46] width 9 height 9
type input "Si la personne n’a pas reçu le lien d’inscription vers [GEOGRAPHIC_DATA] ( New )"
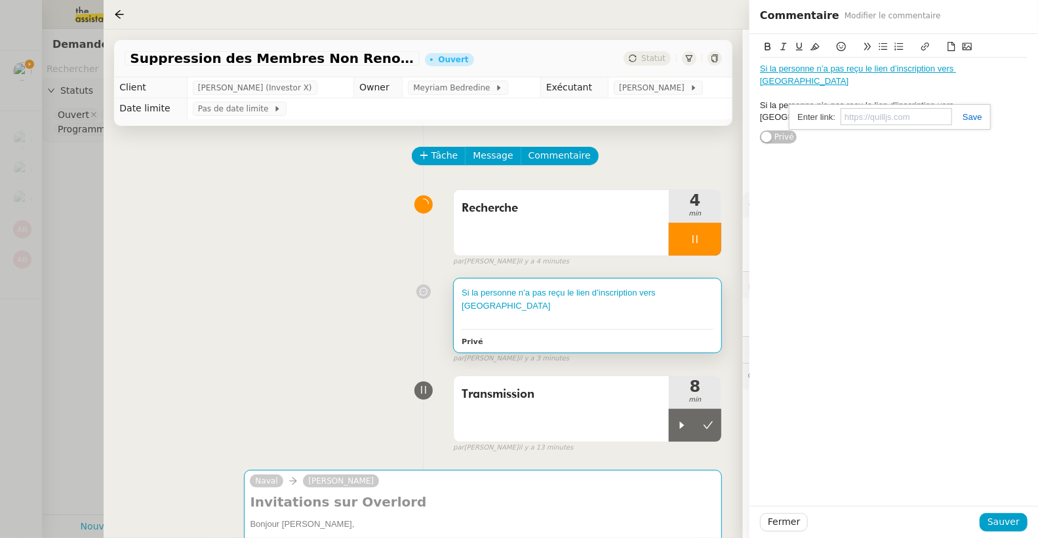
paste input "[URL][DOMAIN_NAME]"
type input "[URL][DOMAIN_NAME]"
click at [924, 123] on div "Si la personne n’a pas reçu le lien d’inscription vers [GEOGRAPHIC_DATA] Si la …" at bounding box center [893, 270] width 288 height 472
drag, startPoint x: 1003, startPoint y: 66, endPoint x: 720, endPoint y: 64, distance: 283.2
click at [720, 64] on app-ticket "Suppression des Membres Non Renouvelés - [DATE] Ouvert Statut Client [PERSON_NA…" at bounding box center [571, 283] width 934 height 509
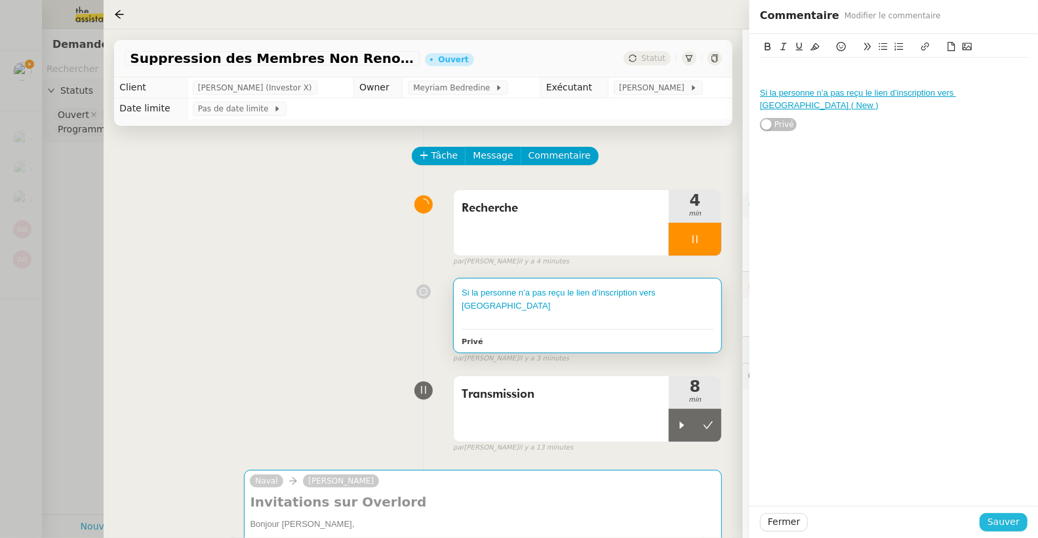
click at [1005, 529] on span "Sauver" at bounding box center [1003, 522] width 32 height 15
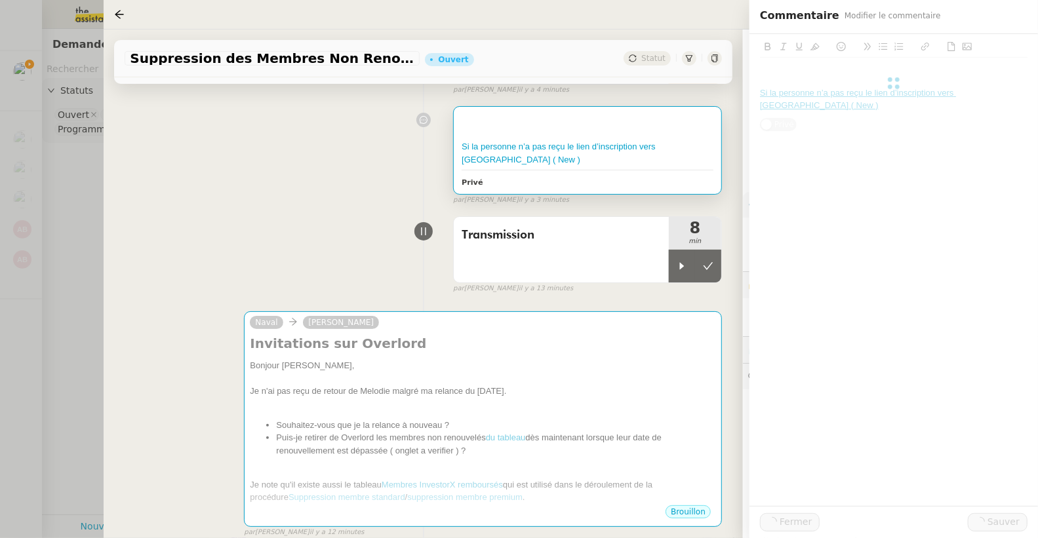
scroll to position [190, 0]
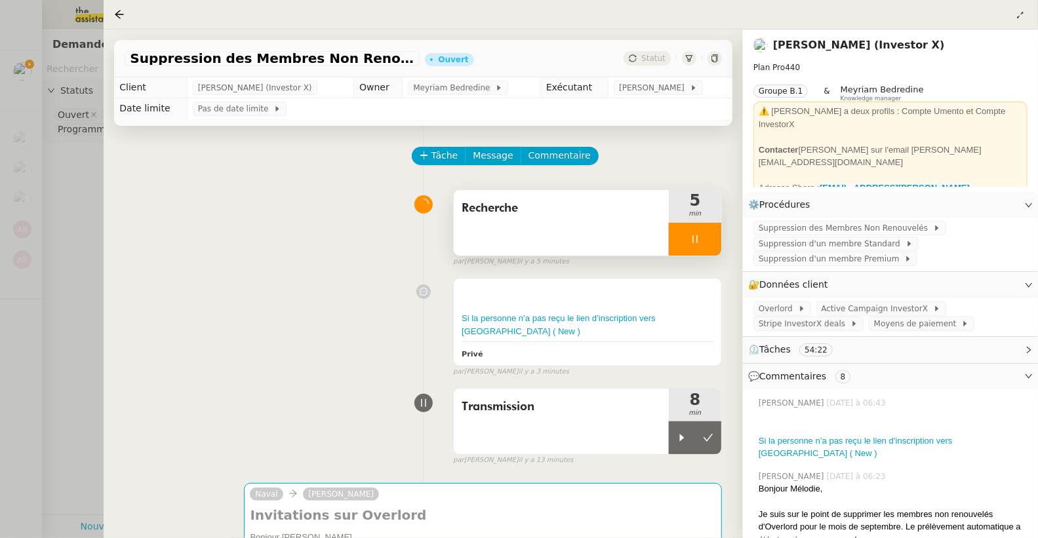
click at [680, 246] on div at bounding box center [695, 239] width 52 height 33
click at [703, 243] on icon at bounding box center [708, 239] width 10 height 10
click at [980, 205] on link "Modifier" at bounding box center [992, 204] width 37 height 15
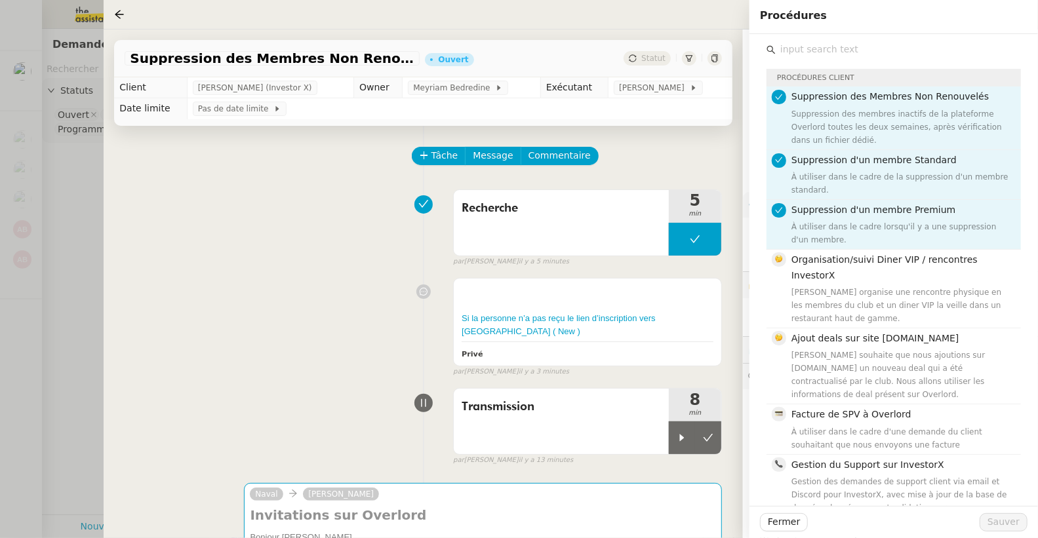
click at [813, 50] on input "text" at bounding box center [897, 50] width 245 height 18
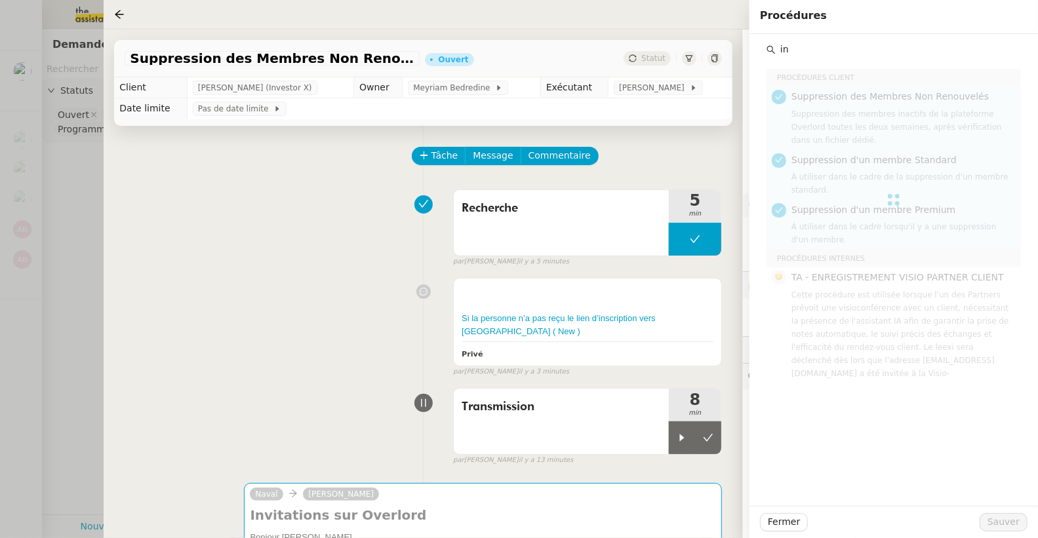
type input "i"
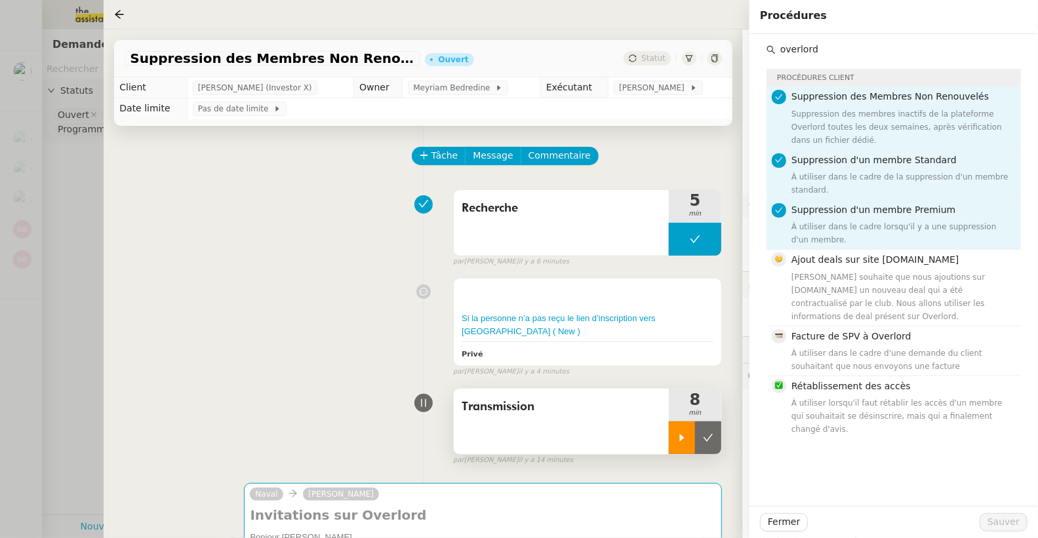
type input "overlord"
click at [676, 433] on icon at bounding box center [681, 438] width 10 height 10
click at [618, 290] on div at bounding box center [587, 292] width 252 height 13
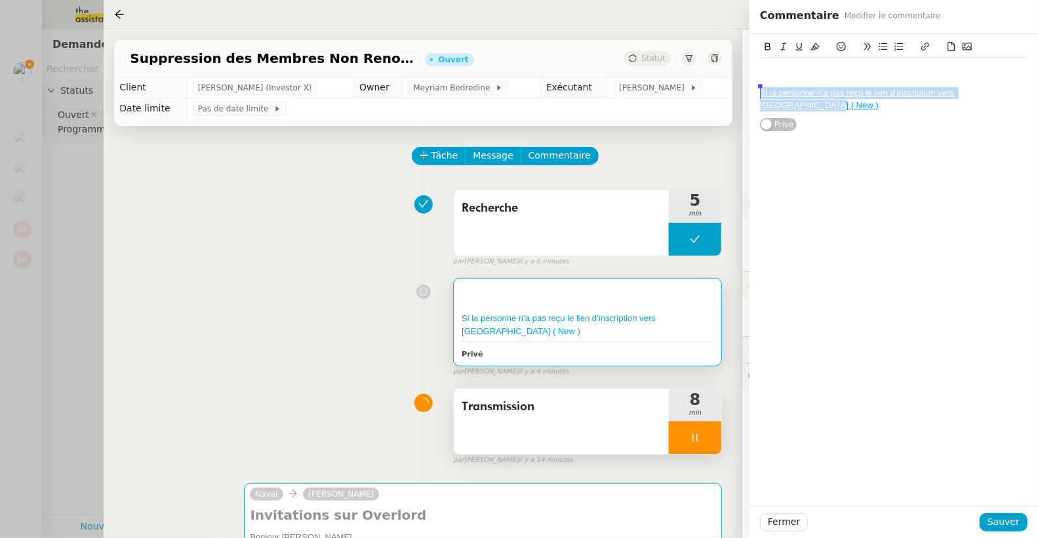
drag, startPoint x: 1025, startPoint y: 93, endPoint x: 754, endPoint y: 92, distance: 271.4
click at [754, 92] on div "Si la personne n’a pas reçu le lien d’inscription vers [GEOGRAPHIC_DATA] ( New …" at bounding box center [893, 83] width 288 height 98
copy link "Si la personne n’a pas reçu le lien d’inscription vers [GEOGRAPHIC_DATA] ( New )"
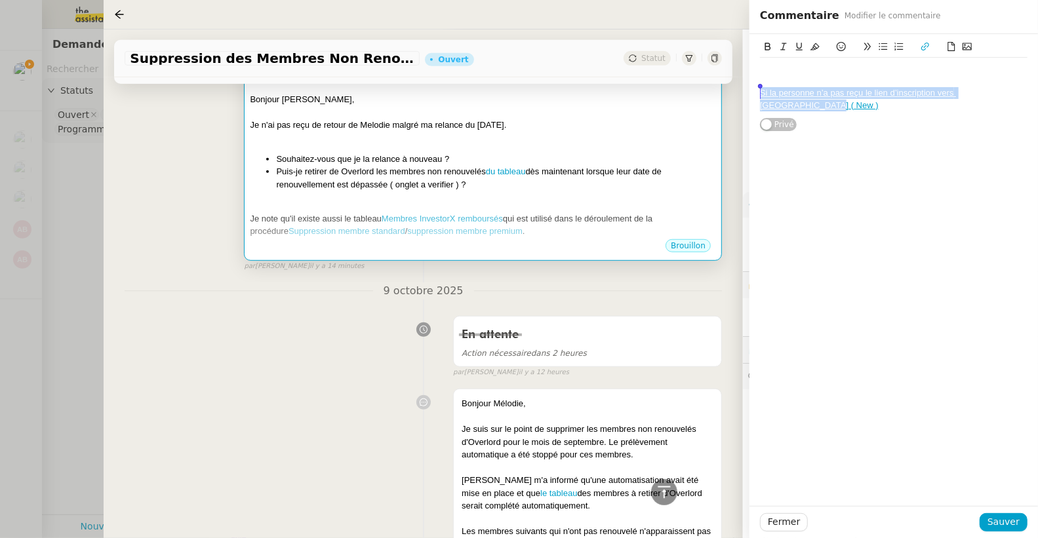
scroll to position [366, 0]
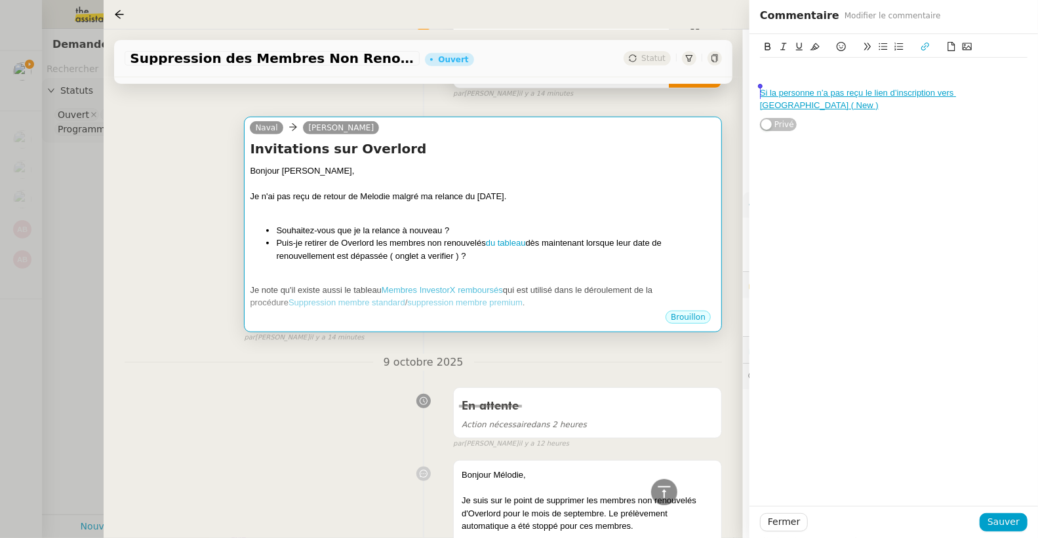
click at [545, 261] on div "Bonjour [PERSON_NAME], Je n'ai pas reçu de retour de Melodie malgré ma relance …" at bounding box center [483, 237] width 466 height 145
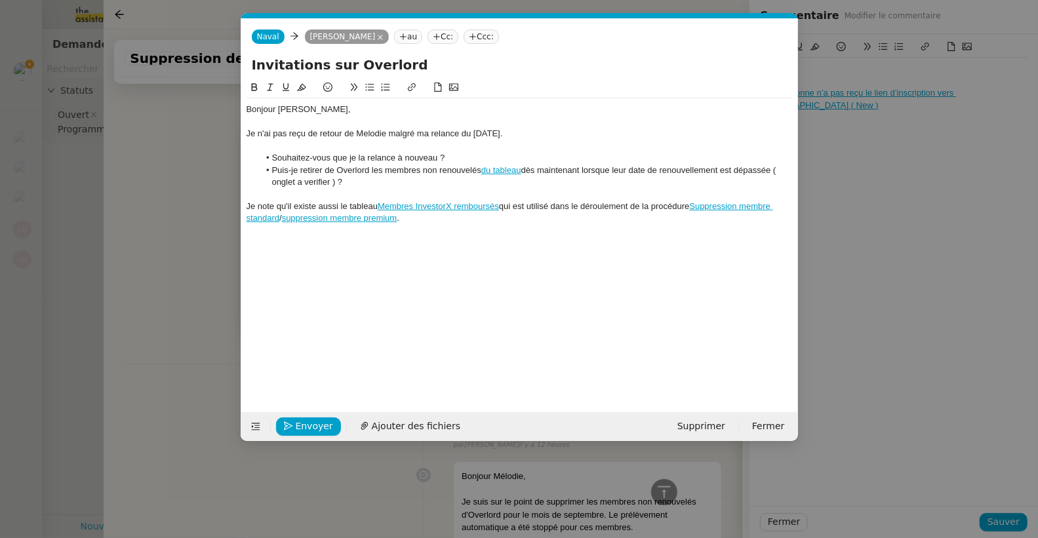
scroll to position [0, 28]
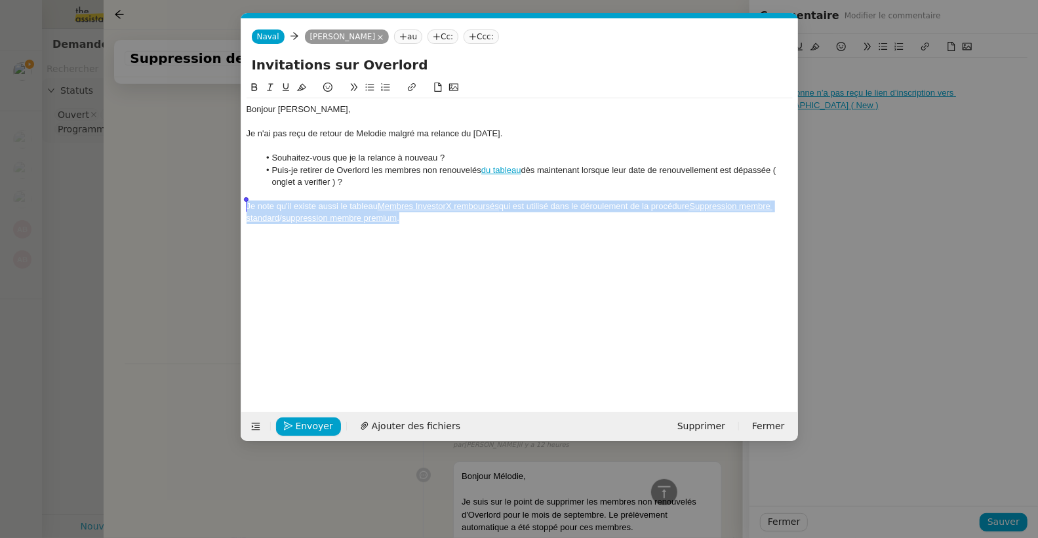
drag, startPoint x: 435, startPoint y: 220, endPoint x: 231, endPoint y: 210, distance: 203.4
click at [231, 210] on nz-modal-container "Service Renouvellement FTI aucun abonnement actif sur Stripe dernière chance me…" at bounding box center [519, 269] width 1038 height 538
click at [268, 92] on button at bounding box center [270, 87] width 16 height 15
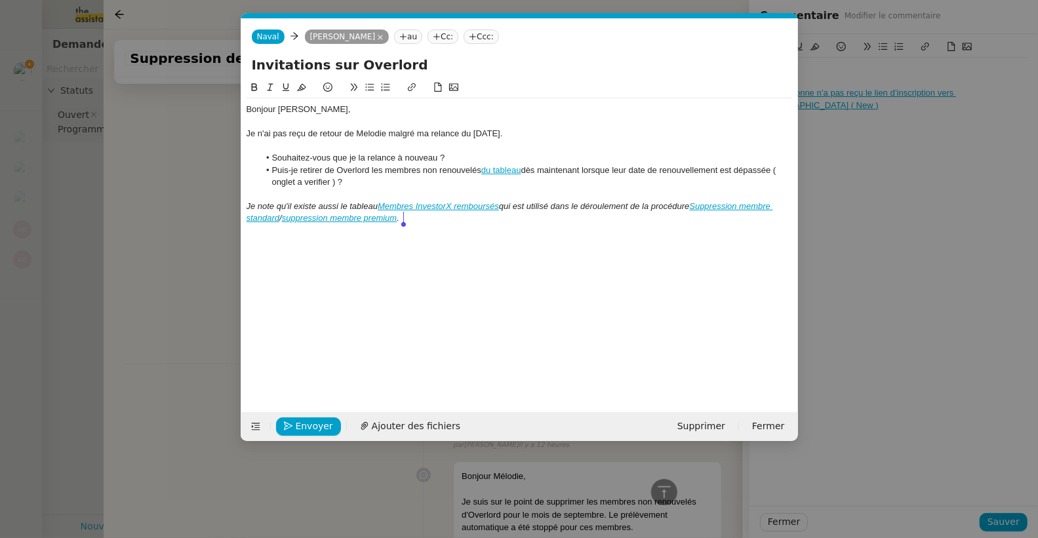
click at [423, 223] on div "Je note qu'il existe aussi le tableau Membres InvestorX remboursés qui est util…" at bounding box center [519, 213] width 546 height 24
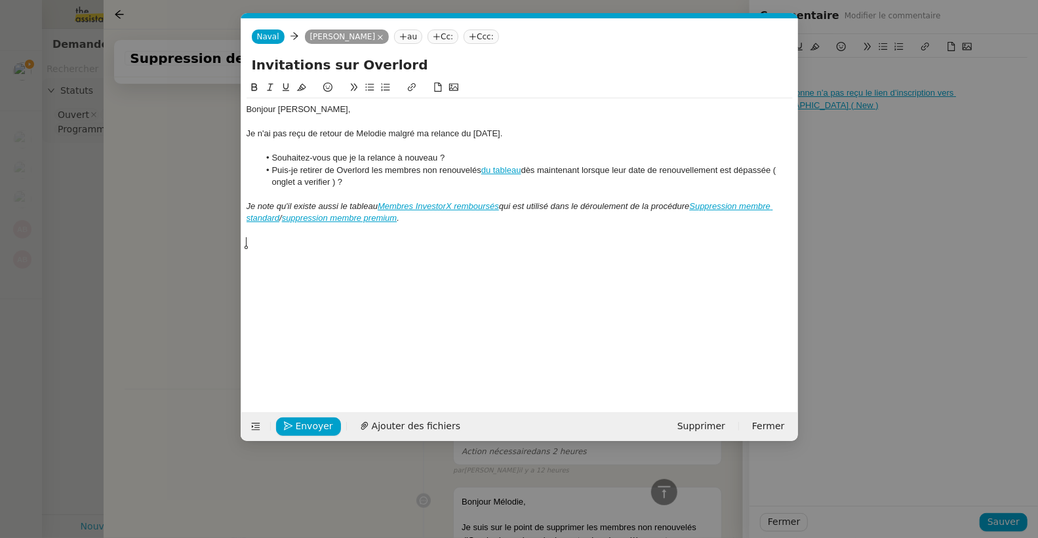
scroll to position [0, 0]
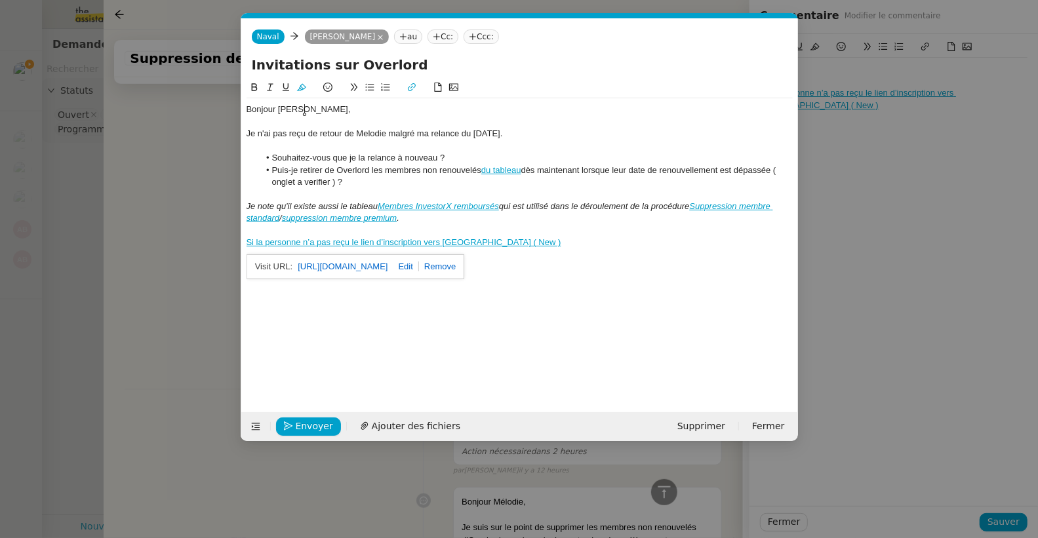
click at [337, 110] on div "Bonjour [PERSON_NAME]," at bounding box center [519, 110] width 546 height 12
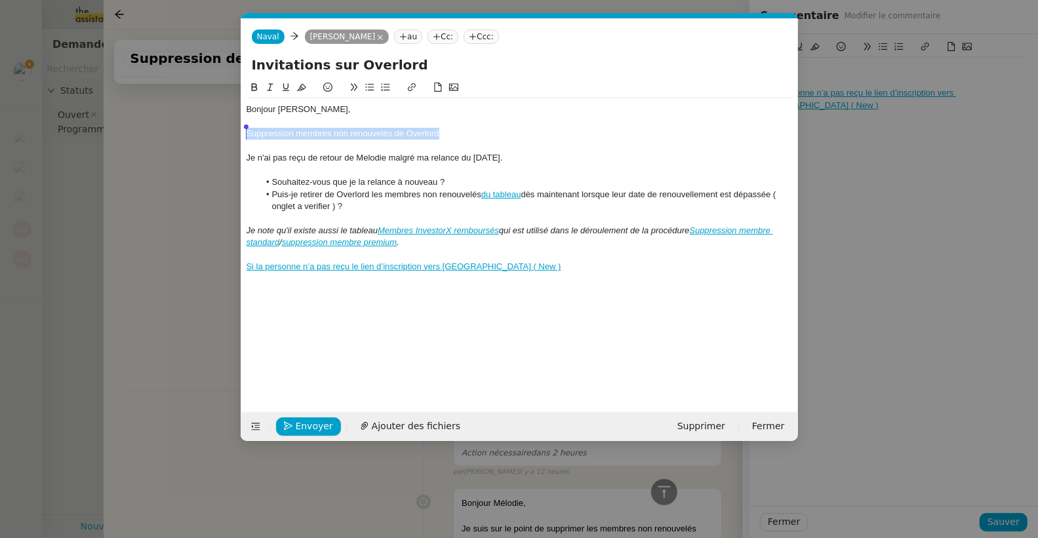
drag, startPoint x: 446, startPoint y: 132, endPoint x: 232, endPoint y: 135, distance: 213.7
click at [232, 135] on nz-modal-container "Service Renouvellement FTI aucun abonnement actif sur Stripe dernière chance me…" at bounding box center [519, 269] width 1038 height 538
click at [251, 88] on icon at bounding box center [254, 87] width 6 height 8
click at [480, 138] on div "Suppression membres non renouvelés de Overlord" at bounding box center [519, 134] width 546 height 12
drag, startPoint x: 469, startPoint y: 128, endPoint x: 227, endPoint y: 128, distance: 241.9
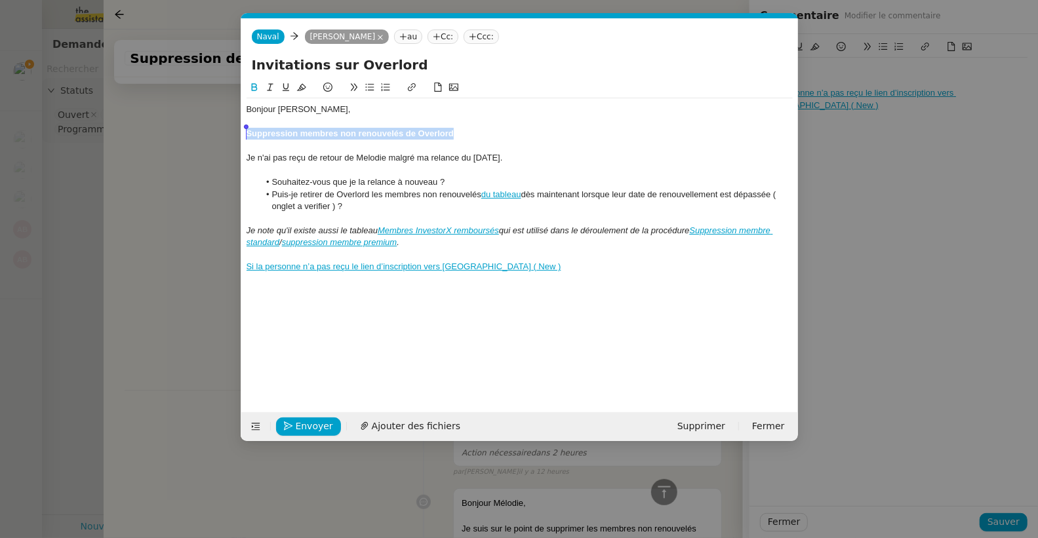
click at [227, 128] on nz-modal-container "Service Renouvellement FTI aucun abonnement actif sur Stripe dernière chance me…" at bounding box center [519, 269] width 1038 height 538
click at [412, 88] on icon at bounding box center [411, 87] width 9 height 9
type input "Suppression membres non renouvelés de Overlord"
paste input "[URL][DOMAIN_NAME]"
type input "[URL][DOMAIN_NAME]"
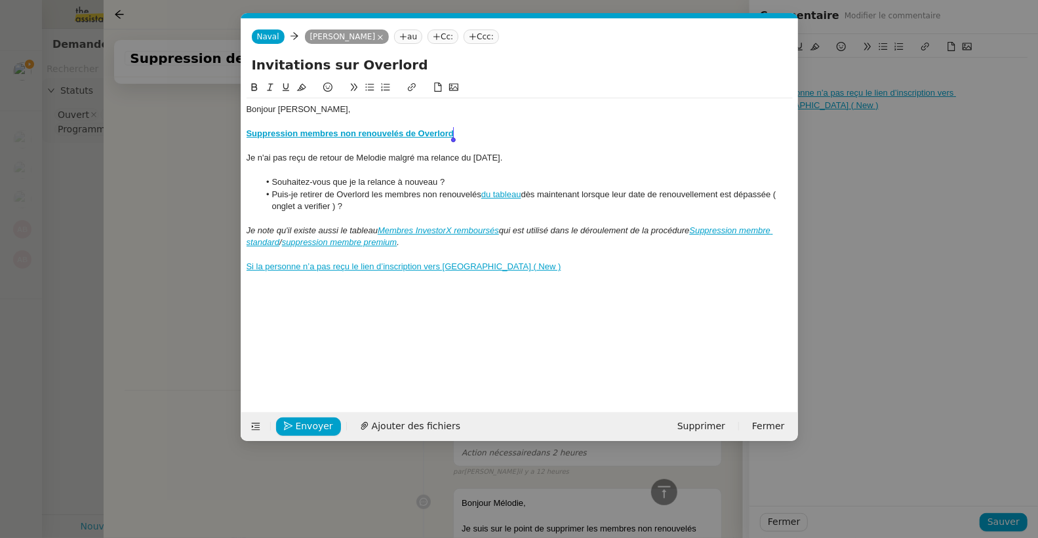
click at [505, 131] on div "Suppression membres non renouvelés de Overlord" at bounding box center [519, 134] width 546 height 12
click at [339, 108] on div "Bonjour [PERSON_NAME]," at bounding box center [519, 110] width 546 height 12
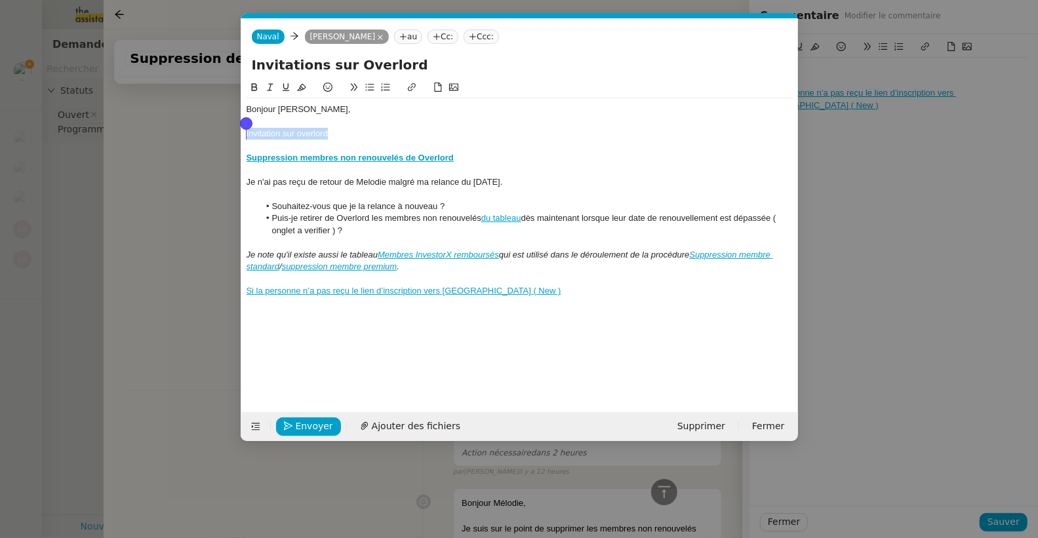
drag, startPoint x: 345, startPoint y: 134, endPoint x: 243, endPoint y: 130, distance: 102.3
click at [243, 130] on nz-spin "Bonjour [PERSON_NAME], Invitation sur overlord Suppression membres non renouvel…" at bounding box center [519, 238] width 557 height 317
click at [249, 81] on button at bounding box center [254, 87] width 16 height 15
click at [349, 133] on div "Invitation sur overlord" at bounding box center [519, 134] width 546 height 12
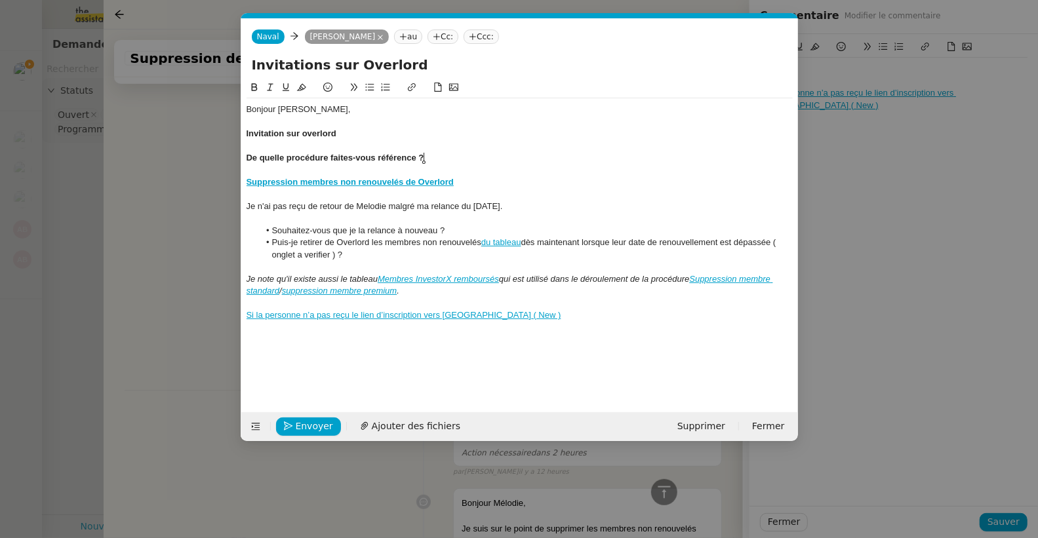
click at [326, 157] on strong "De quelle procédure faites-vous référence ?" at bounding box center [335, 158] width 178 height 10
drag, startPoint x: 460, startPoint y: 158, endPoint x: 205, endPoint y: 152, distance: 254.4
click at [205, 152] on nz-modal-container "Service Renouvellement FTI aucun abonnement actif sur Stripe dernière chance me…" at bounding box center [519, 269] width 1038 height 538
click at [250, 88] on icon at bounding box center [254, 87] width 9 height 9
click at [415, 128] on div "Invitation sur overlord" at bounding box center [519, 134] width 546 height 12
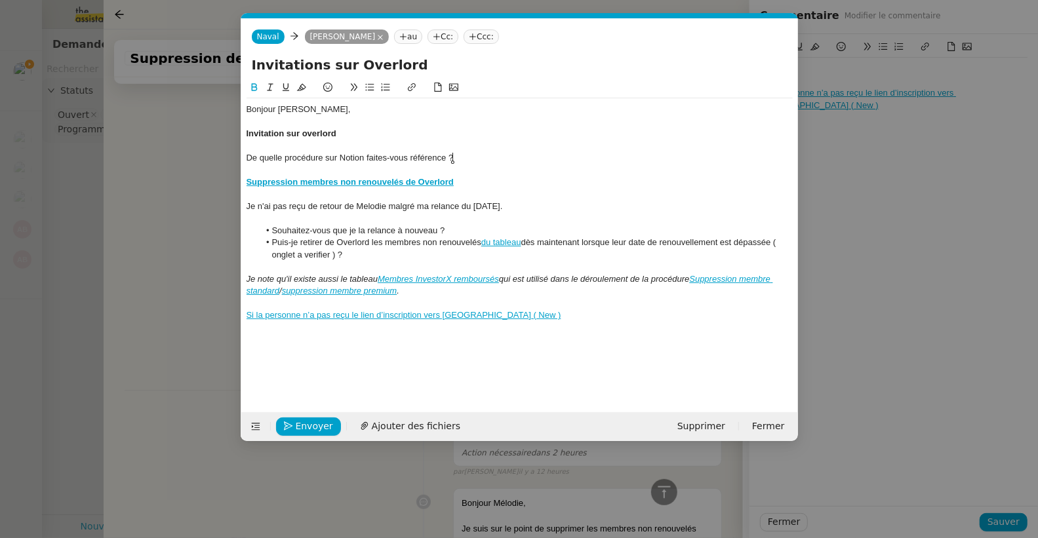
click at [462, 153] on div "De quelle procédure sur Notion faites-vous référence ?" at bounding box center [519, 158] width 546 height 12
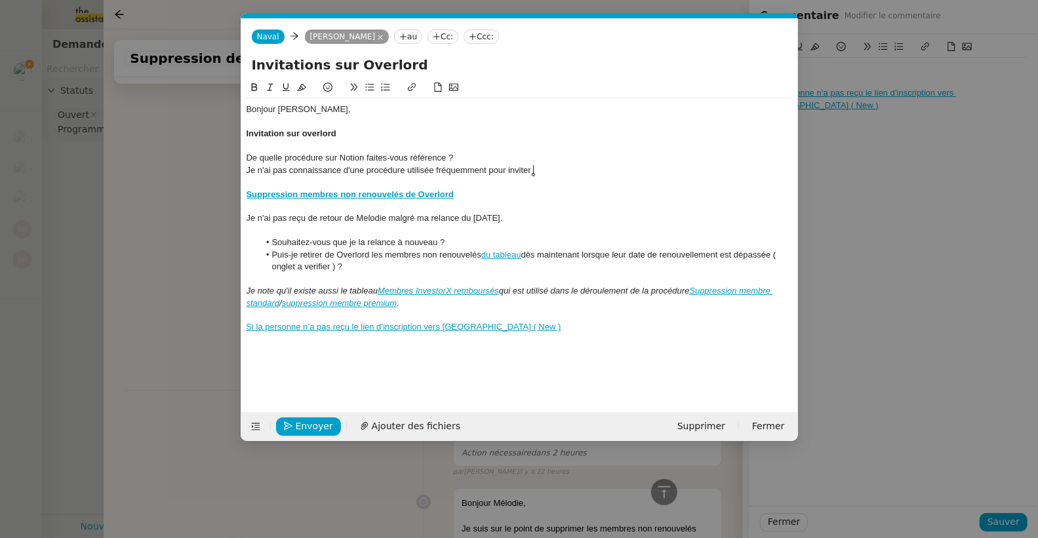
click at [142, 176] on nz-modal-container "Service Renouvellement FTI aucun abonnement actif sur Stripe dernière chance me…" at bounding box center [519, 269] width 1038 height 538
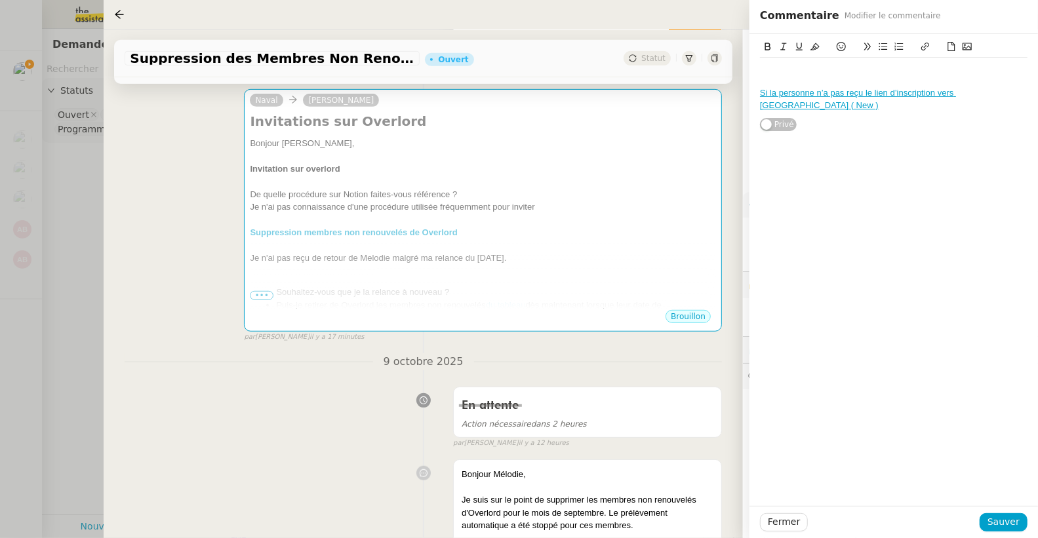
scroll to position [398, 0]
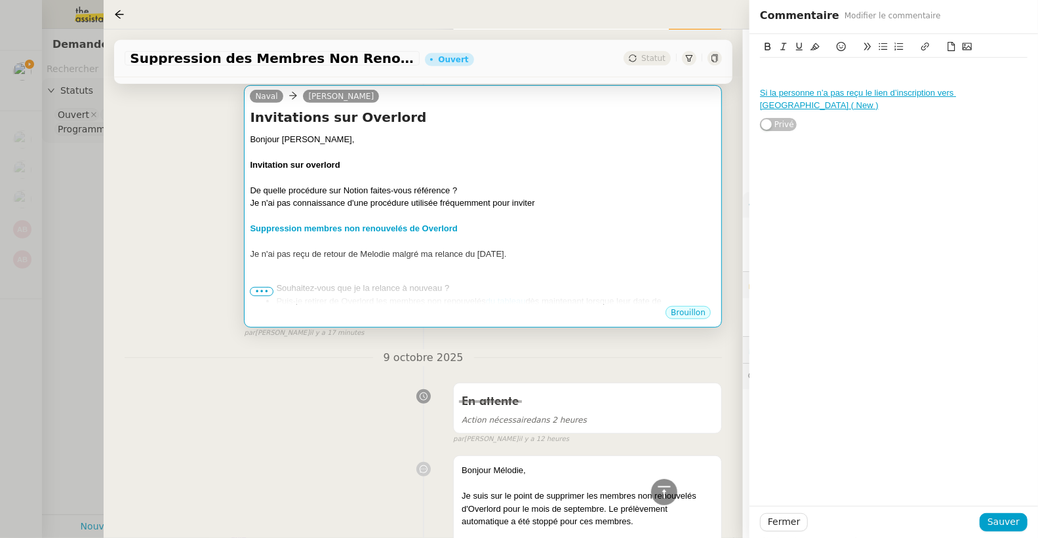
click at [501, 163] on div "Invitation sur overlord" at bounding box center [483, 165] width 466 height 13
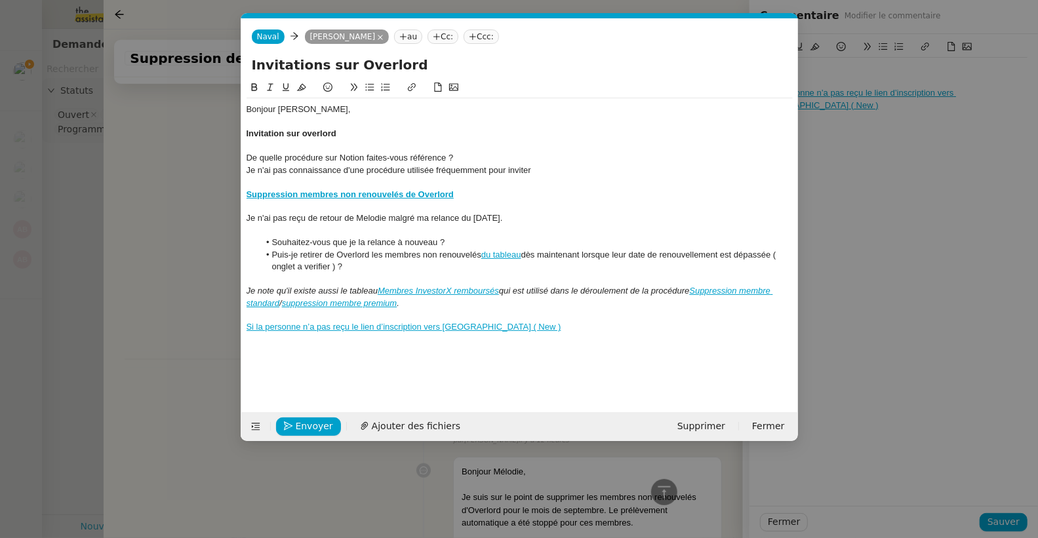
scroll to position [0, 28]
click at [559, 167] on div "Je n'ai pas connaissance d'une procédure utilisée fréquemment pour inviter" at bounding box center [519, 171] width 546 height 12
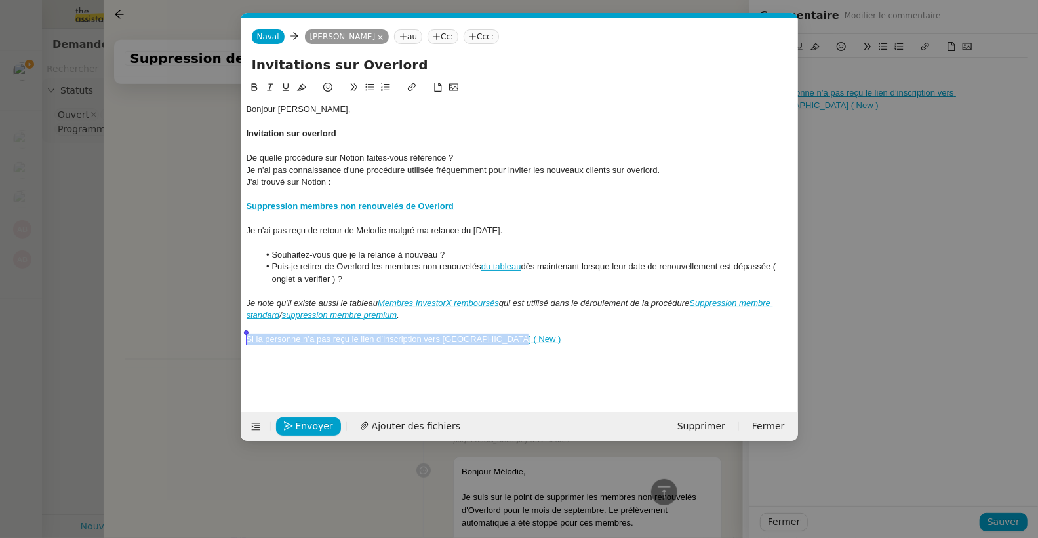
drag, startPoint x: 520, startPoint y: 339, endPoint x: 232, endPoint y: 342, distance: 287.8
click at [232, 342] on nz-modal-container "Service Renouvellement FTI aucun abonnement actif sur Stripe dernière chance me…" at bounding box center [519, 269] width 1038 height 538
copy link "Si la personne n’a pas reçu le lien d’inscription vers [GEOGRAPHIC_DATA] ( New )"
click at [349, 182] on div "J'ai trouvé sur Notion :" at bounding box center [519, 182] width 546 height 12
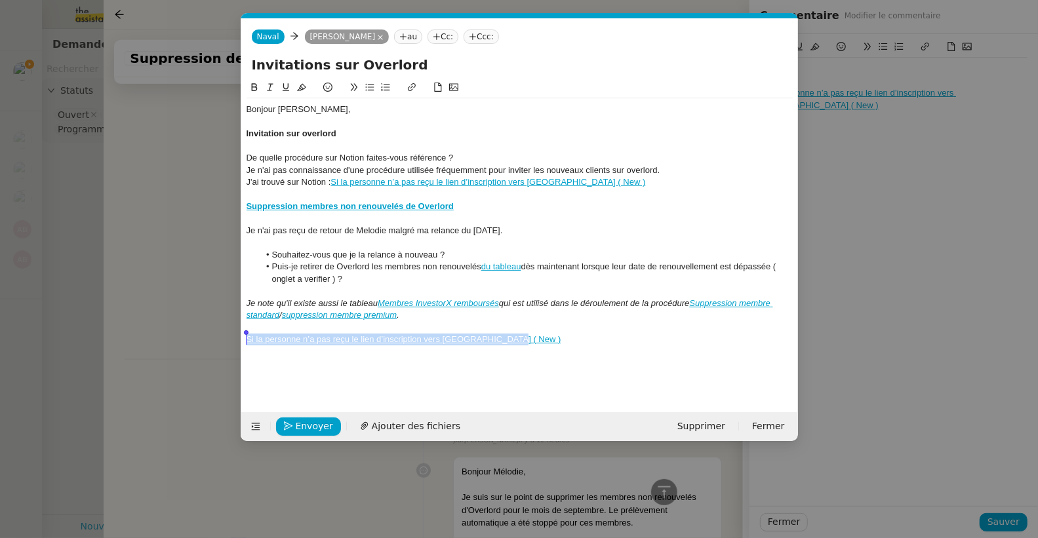
drag, startPoint x: 533, startPoint y: 340, endPoint x: 237, endPoint y: 334, distance: 296.3
click at [237, 334] on nz-modal-container "Service Renouvellement FTI aucun abonnement actif sur Stripe dernière chance me…" at bounding box center [519, 269] width 1038 height 538
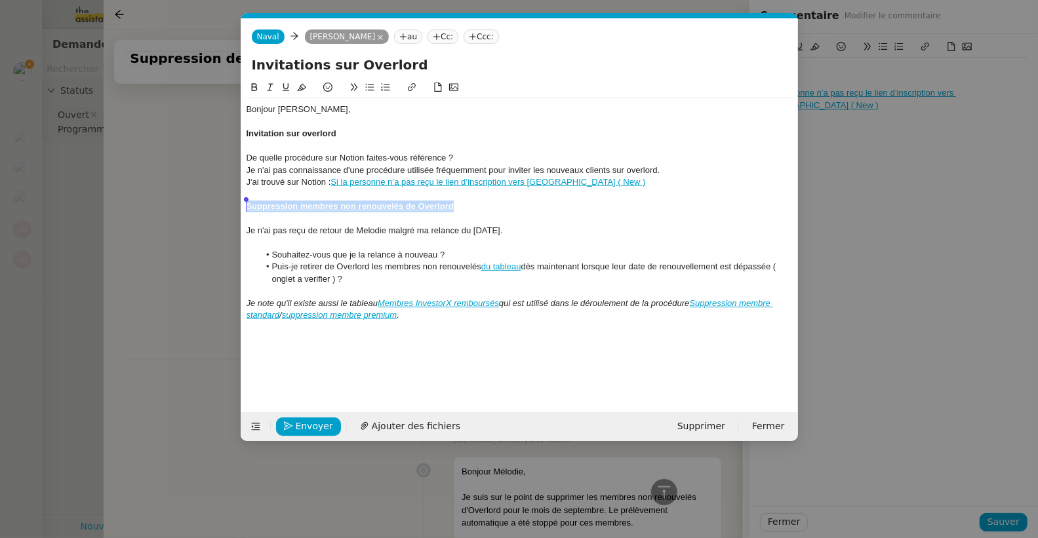
drag, startPoint x: 466, startPoint y: 205, endPoint x: 229, endPoint y: 206, distance: 236.6
click at [229, 206] on nz-modal-container "Service Renouvellement FTI aucun abonnement actif sur Stripe dernière chance me…" at bounding box center [519, 269] width 1038 height 538
copy strong "Suppression membres non renouvelés de Overlord"
click at [592, 180] on div "J'ai trouvé sur Notion : Si la personne n’a pas reçu le lien d’inscription vers…" at bounding box center [519, 182] width 546 height 12
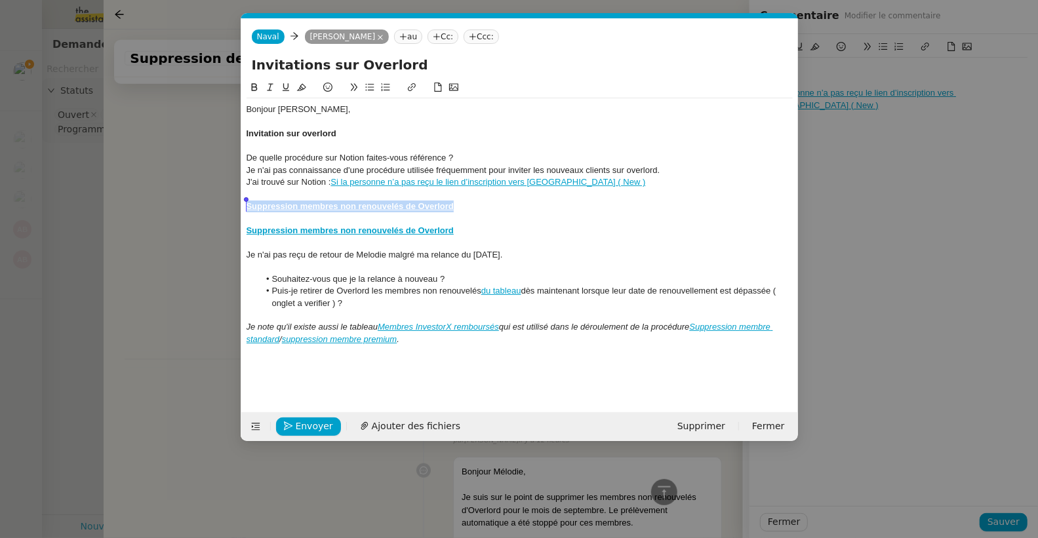
drag, startPoint x: 465, startPoint y: 209, endPoint x: 191, endPoint y: 208, distance: 273.3
click at [191, 208] on nz-modal-container "Service Renouvellement FTI aucun abonnement actif sur Stripe dernière chance me…" at bounding box center [519, 269] width 1038 height 538
click at [415, 84] on icon at bounding box center [411, 87] width 9 height 9
click at [414, 86] on icon at bounding box center [411, 87] width 8 height 8
type input "Suppression membres non renouvelés de Overlord"
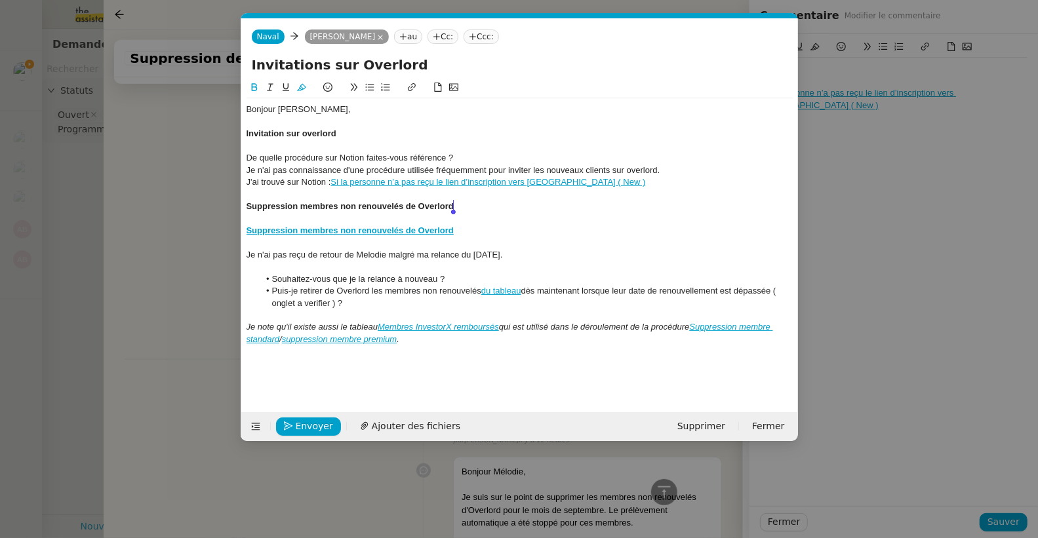
click at [541, 208] on div "Suppression membres non renouvelés de Overlord" at bounding box center [519, 207] width 546 height 12
drag, startPoint x: 355, startPoint y: 235, endPoint x: 237, endPoint y: 233, distance: 118.0
click at [237, 233] on nz-modal-container "Service Renouvellement FTI aucun abonnement actif sur Stripe dernière chance me…" at bounding box center [519, 269] width 1038 height 538
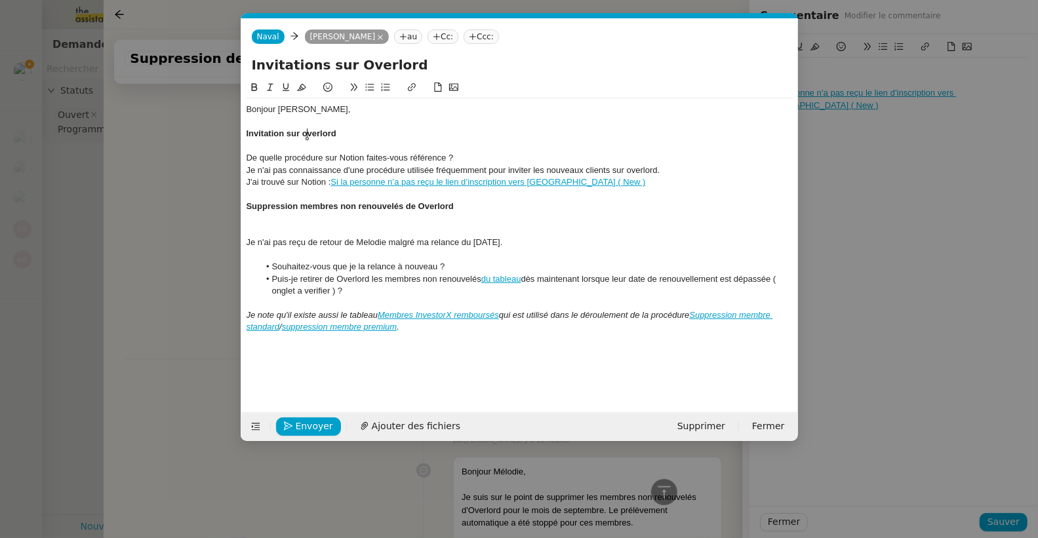
click at [307, 134] on strong "Invitation sur overlord" at bounding box center [291, 133] width 90 height 10
click at [247, 159] on div "De quelle procédure sur Notion faites-vous référence ?" at bounding box center [519, 158] width 546 height 12
click at [370, 84] on icon at bounding box center [369, 87] width 9 height 7
drag, startPoint x: 487, startPoint y: 170, endPoint x: 436, endPoint y: 174, distance: 51.2
click at [436, 174] on div "Je n'ai pas connaissance d'une procédure utilisée fréquemment pour inviter les …" at bounding box center [519, 171] width 546 height 12
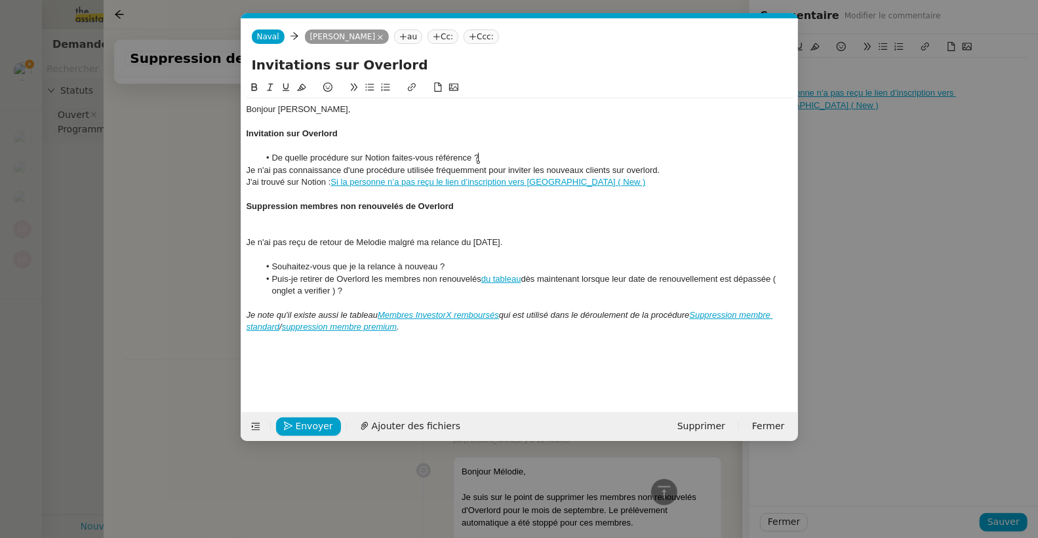
click at [589, 161] on li "De quelle procédure sur Notion faites-vous référence ?" at bounding box center [526, 158] width 534 height 12
click at [277, 226] on div at bounding box center [519, 231] width 546 height 12
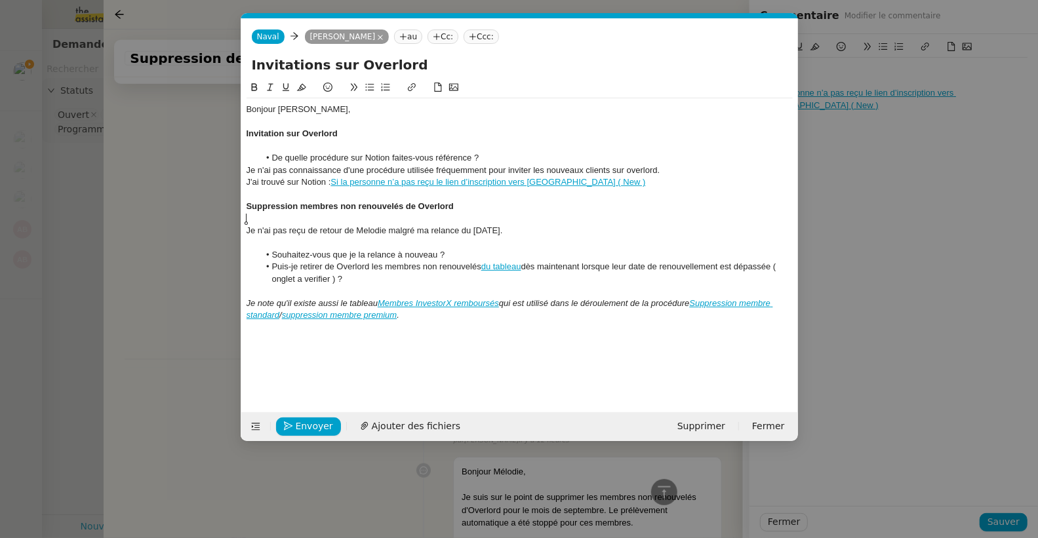
click at [300, 280] on li "Puis-je retirer de Overlord les membres non renouvelés du tableau dès maintenan…" at bounding box center [526, 273] width 534 height 24
click at [0, 0] on lt-em "à" at bounding box center [0, 0] width 0 height 0
click at [423, 317] on div "Je note qu'il existe aussi le tableau Membres InvestorX remboursés qui est util…" at bounding box center [519, 310] width 546 height 24
drag, startPoint x: 278, startPoint y: 338, endPoint x: 235, endPoint y: 343, distance: 42.9
click at [235, 343] on nz-modal-container "Service Renouvellement FTI aucun abonnement actif sur Stripe dernière chance me…" at bounding box center [519, 269] width 1038 height 538
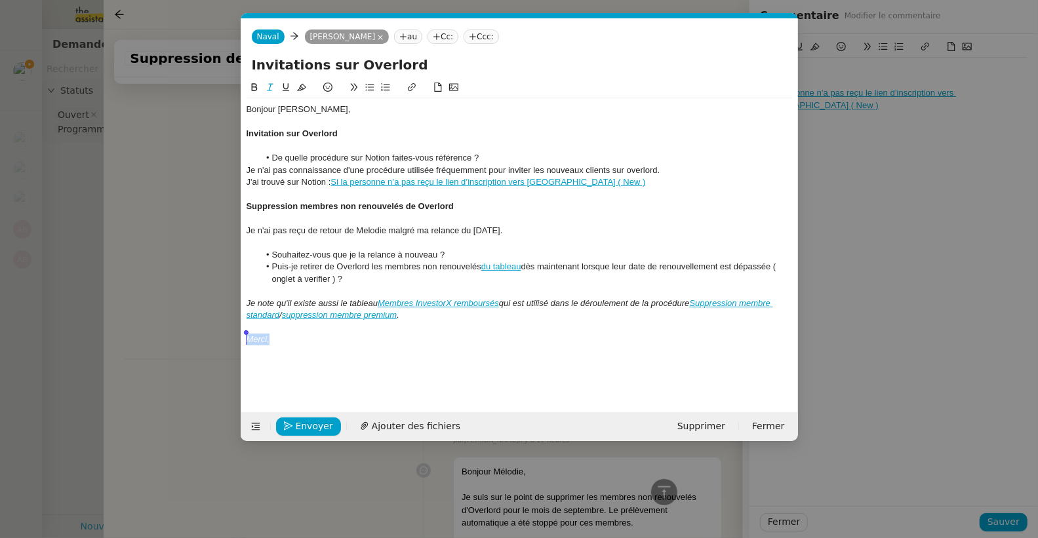
click at [270, 87] on icon at bounding box center [269, 87] width 9 height 9
click at [376, 127] on div at bounding box center [519, 122] width 546 height 12
click at [180, 204] on nz-modal-container "Service Renouvellement FTI aucun abonnement actif sur Stripe dernière chance me…" at bounding box center [519, 269] width 1038 height 538
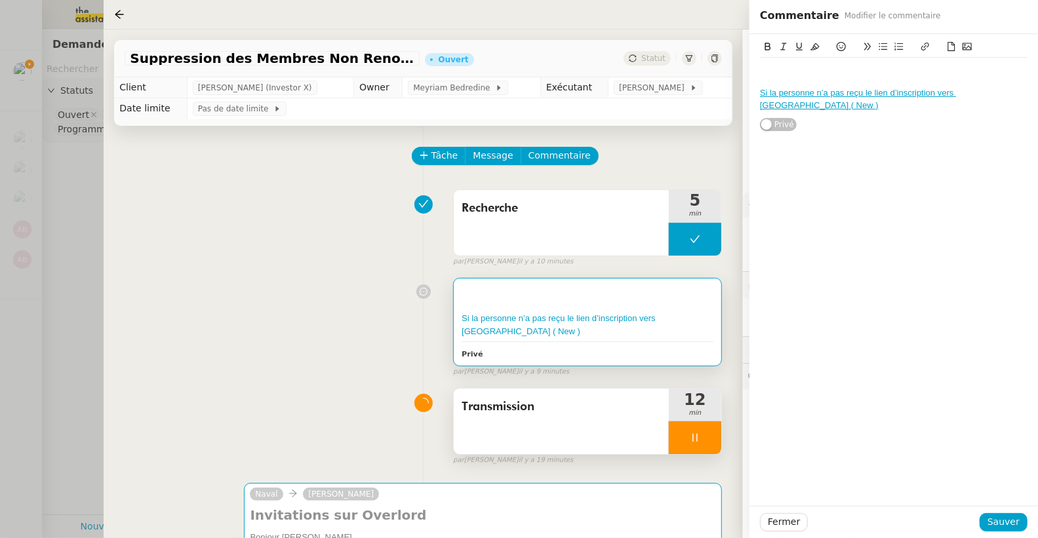
click at [699, 442] on div at bounding box center [695, 437] width 52 height 33
click at [699, 442] on button at bounding box center [708, 437] width 26 height 33
click at [600, 436] on div "Transmission" at bounding box center [561, 422] width 215 height 66
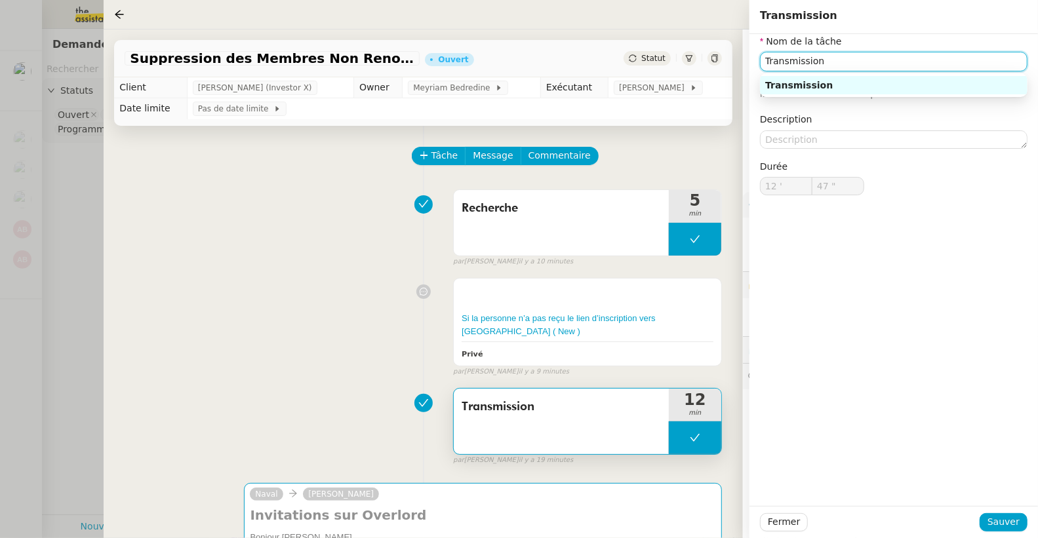
click at [767, 64] on input "Transmission" at bounding box center [893, 61] width 267 height 19
drag, startPoint x: 810, startPoint y: 62, endPoint x: 886, endPoint y: 62, distance: 76.7
click at [886, 62] on input "Synthese Transmission" at bounding box center [893, 61] width 267 height 19
type input "Synthese"
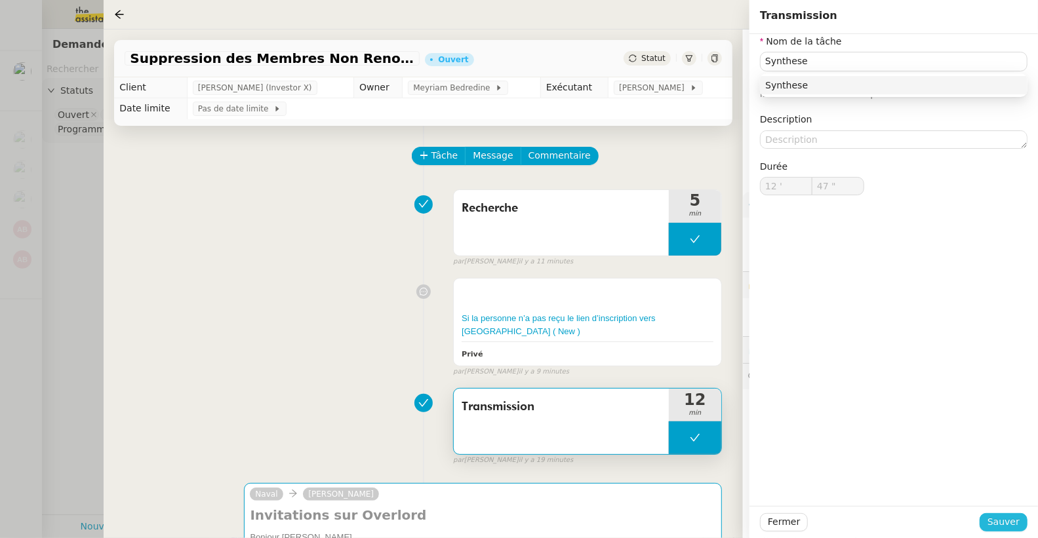
click at [999, 528] on span "Sauver" at bounding box center [1003, 522] width 32 height 15
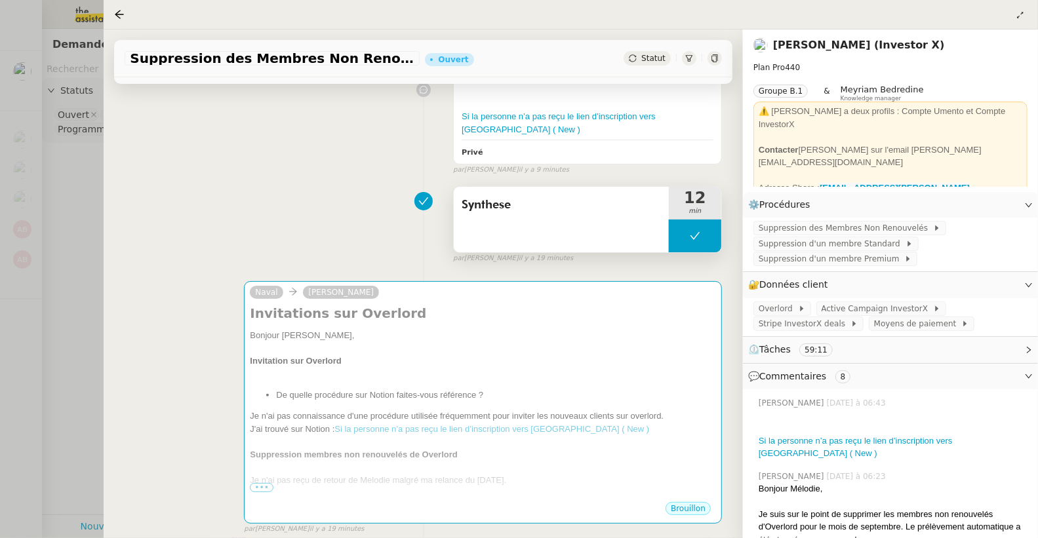
scroll to position [317, 0]
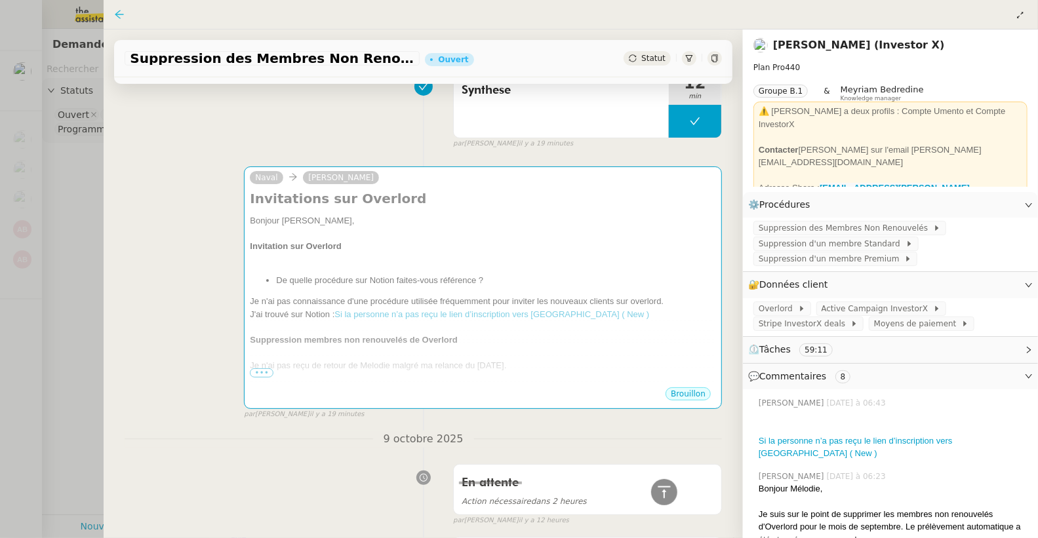
click at [121, 16] on icon at bounding box center [119, 14] width 10 height 10
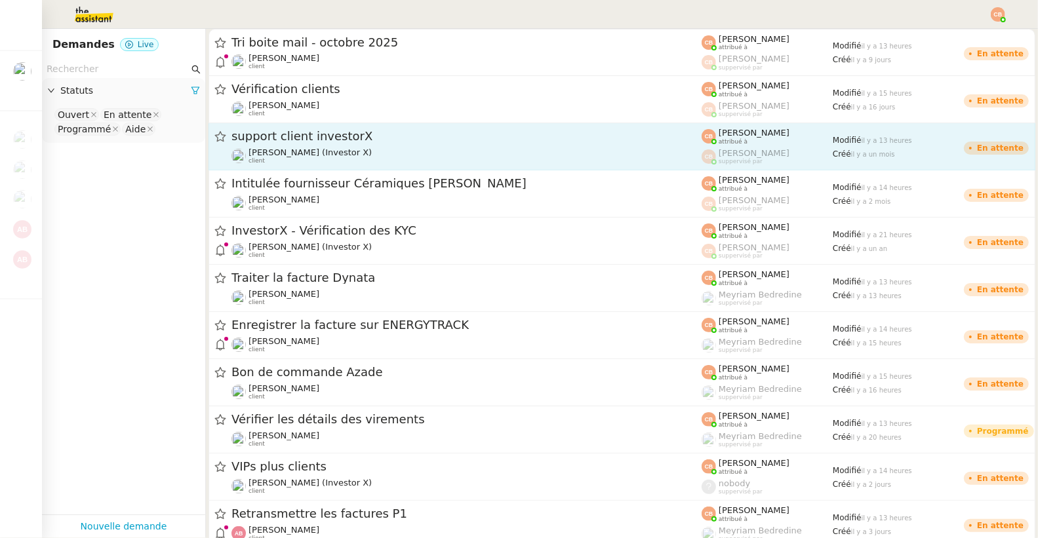
click at [265, 141] on span "support client investorX" at bounding box center [466, 136] width 470 height 12
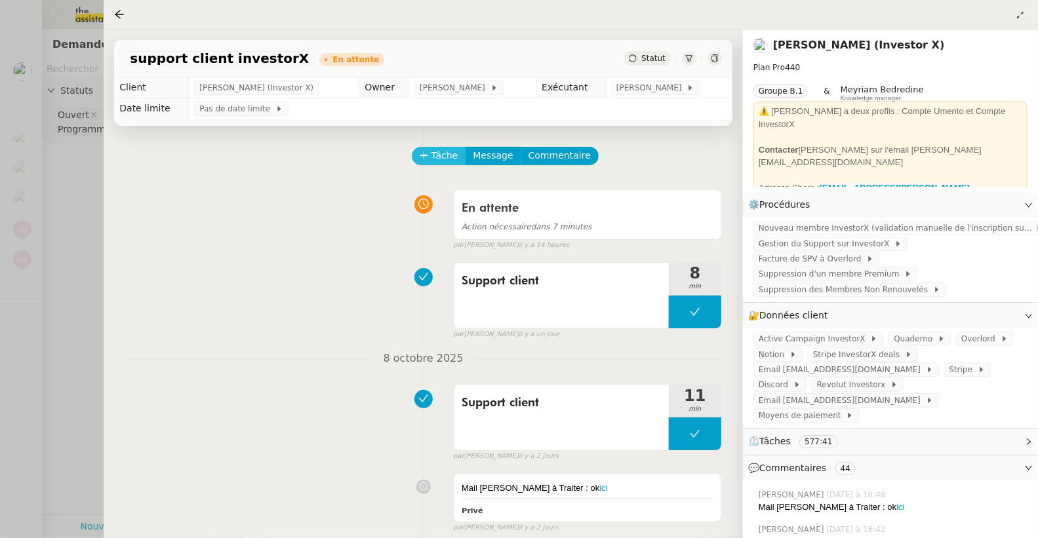
click at [439, 158] on span "Tâche" at bounding box center [444, 155] width 27 height 15
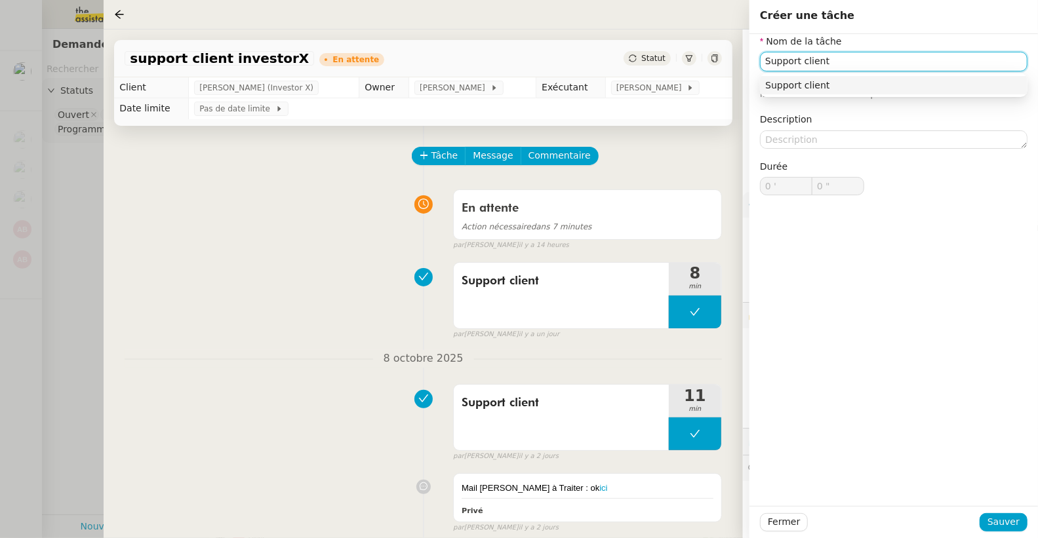
click at [777, 83] on div "Support client" at bounding box center [893, 85] width 257 height 12
type input "Support client"
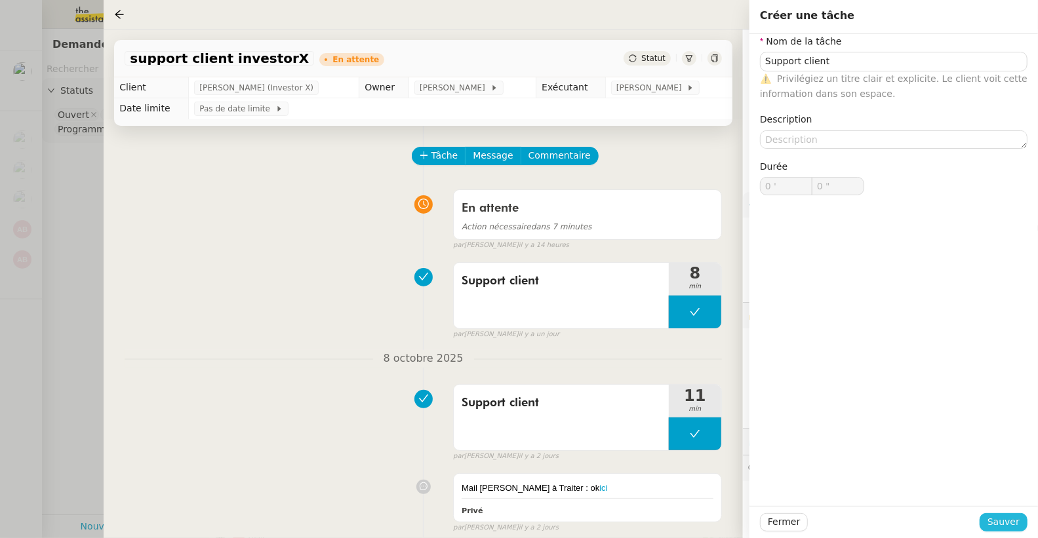
click at [1007, 523] on span "Sauver" at bounding box center [1003, 522] width 32 height 15
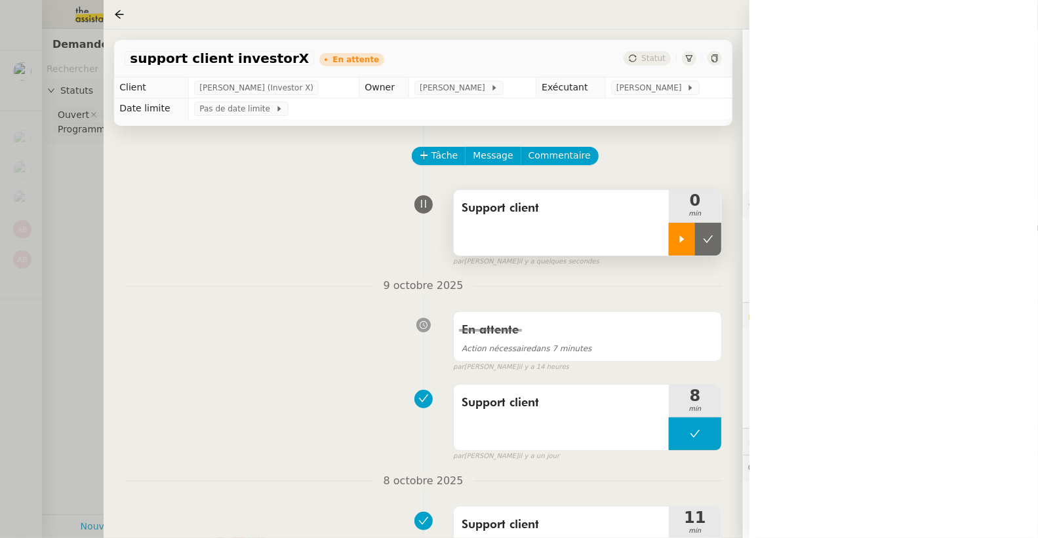
click at [688, 234] on div at bounding box center [682, 239] width 26 height 33
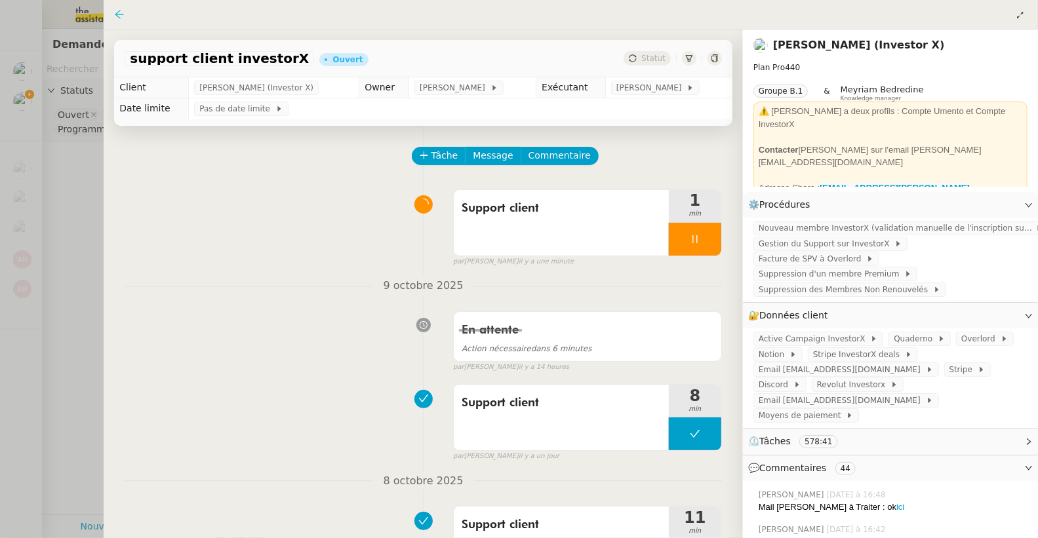
click at [124, 14] on icon at bounding box center [119, 14] width 10 height 10
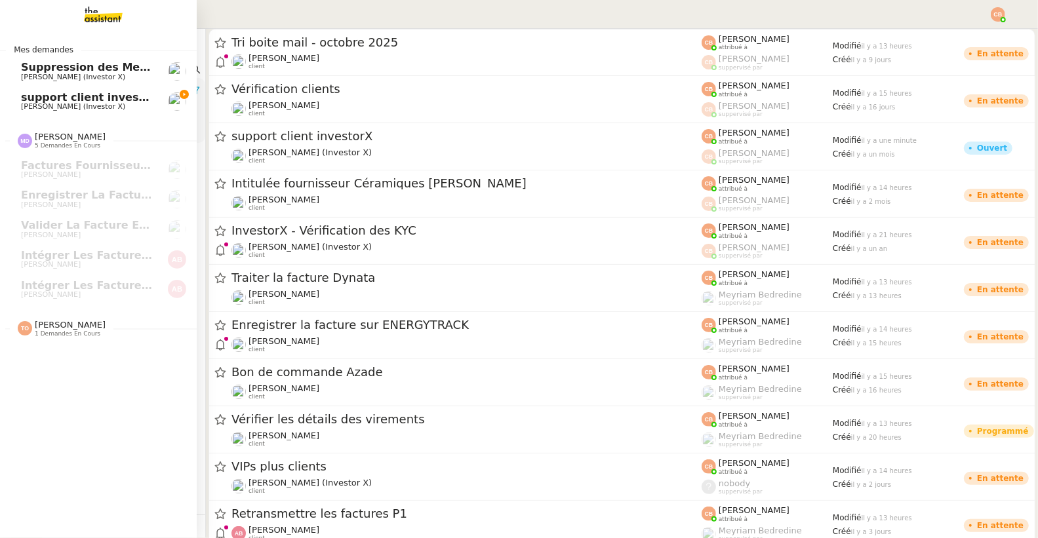
click at [31, 98] on span "support client investorX" at bounding box center [92, 97] width 143 height 12
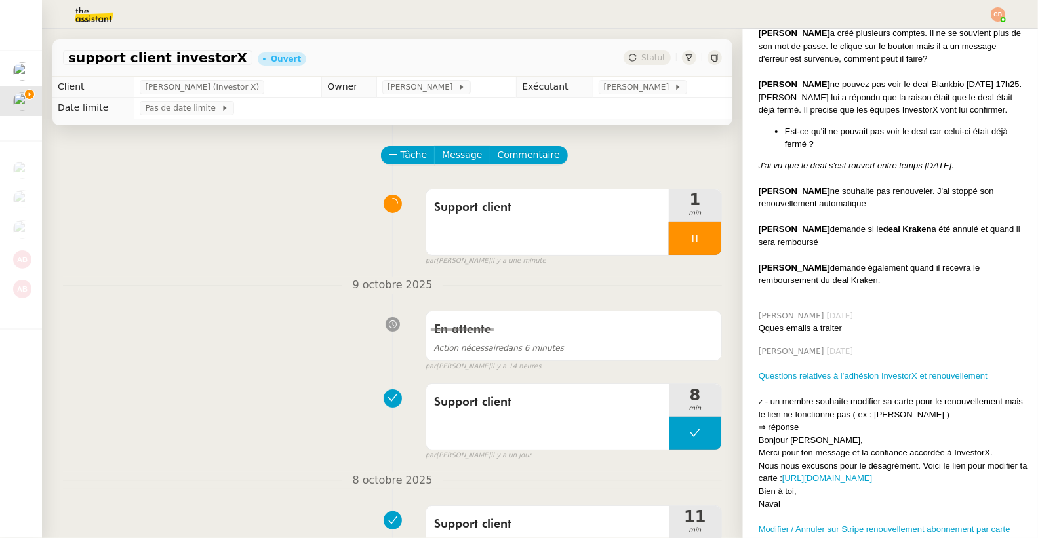
scroll to position [4891, 0]
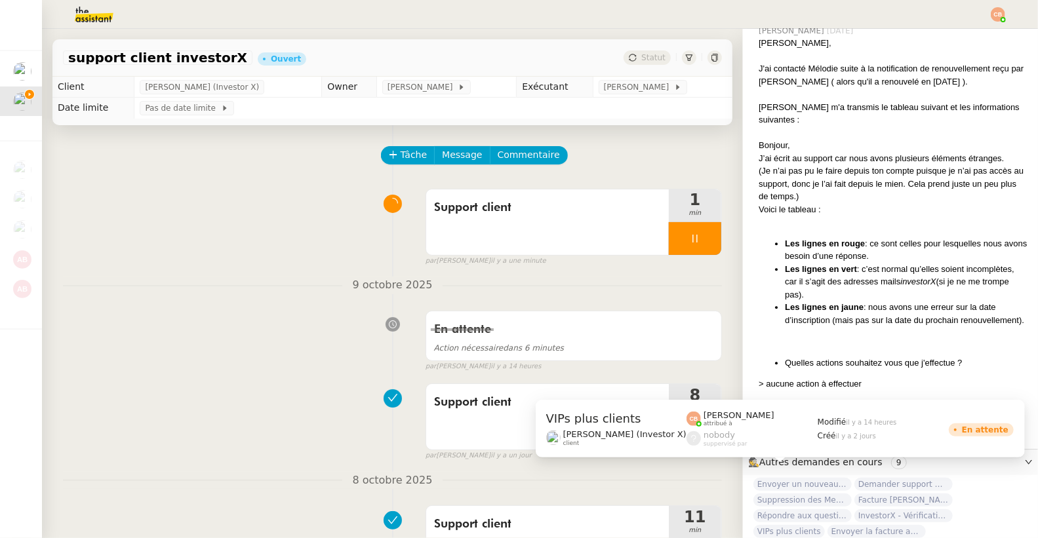
click at [791, 525] on span "VIPs plus clients" at bounding box center [788, 531] width 71 height 13
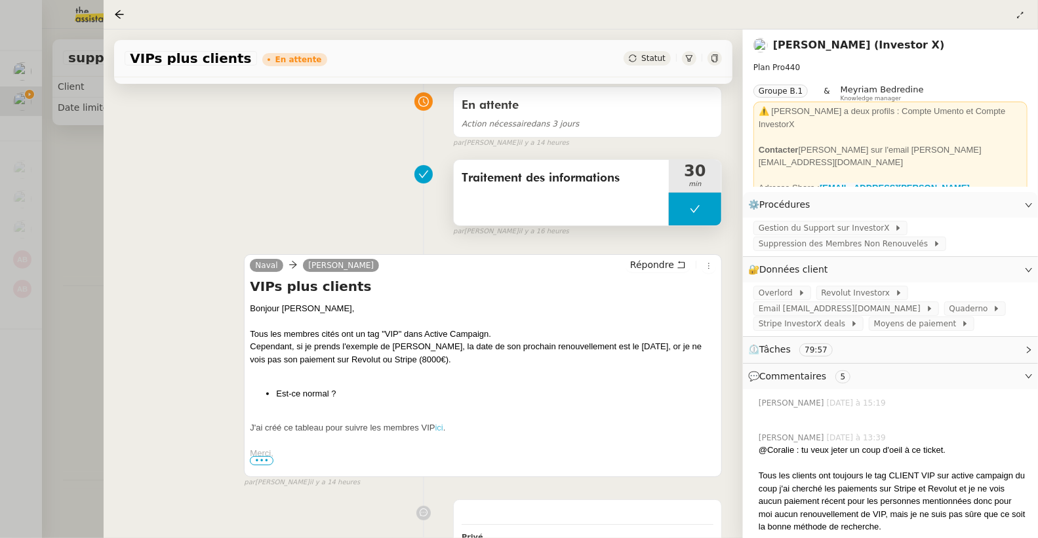
scroll to position [184, 0]
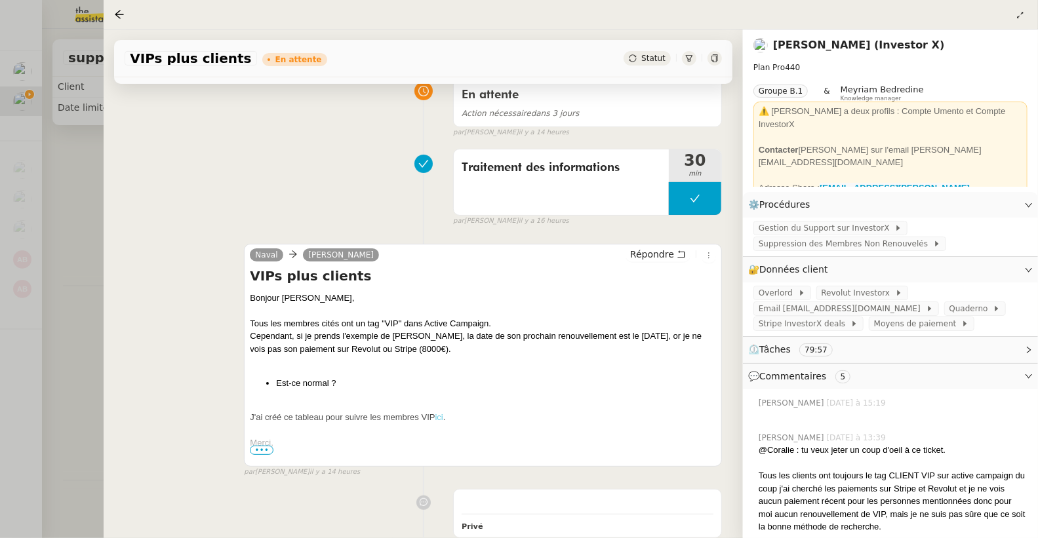
click at [441, 414] on link "ici" at bounding box center [439, 417] width 8 height 10
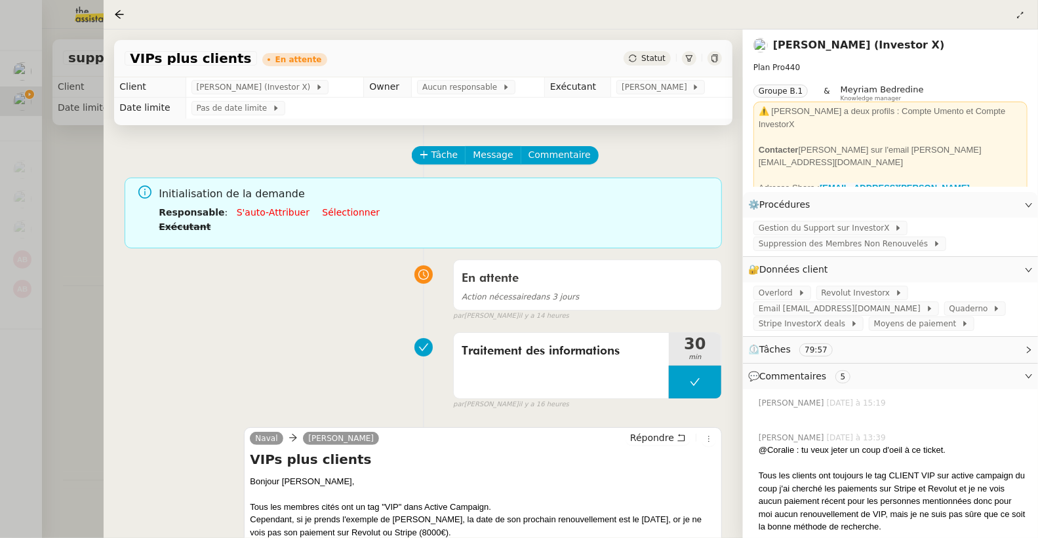
scroll to position [0, 0]
click at [119, 15] on icon at bounding box center [119, 14] width 10 height 10
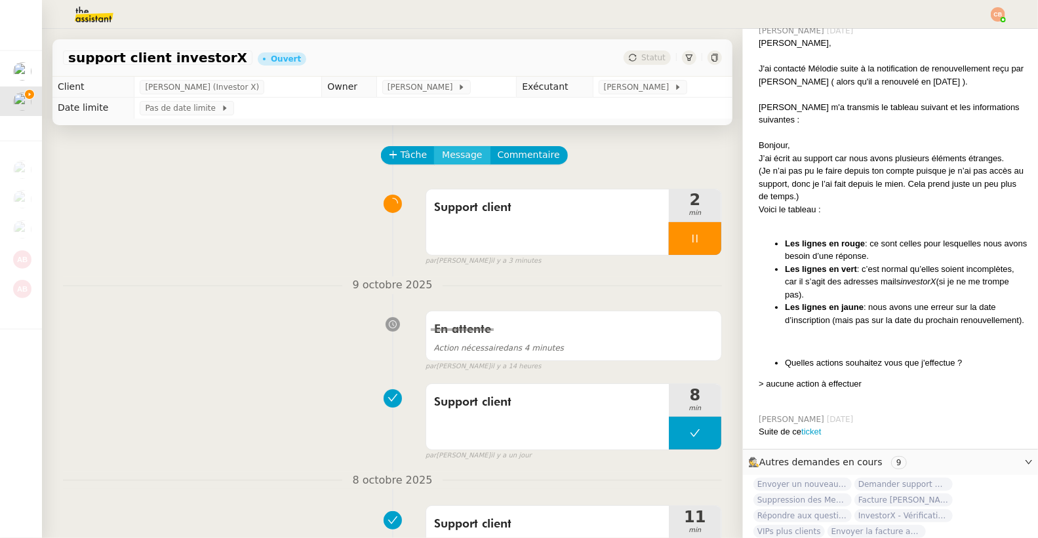
click at [452, 156] on span "Message" at bounding box center [462, 154] width 40 height 15
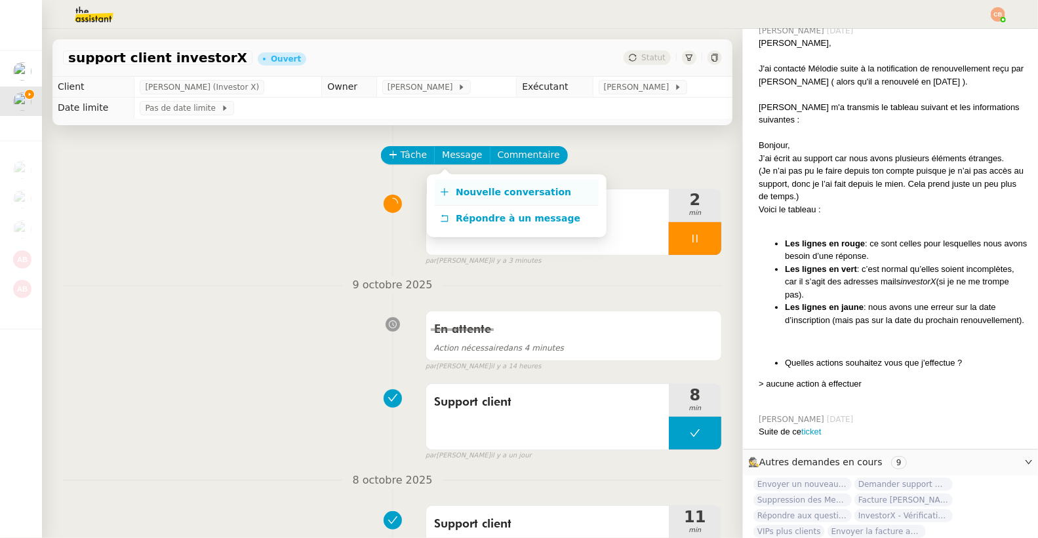
click at [461, 184] on link "Nouvelle conversation" at bounding box center [517, 193] width 164 height 26
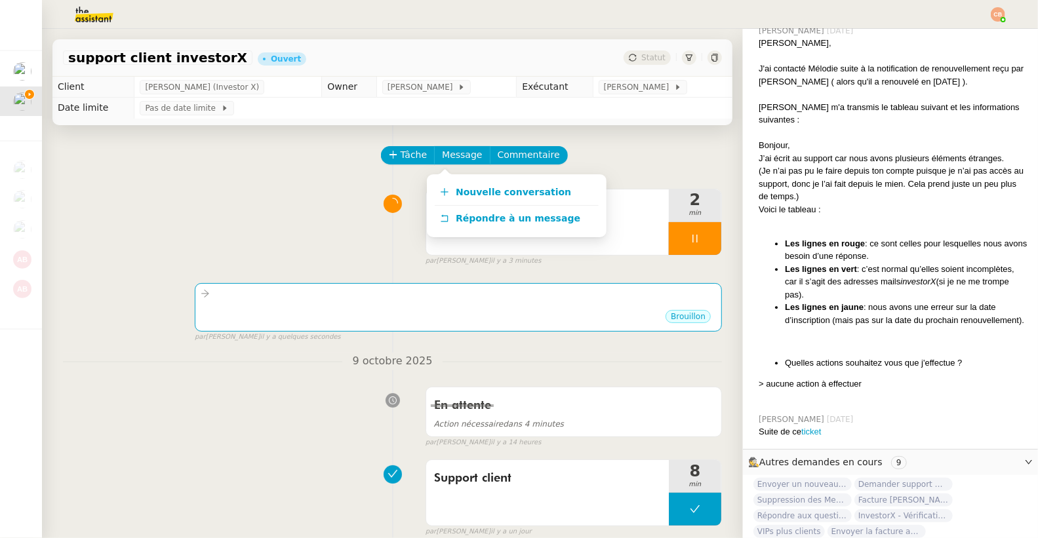
click at [296, 184] on div "Support client 2 min false par [PERSON_NAME] il y a 3 minutes" at bounding box center [392, 225] width 659 height 84
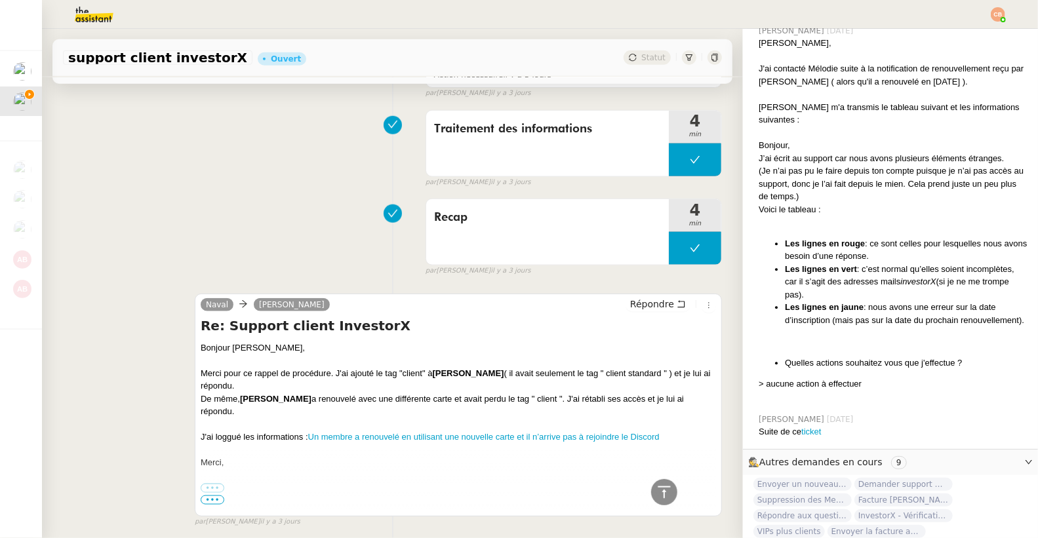
scroll to position [884, 0]
click at [636, 297] on span "Répondre" at bounding box center [652, 303] width 44 height 13
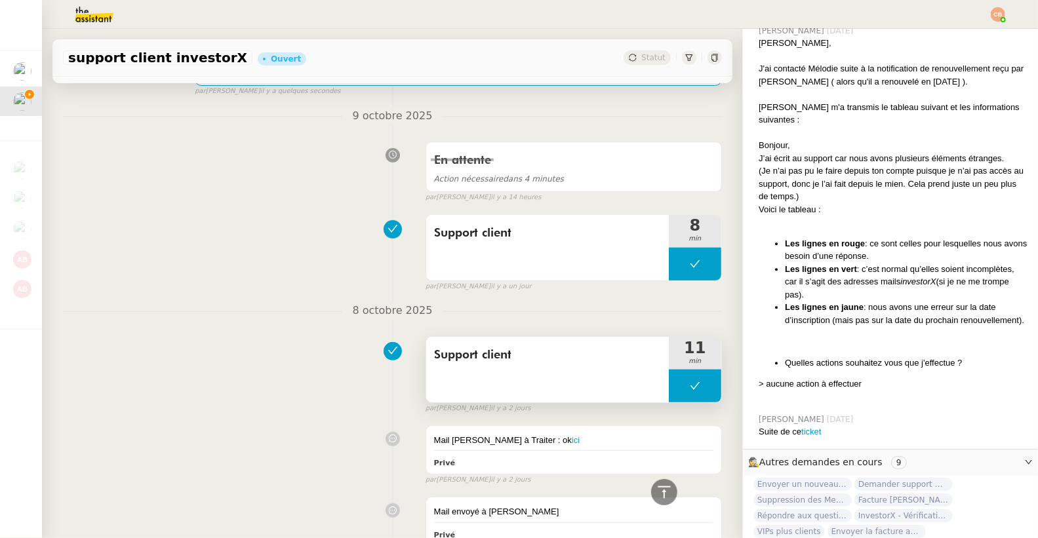
scroll to position [0, 0]
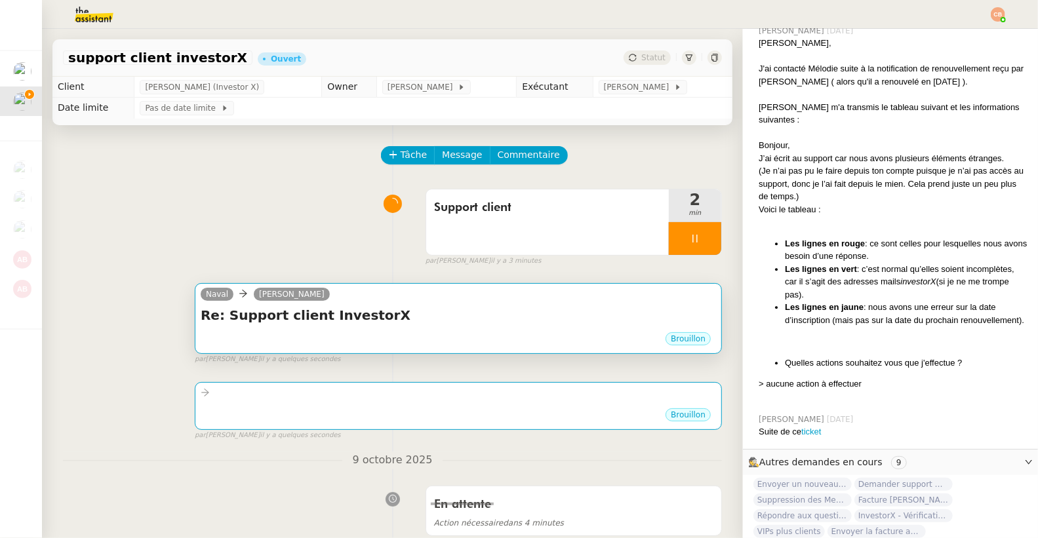
click at [406, 300] on div "Naval [PERSON_NAME]" at bounding box center [458, 296] width 515 height 20
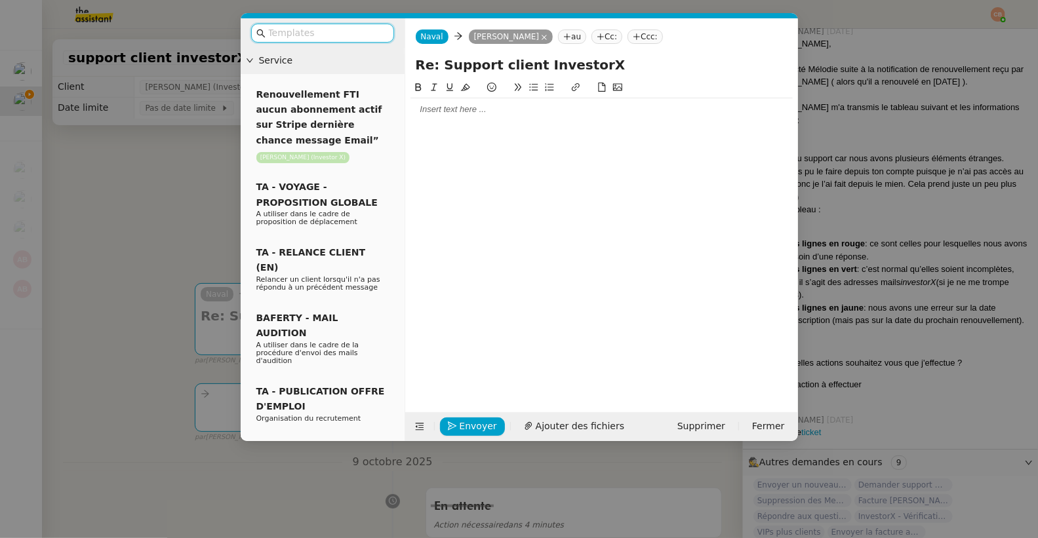
scroll to position [4891, 0]
click at [423, 113] on div at bounding box center [601, 110] width 382 height 12
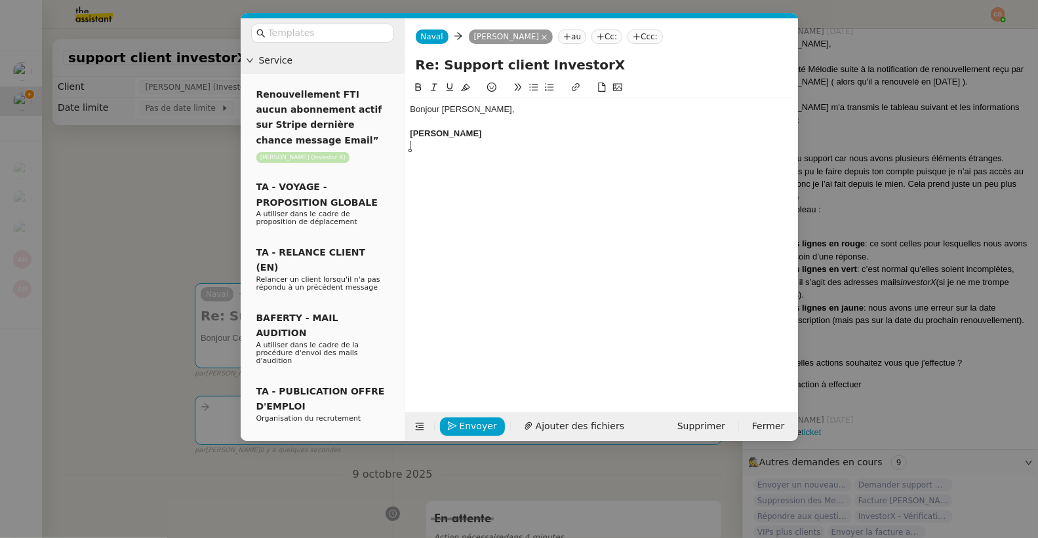
scroll to position [0, 0]
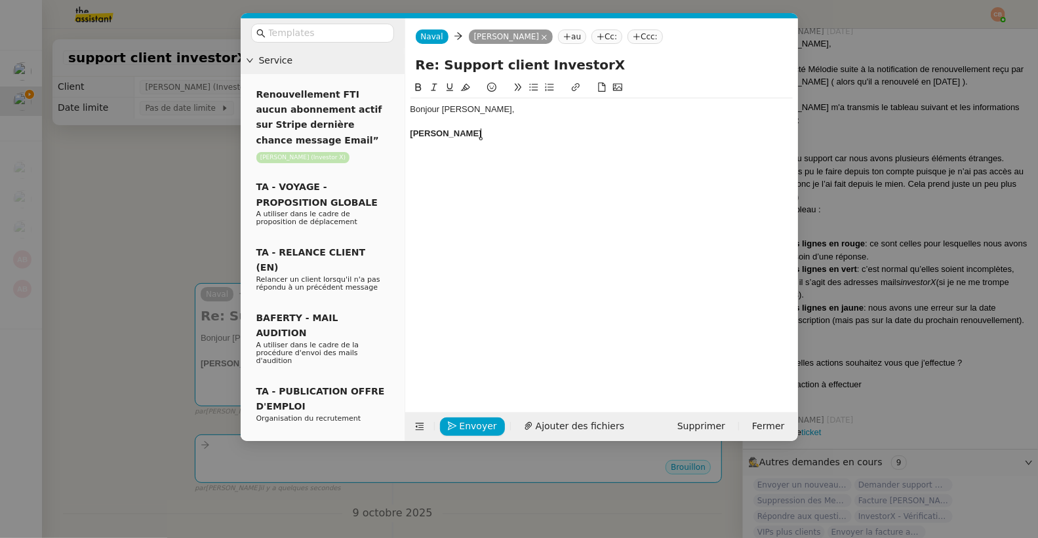
click at [500, 130] on div "[PERSON_NAME]" at bounding box center [601, 134] width 382 height 12
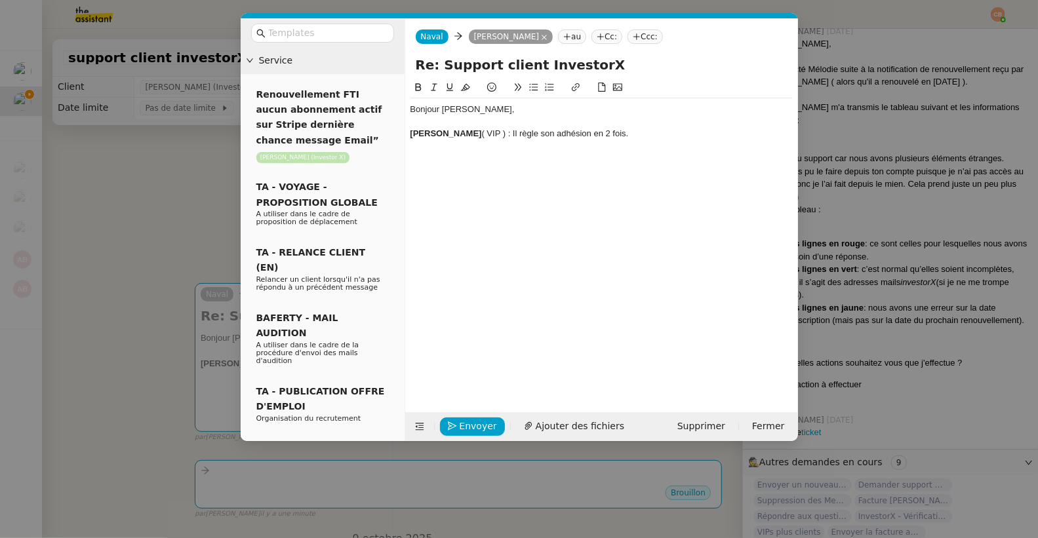
click at [526, 85] on button at bounding box center [534, 87] width 16 height 15
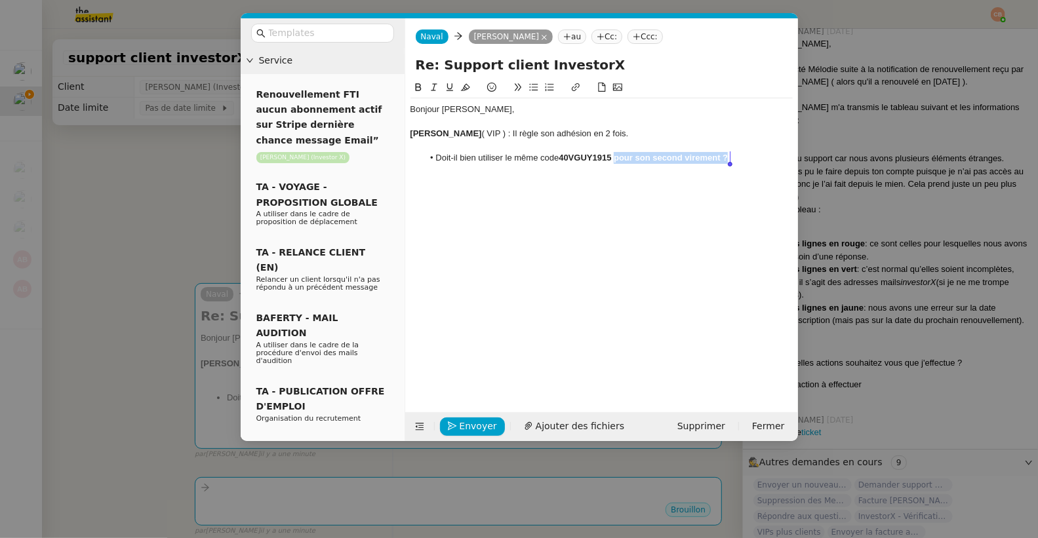
drag, startPoint x: 616, startPoint y: 157, endPoint x: 738, endPoint y: 163, distance: 122.0
click at [738, 163] on li "Doit-il bien utiliser le même code 40VGUY1915 pour son second virement ?" at bounding box center [608, 158] width 370 height 12
click at [418, 84] on icon at bounding box center [418, 87] width 6 height 8
click at [739, 158] on li "Doit-il bien utiliser le même code 40VGUY1915 pour son second virement ?" at bounding box center [608, 158] width 370 height 12
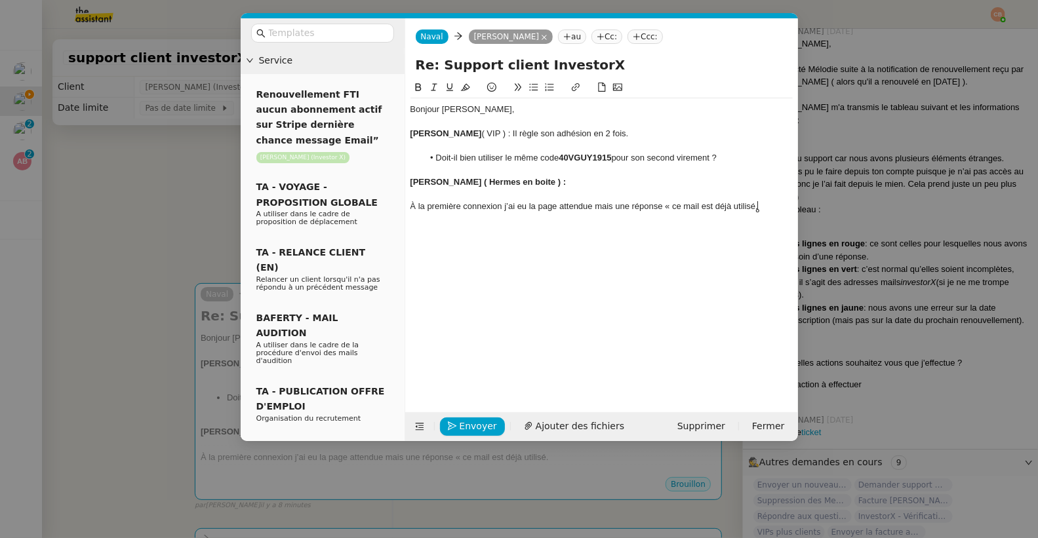
click at [612, 182] on div "[PERSON_NAME] ( Hermes en boite ) :" at bounding box center [601, 182] width 382 height 12
drag, startPoint x: 588, startPoint y: 178, endPoint x: 754, endPoint y: 183, distance: 166.6
click at [754, 183] on div "[PERSON_NAME] ( Hermes en boite ) : Il n'arrive pas à se connecter à Discord" at bounding box center [601, 182] width 382 height 12
click at [414, 85] on icon at bounding box center [418, 87] width 9 height 9
click at [746, 180] on div "[PERSON_NAME] ( Hermes en boite ) : Il n'arrive pas à se connecter à Discord" at bounding box center [601, 182] width 382 height 12
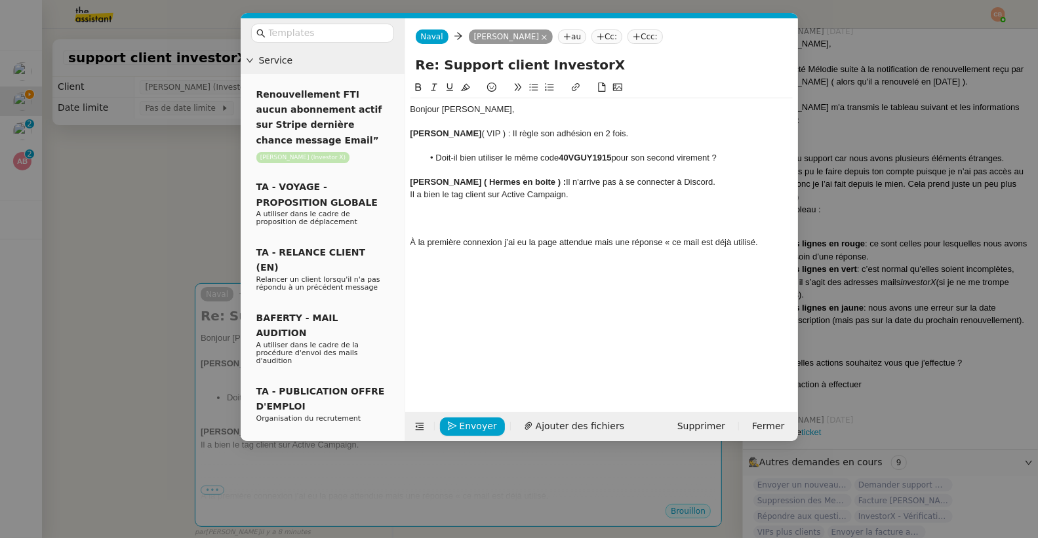
click at [530, 85] on icon at bounding box center [533, 87] width 9 height 9
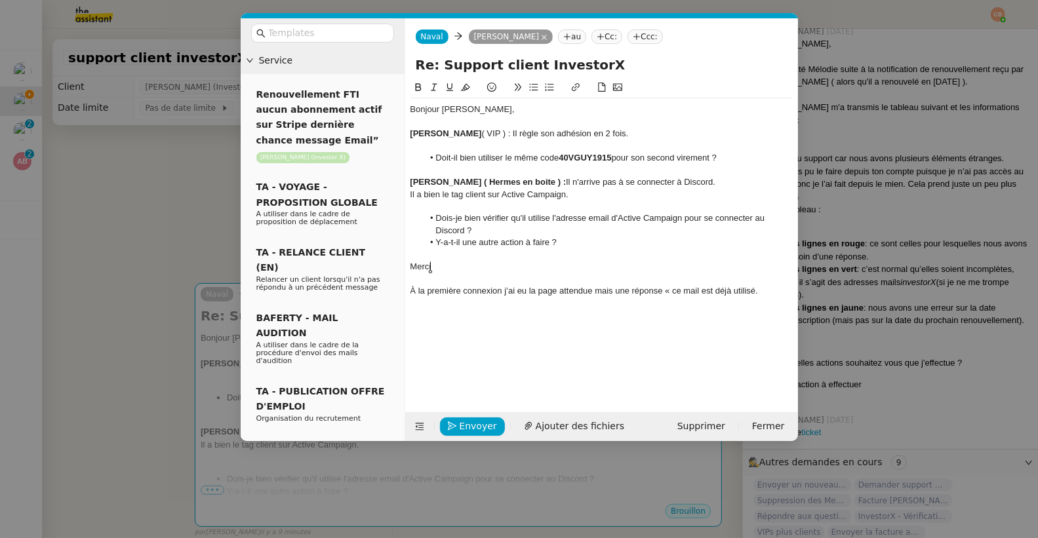
click at [549, 242] on li "Y-a-t-il une autre action à faire ?" at bounding box center [608, 243] width 370 height 12
click at [448, 269] on div "Merci" at bounding box center [601, 267] width 382 height 12
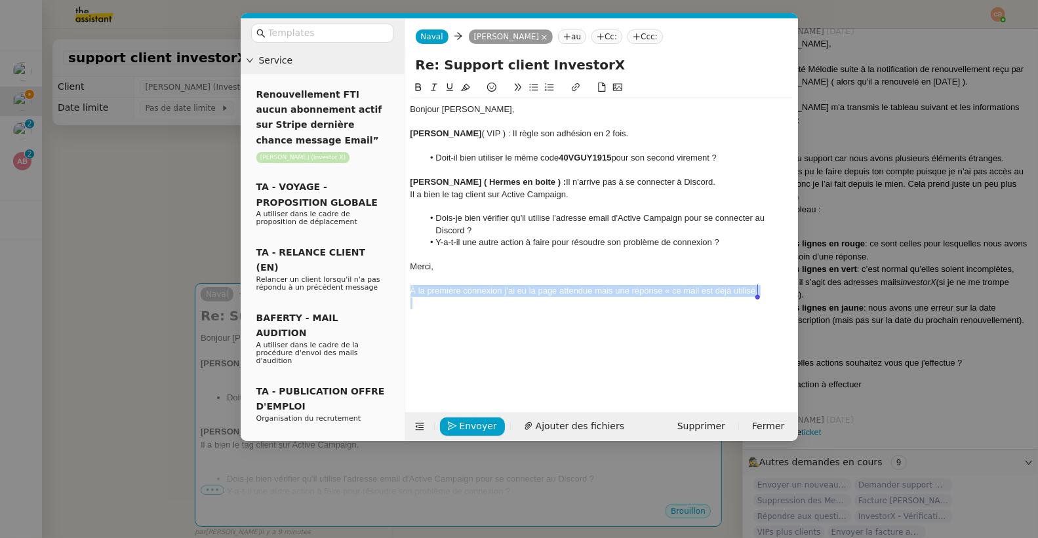
drag, startPoint x: 410, startPoint y: 292, endPoint x: 758, endPoint y: 297, distance: 348.1
click at [758, 297] on div "Bonjour [PERSON_NAME], [PERSON_NAME] ( VIP ) : Il règle son adhésion en 2 fois.…" at bounding box center [601, 206] width 382 height 216
click at [142, 204] on nz-modal-container "Service Renouvellement FTI aucun abonnement actif sur Stripe dernière chance me…" at bounding box center [519, 269] width 1038 height 538
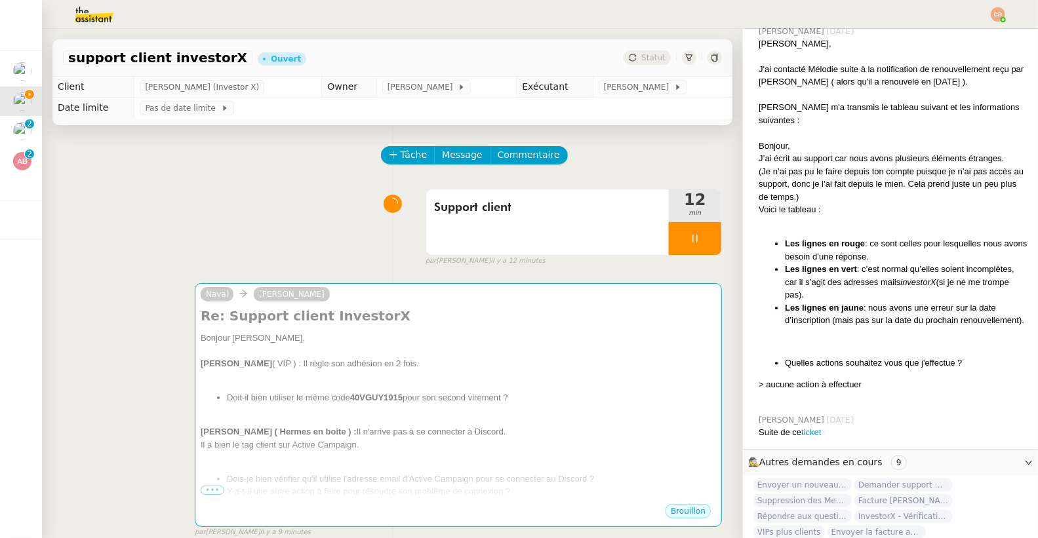
scroll to position [4891, 0]
click at [690, 233] on icon at bounding box center [695, 238] width 10 height 10
click at [703, 234] on icon at bounding box center [708, 238] width 10 height 10
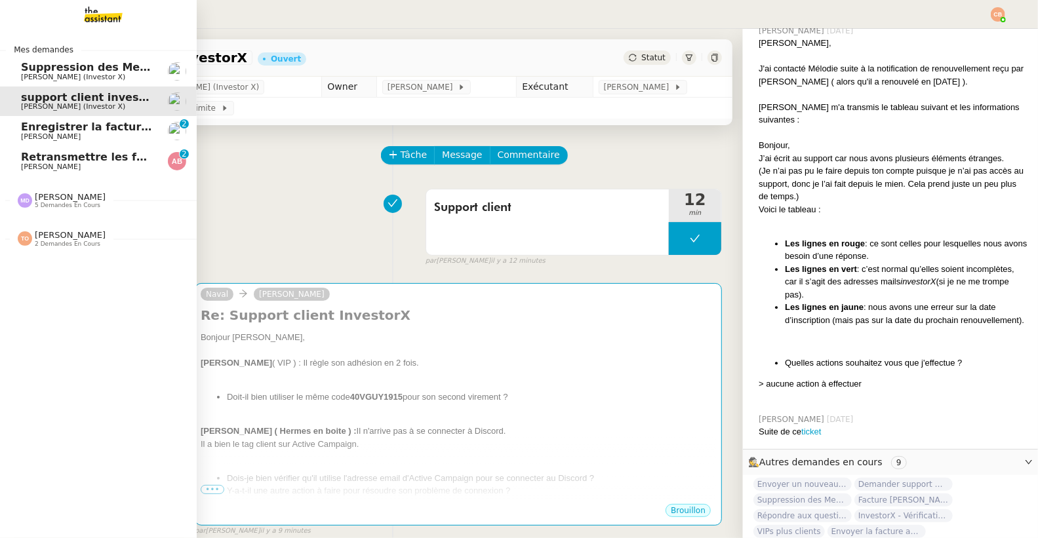
click at [37, 131] on span "Enregistrer la facture sur ENERGYTRACK" at bounding box center [141, 127] width 240 height 12
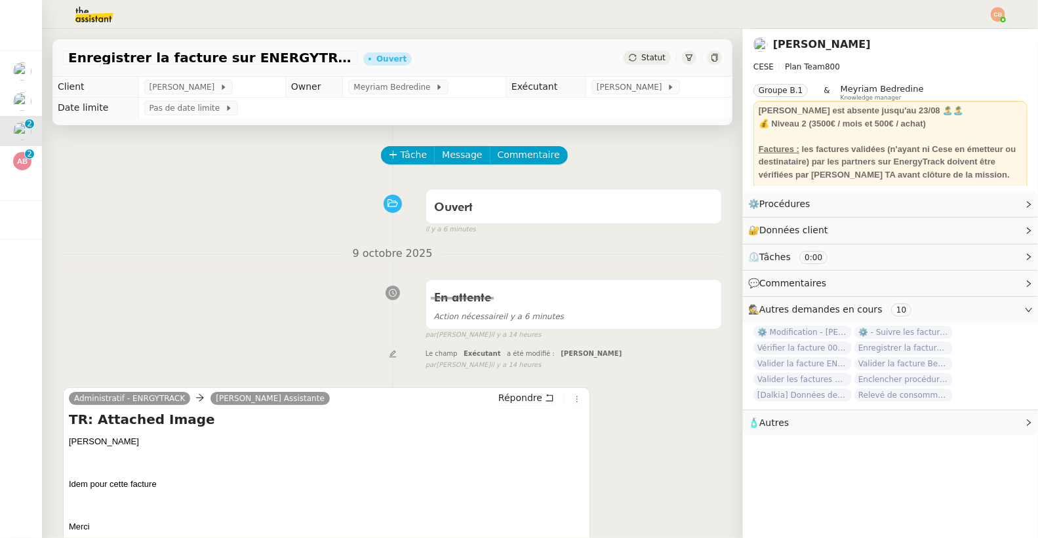
click at [1007, 10] on nz-header at bounding box center [519, 14] width 1038 height 29
click at [998, 12] on img at bounding box center [997, 14] width 14 height 14
click at [967, 35] on li "Suivi" at bounding box center [962, 37] width 85 height 18
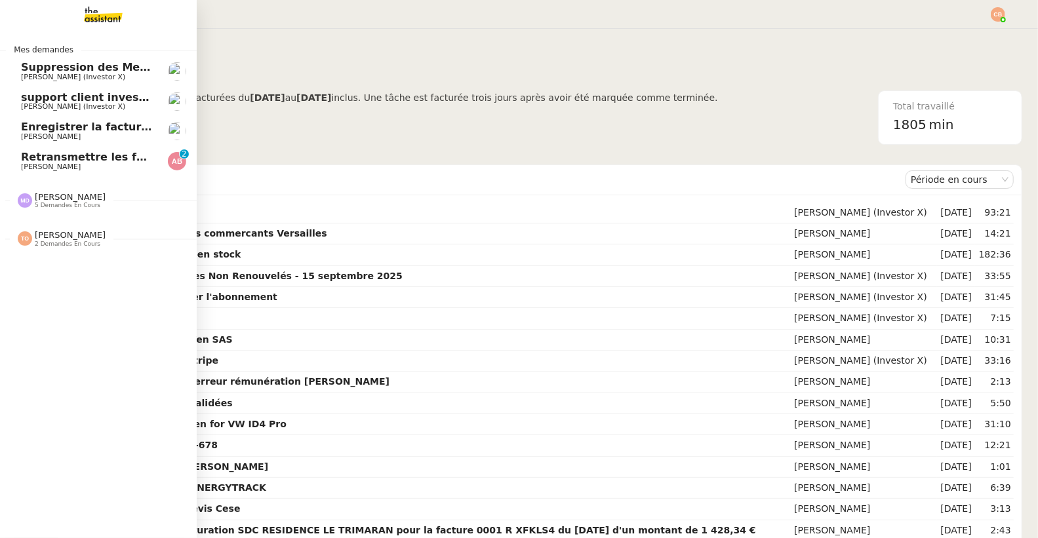
click at [25, 128] on span "Enregistrer la facture sur ENERGYTRACK" at bounding box center [141, 127] width 240 height 12
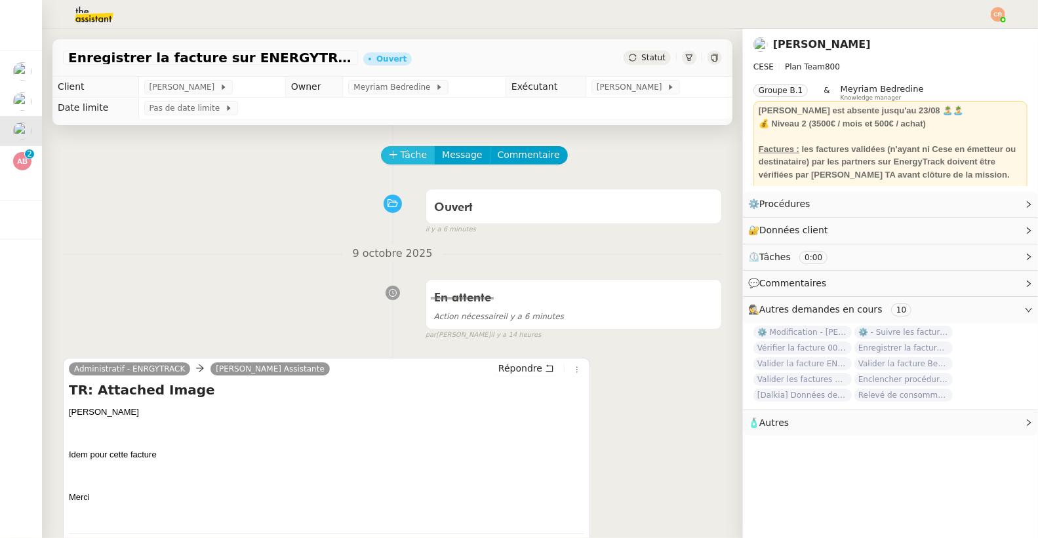
click at [401, 152] on span "Tâche" at bounding box center [414, 154] width 27 height 15
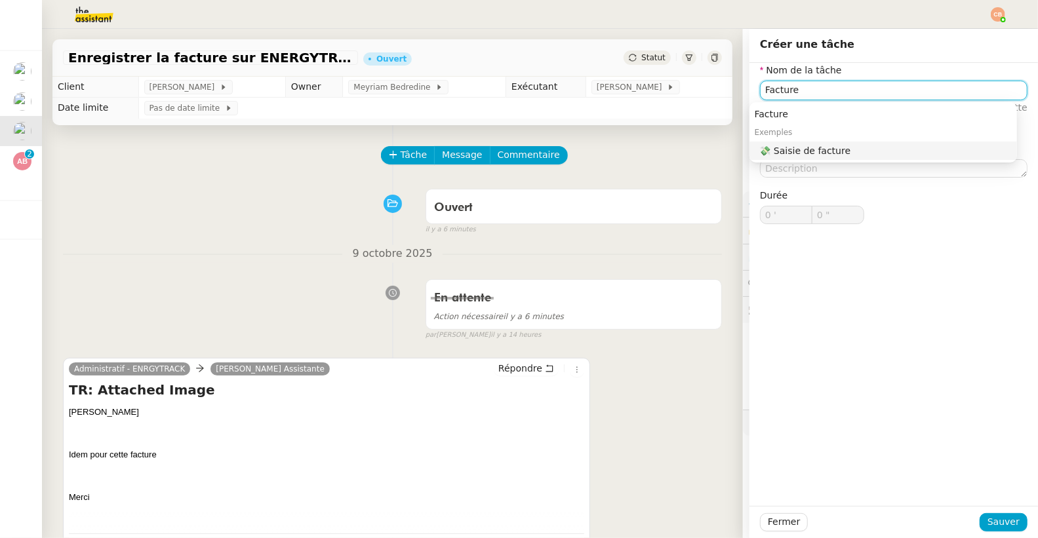
click at [782, 142] on nz-auto-option "💸 Saisie de facture" at bounding box center [882, 151] width 267 height 18
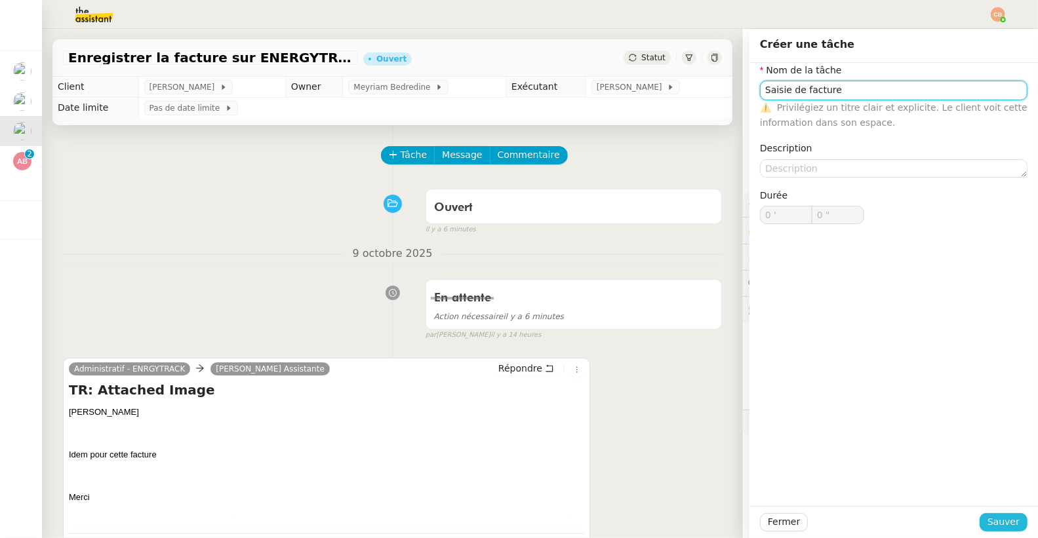
type input "Saisie de facture"
click at [988, 516] on span "Sauver" at bounding box center [1003, 522] width 32 height 15
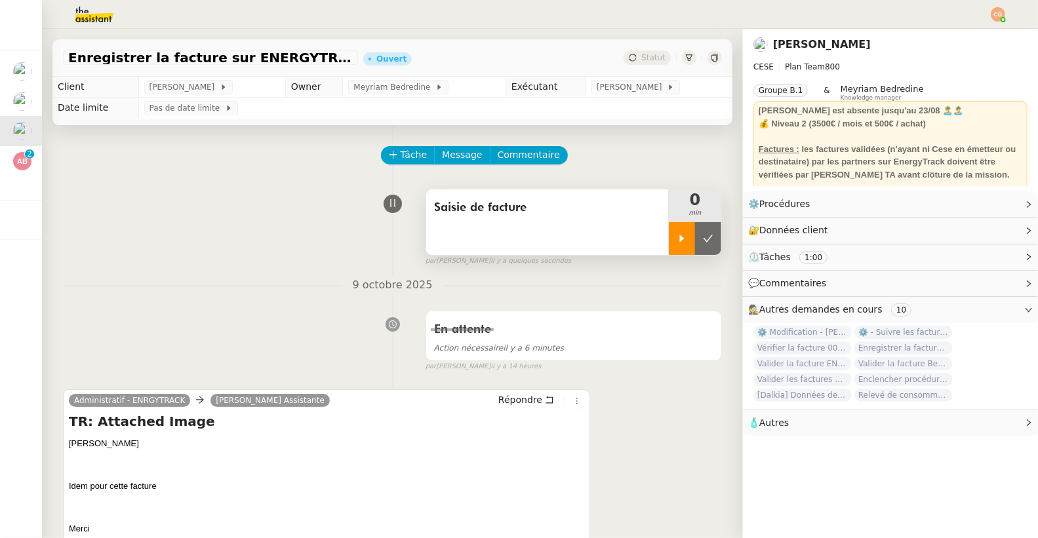
click at [669, 239] on div at bounding box center [682, 238] width 26 height 33
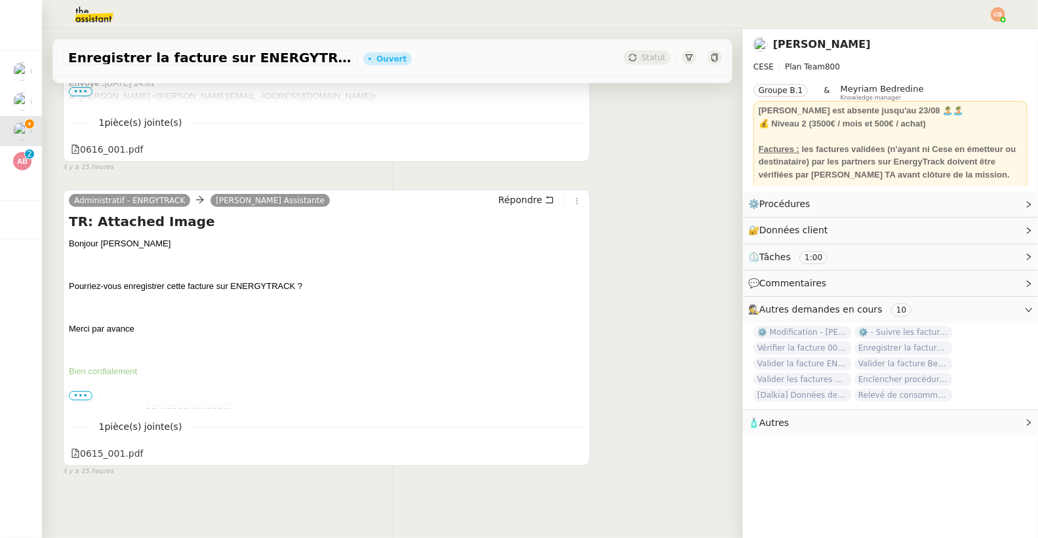
scroll to position [511, 0]
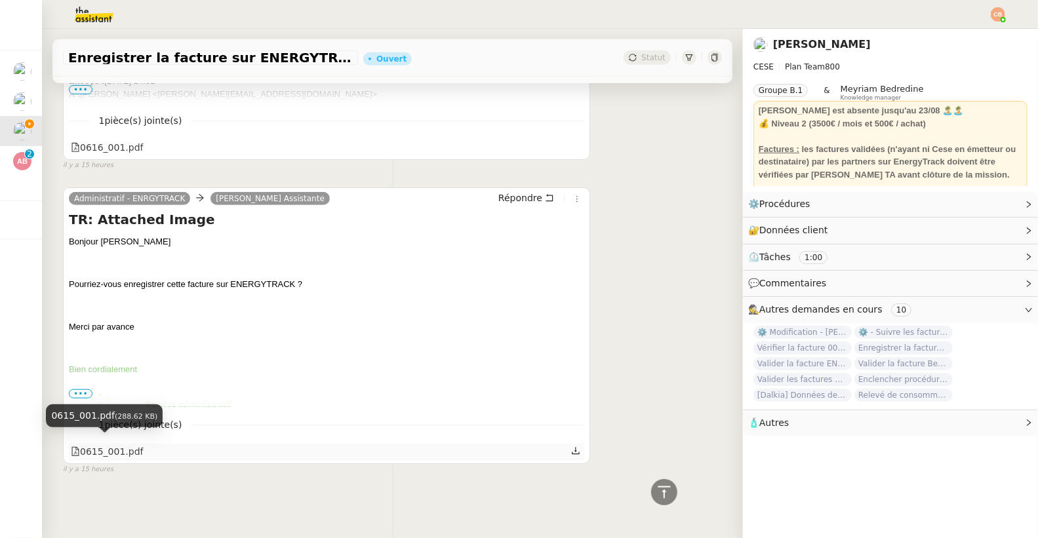
click at [112, 444] on div "0615_001.pdf" at bounding box center [107, 451] width 73 height 15
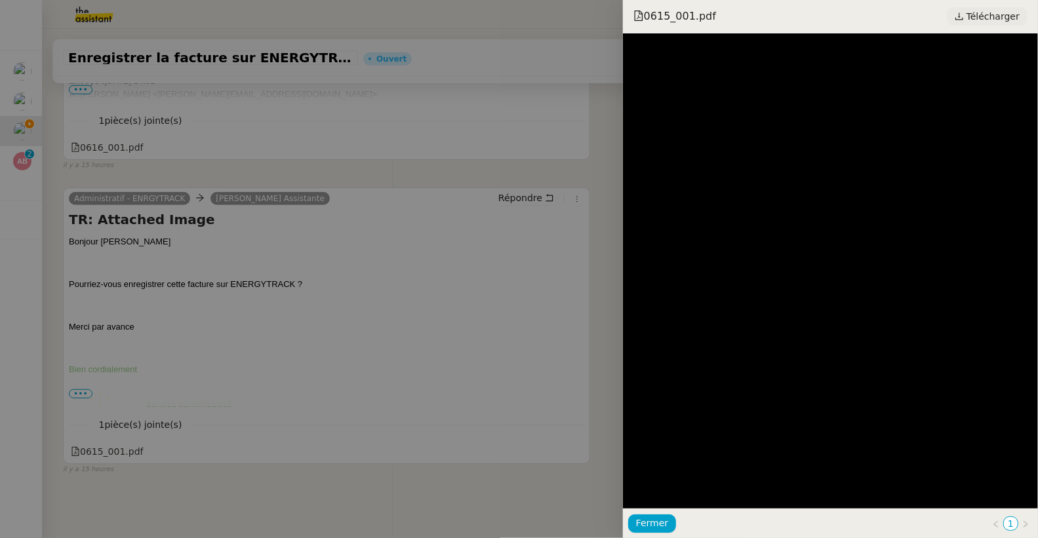
click at [988, 19] on span "Télécharger" at bounding box center [992, 16] width 53 height 17
click at [292, 211] on div at bounding box center [519, 269] width 1038 height 538
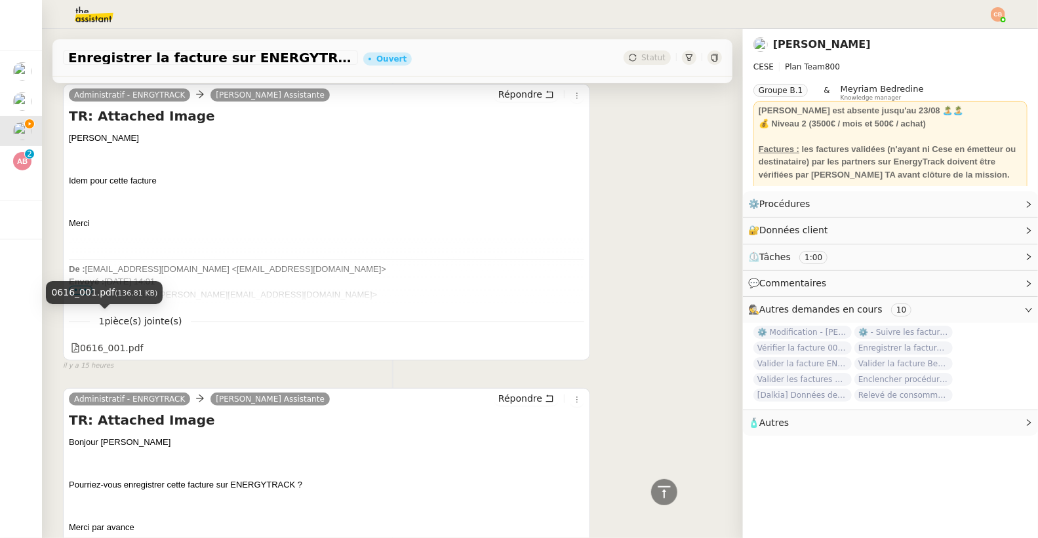
scroll to position [264, 0]
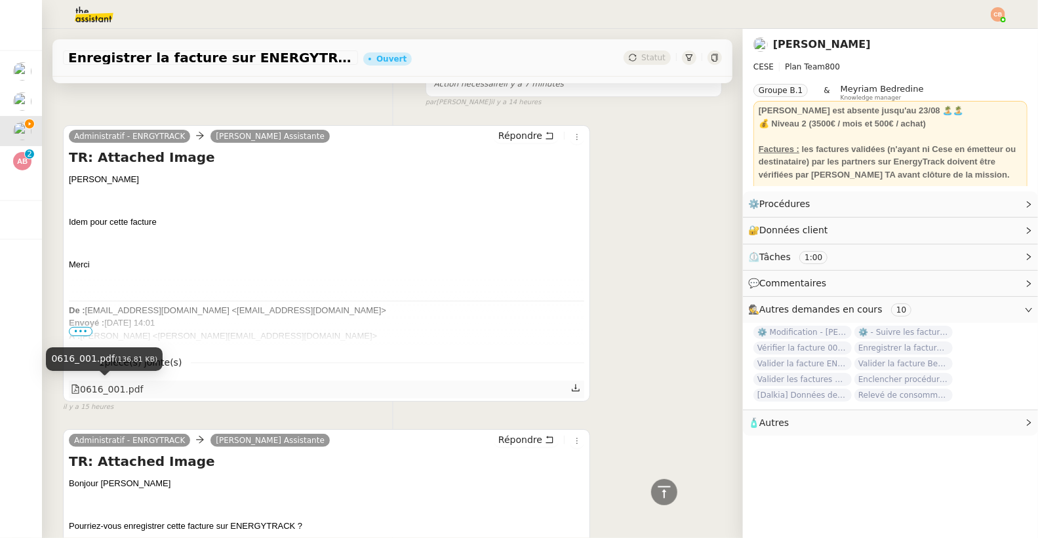
click at [115, 387] on div "0616_001.pdf" at bounding box center [107, 389] width 73 height 15
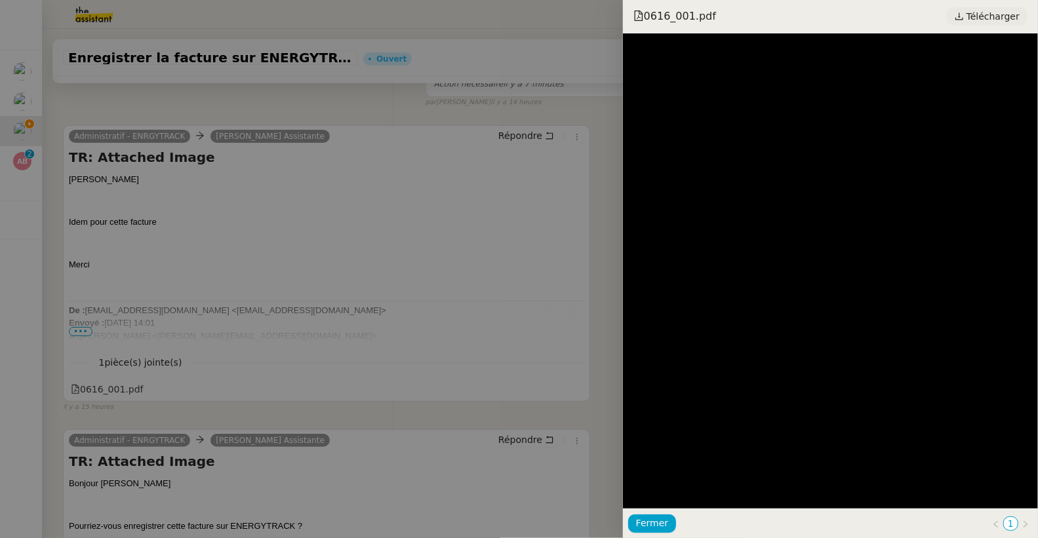
click at [990, 15] on span "Télécharger" at bounding box center [992, 16] width 53 height 17
click at [245, 117] on div at bounding box center [519, 269] width 1038 height 538
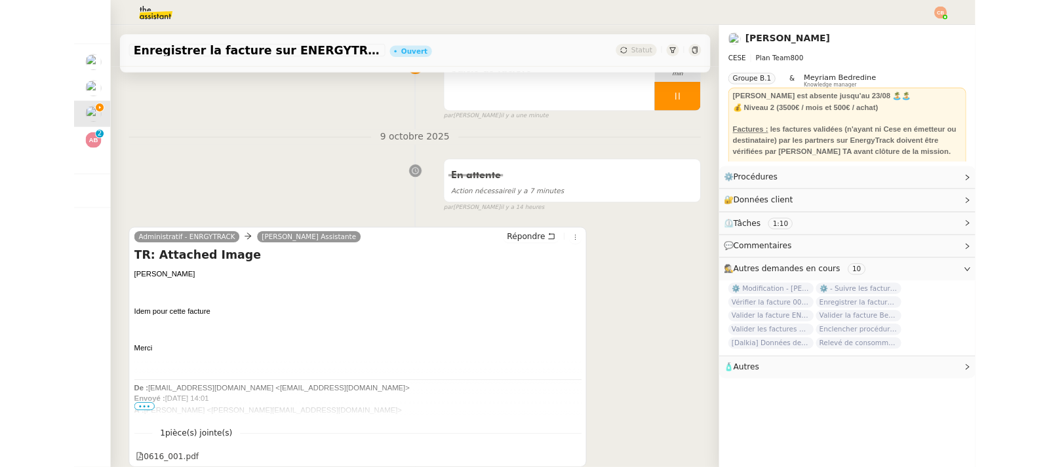
scroll to position [0, 0]
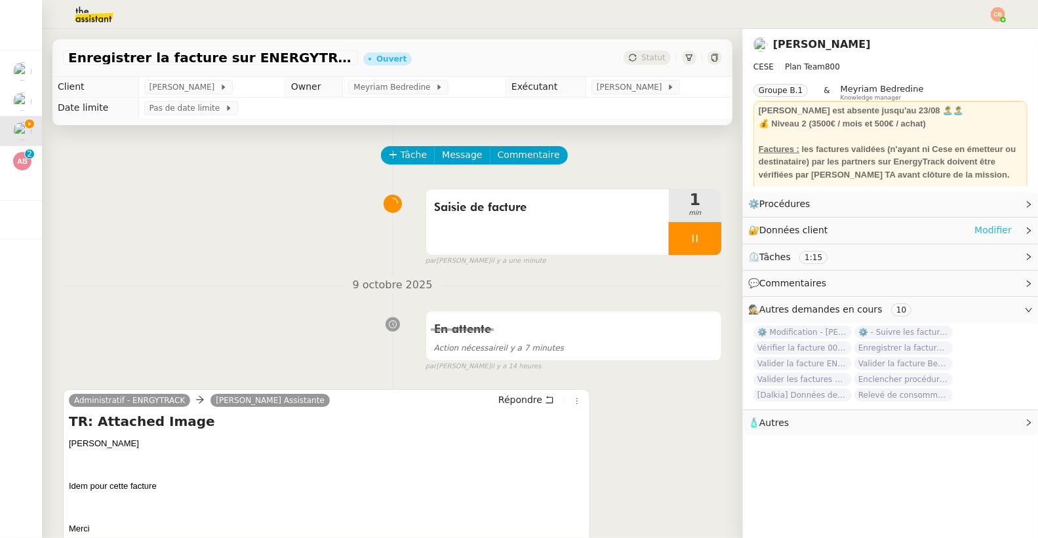
click at [974, 228] on link "Modifier" at bounding box center [992, 230] width 37 height 15
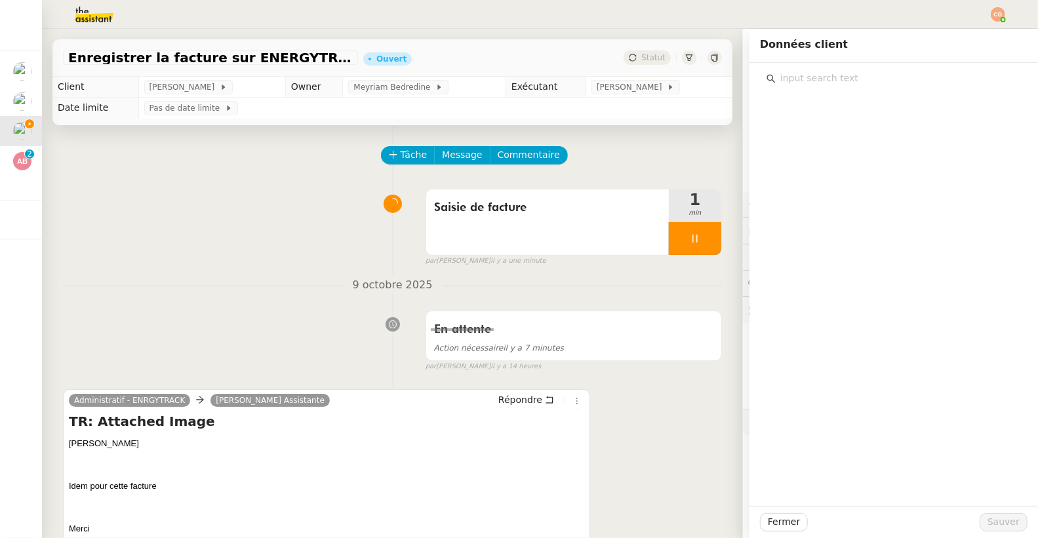
click at [799, 77] on input "text" at bounding box center [897, 78] width 245 height 18
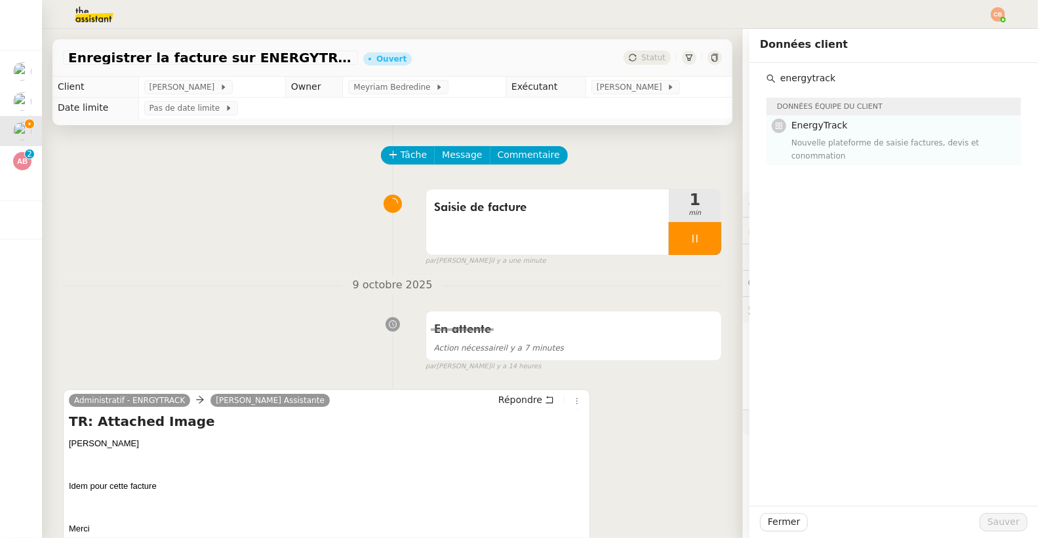
type input "energytrack"
click at [860, 142] on div "Nouvelle plateforme de saisie factures, devis et conommation" at bounding box center [902, 149] width 222 height 26
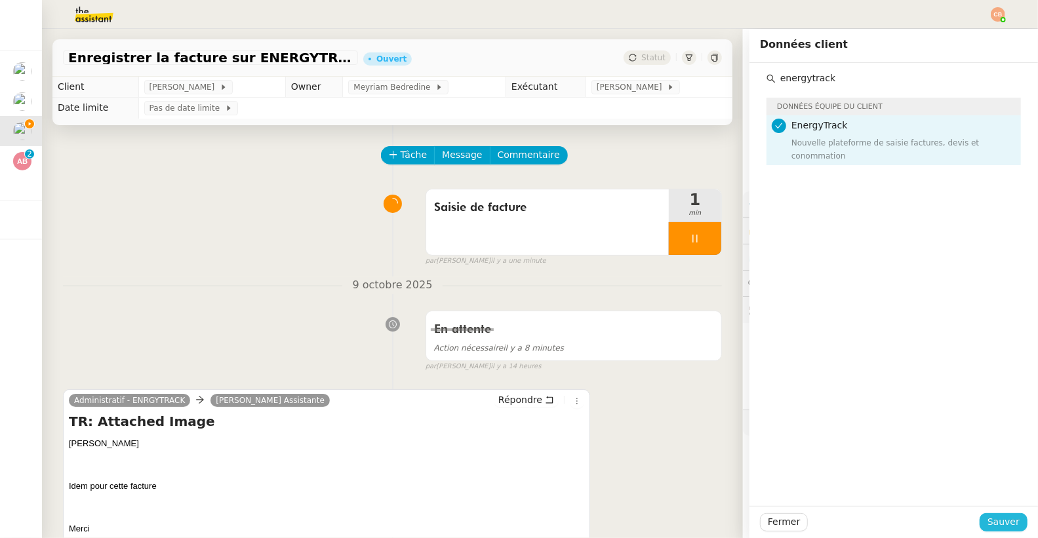
click at [998, 517] on span "Sauver" at bounding box center [1003, 522] width 32 height 15
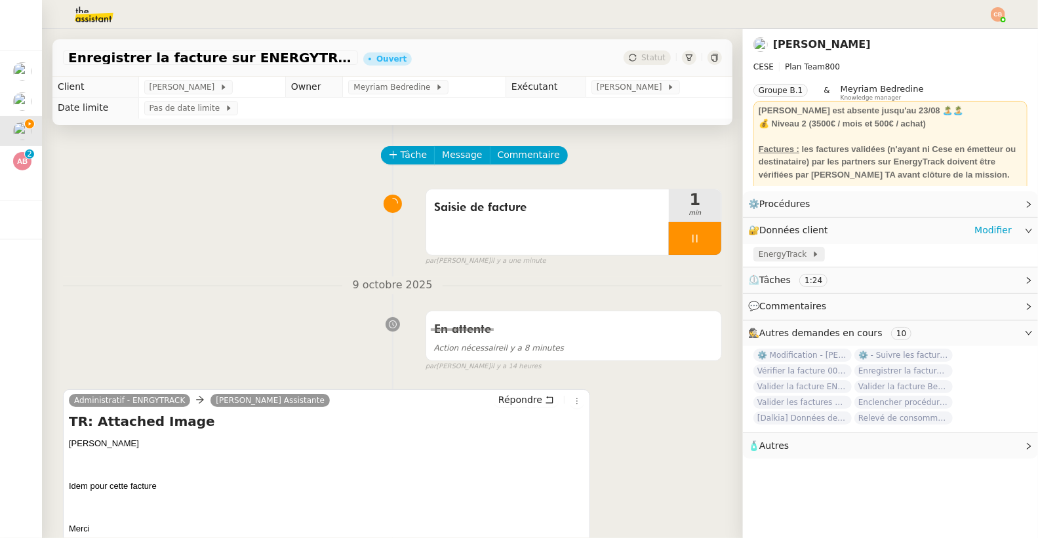
click at [773, 259] on span "EnergyTrack" at bounding box center [784, 254] width 53 height 13
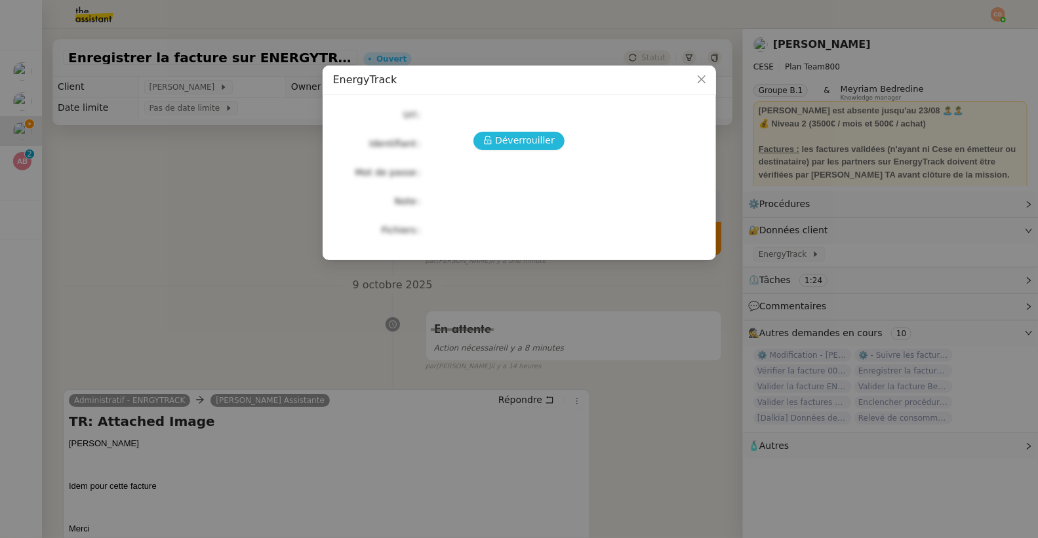
click at [516, 146] on span "Déverrouiller" at bounding box center [525, 140] width 60 height 15
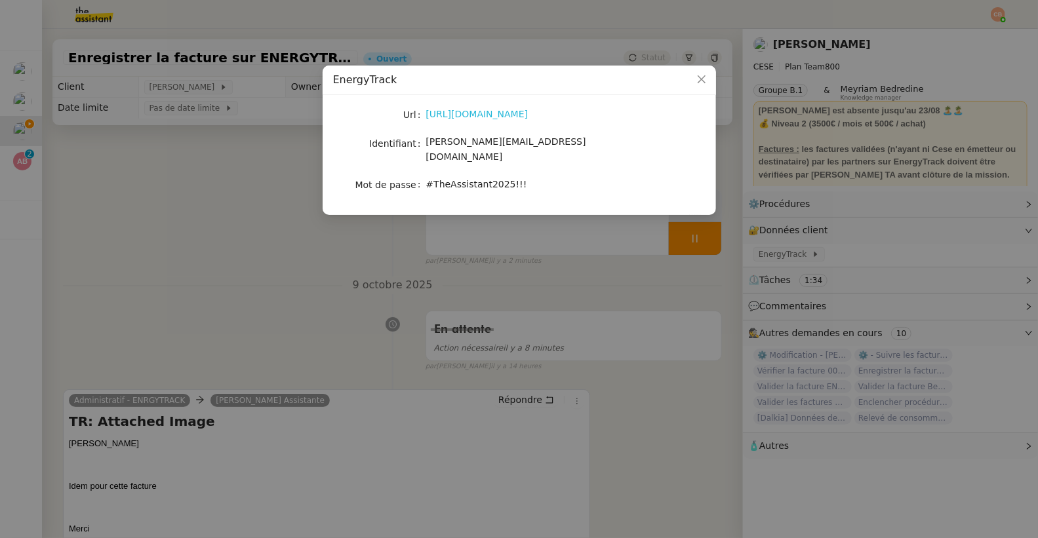
click at [490, 111] on link "[URL][DOMAIN_NAME]" at bounding box center [477, 114] width 102 height 10
drag, startPoint x: 427, startPoint y: 142, endPoint x: 539, endPoint y: 147, distance: 112.2
click at [539, 147] on div "[PERSON_NAME][EMAIL_ADDRESS][DOMAIN_NAME]" at bounding box center [534, 149] width 217 height 31
copy span "[PERSON_NAME][EMAIL_ADDRESS][DOMAIN_NAME]"
drag, startPoint x: 427, startPoint y: 172, endPoint x: 516, endPoint y: 172, distance: 89.1
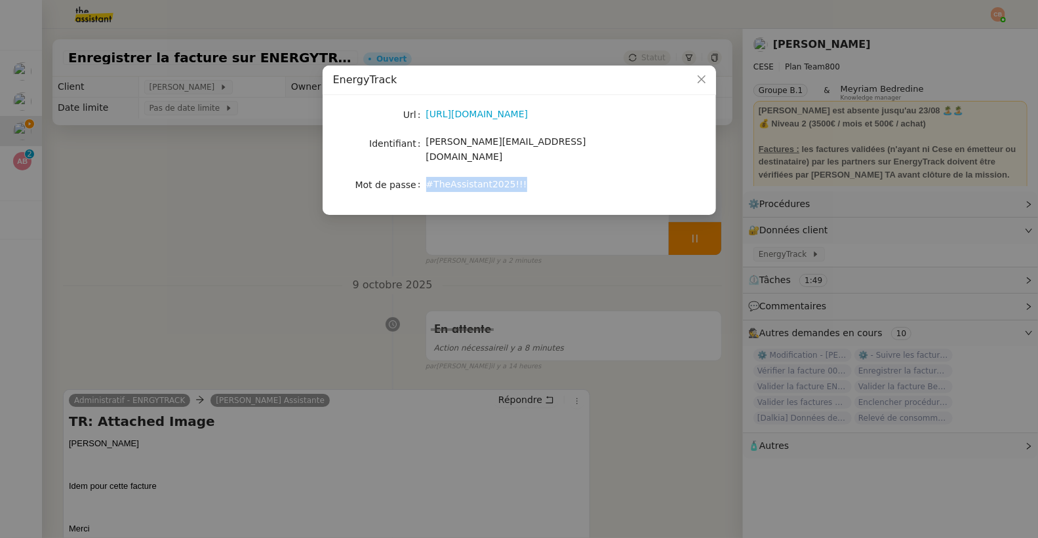
click at [516, 179] on span "#TheAssistant2025!!!" at bounding box center [476, 184] width 101 height 10
copy span "#TheAssistant2025!!!"
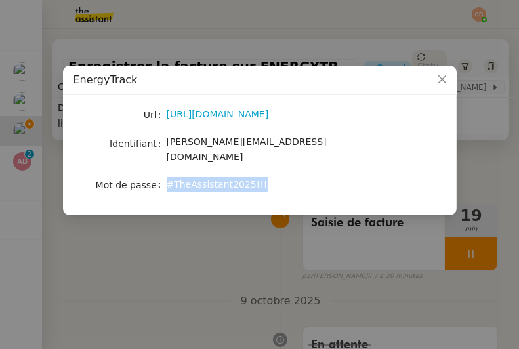
click at [166, 252] on nz-modal-container "EnergyTrack Url [URL][DOMAIN_NAME] Identifiant [PERSON_NAME][EMAIL_ADDRESS][DOM…" at bounding box center [259, 174] width 519 height 349
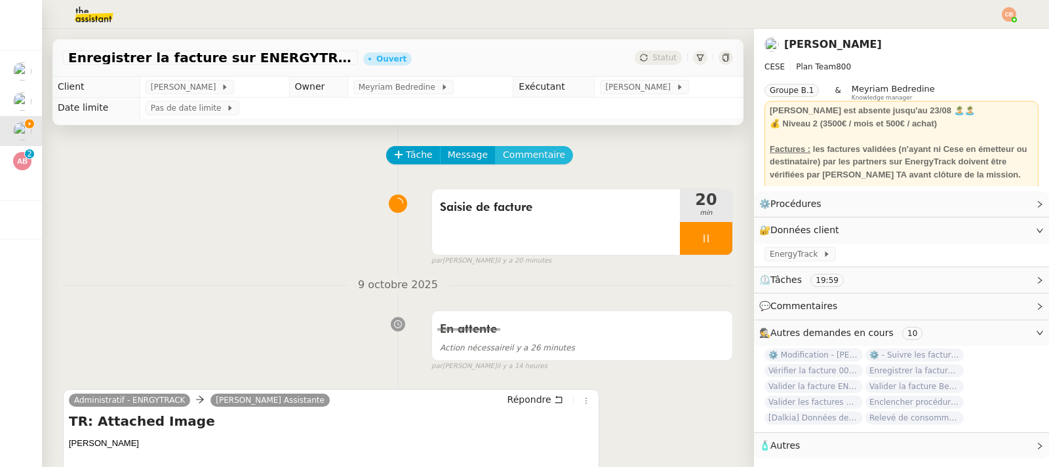
click at [517, 153] on span "Commentaire" at bounding box center [534, 154] width 62 height 15
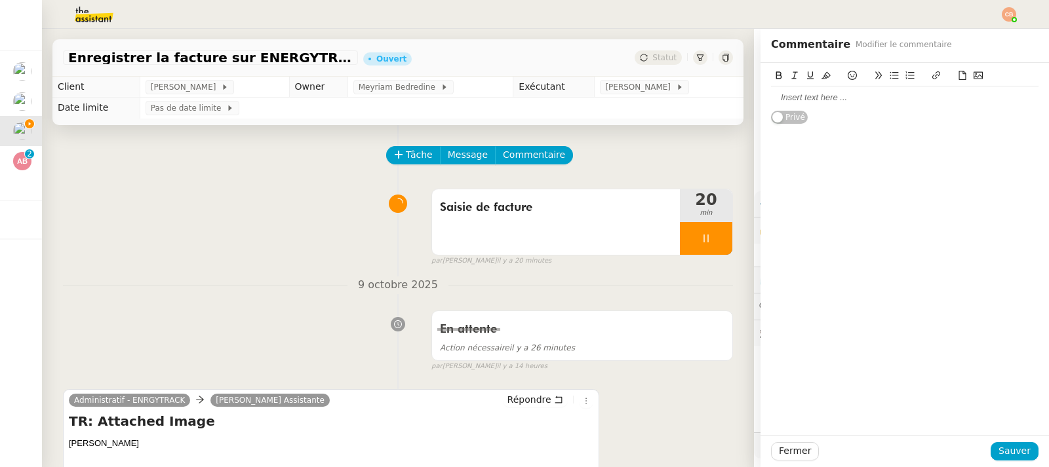
click at [786, 101] on div at bounding box center [904, 98] width 267 height 12
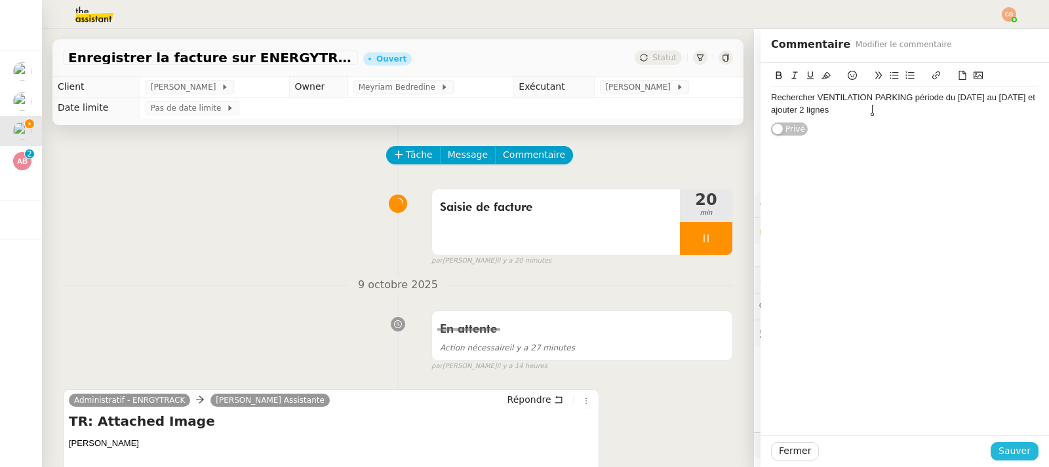
click at [1003, 453] on span "Sauver" at bounding box center [1014, 451] width 32 height 15
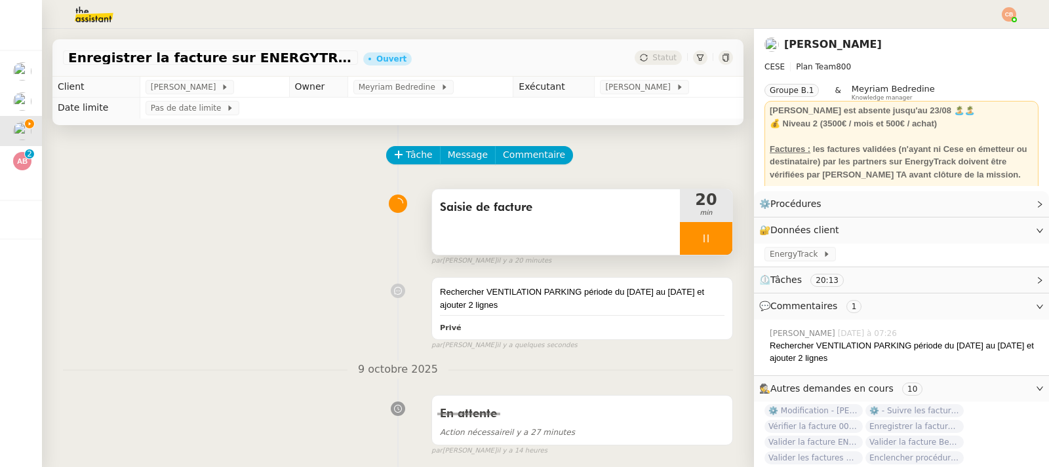
click at [701, 239] on icon at bounding box center [706, 238] width 10 height 10
click at [706, 237] on button at bounding box center [719, 238] width 26 height 33
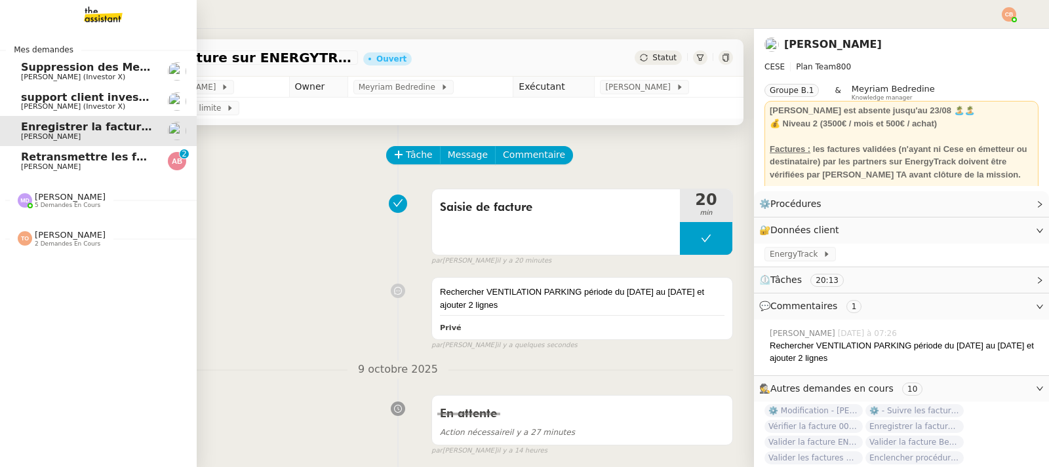
click at [60, 165] on span "[PERSON_NAME]" at bounding box center [51, 167] width 60 height 9
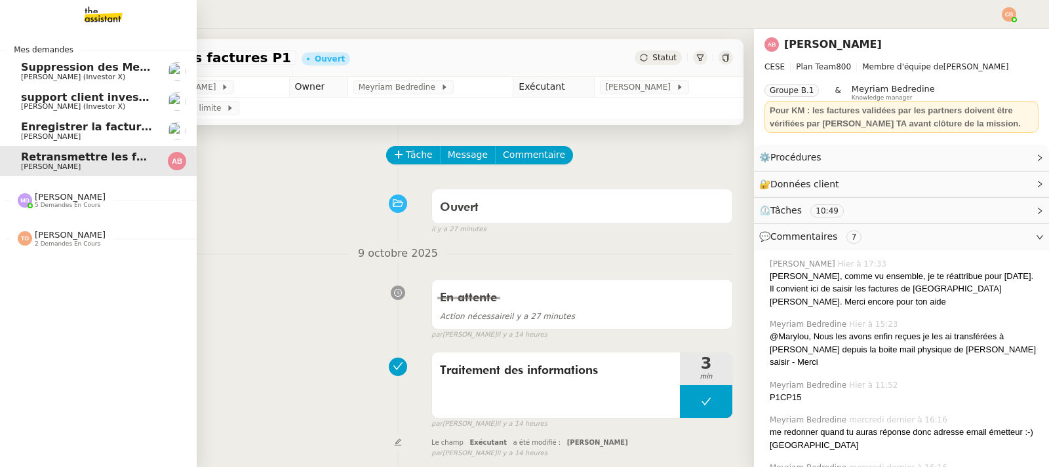
click at [45, 127] on span "Enregistrer la facture sur ENERGYTRACK" at bounding box center [141, 127] width 240 height 12
